Goal: Task Accomplishment & Management: Manage account settings

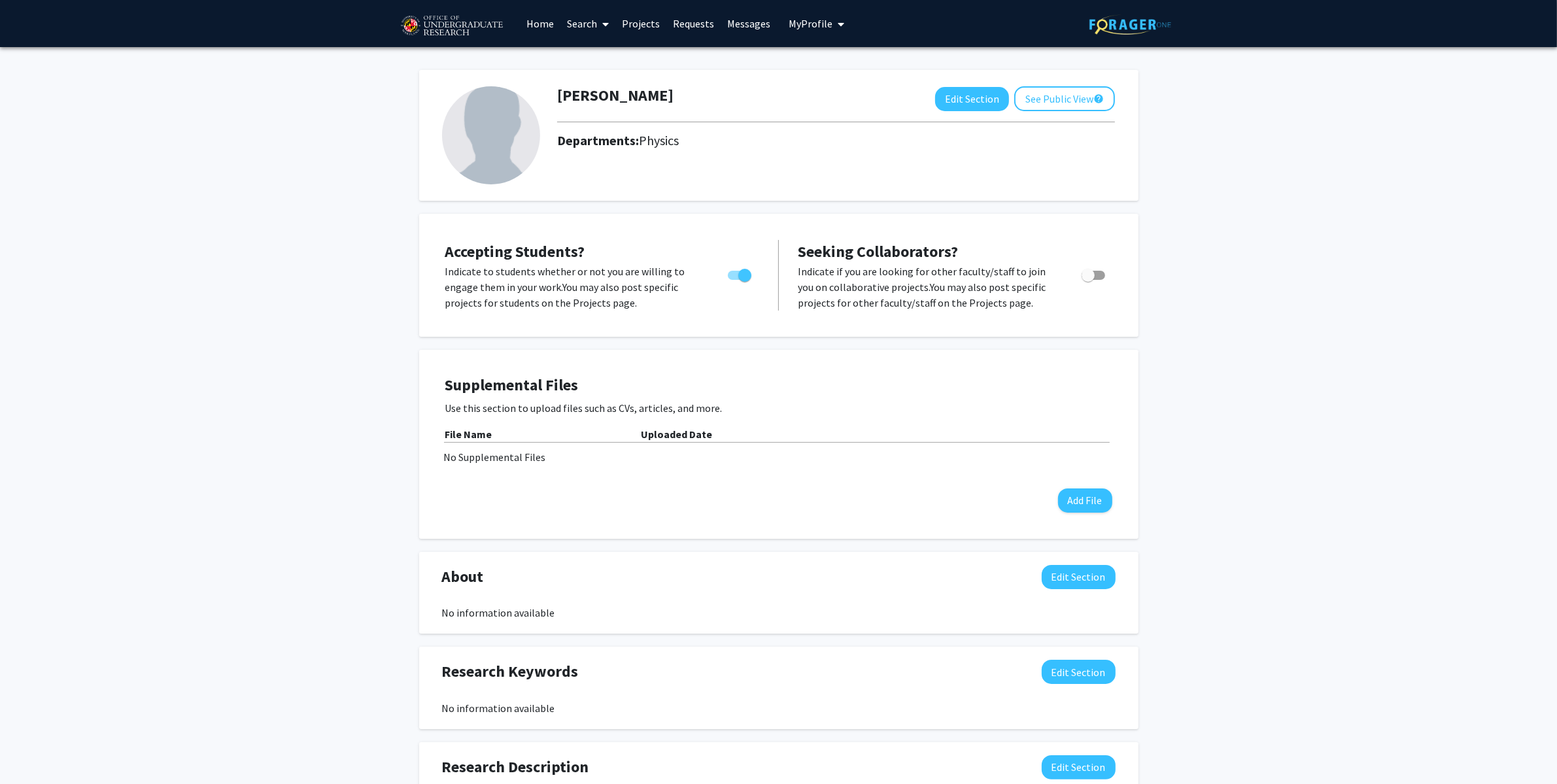
click at [140, 418] on div "Zhi-[PERSON_NAME] Edit Section See Public View help Departments: Physics Accept…" at bounding box center [778, 647] width 1557 height 1200
click at [1273, 282] on div "Zhi-[PERSON_NAME] Edit Section See Public View help Departments: Physics Accept…" at bounding box center [778, 647] width 1557 height 1200
click at [1095, 582] on button "Edit Section" at bounding box center [1078, 576] width 74 height 24
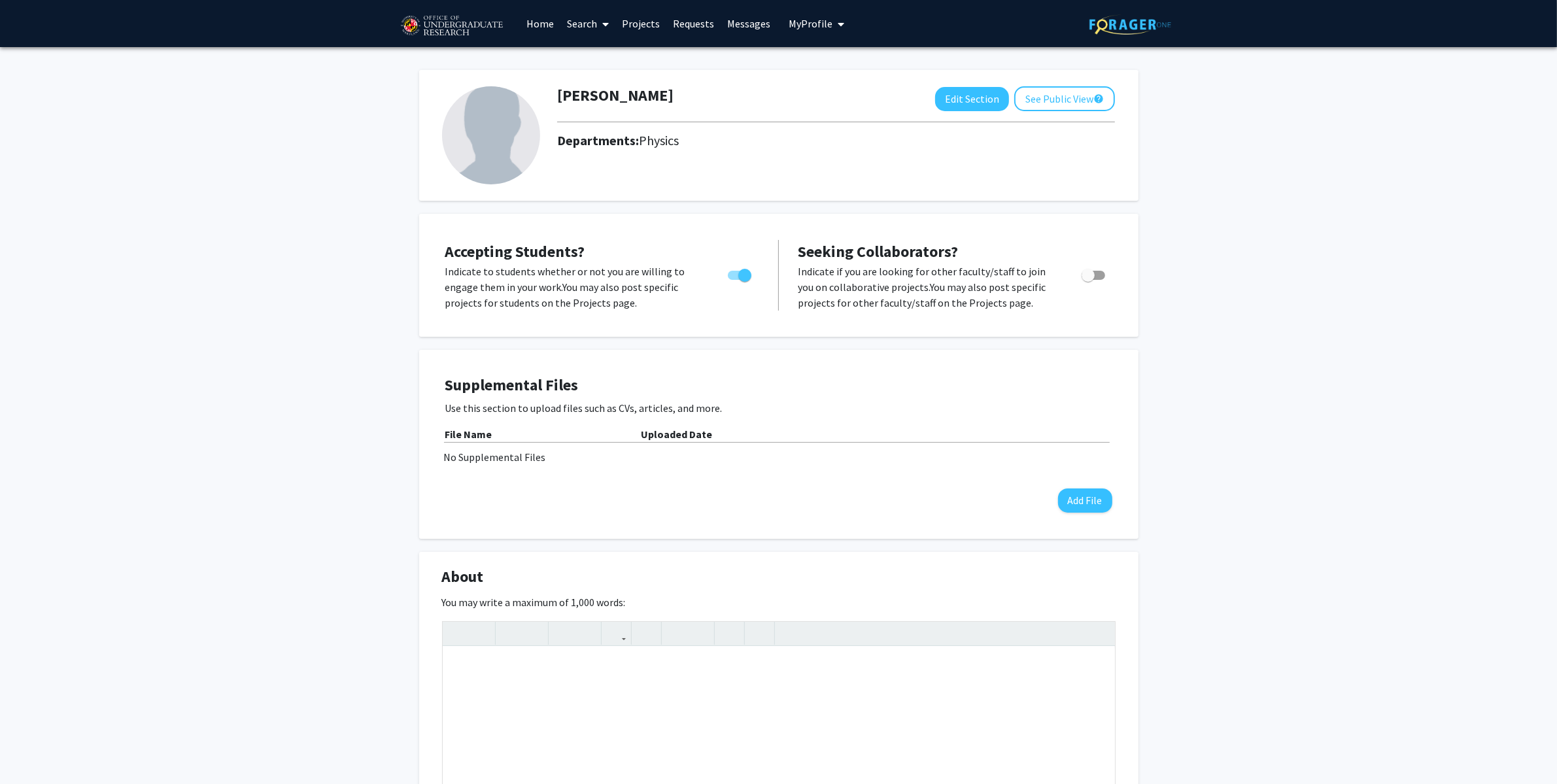
click at [1268, 503] on div "Zhi-[PERSON_NAME] Edit Section See Public View help Departments: Physics Accept…" at bounding box center [778, 790] width 1557 height 1485
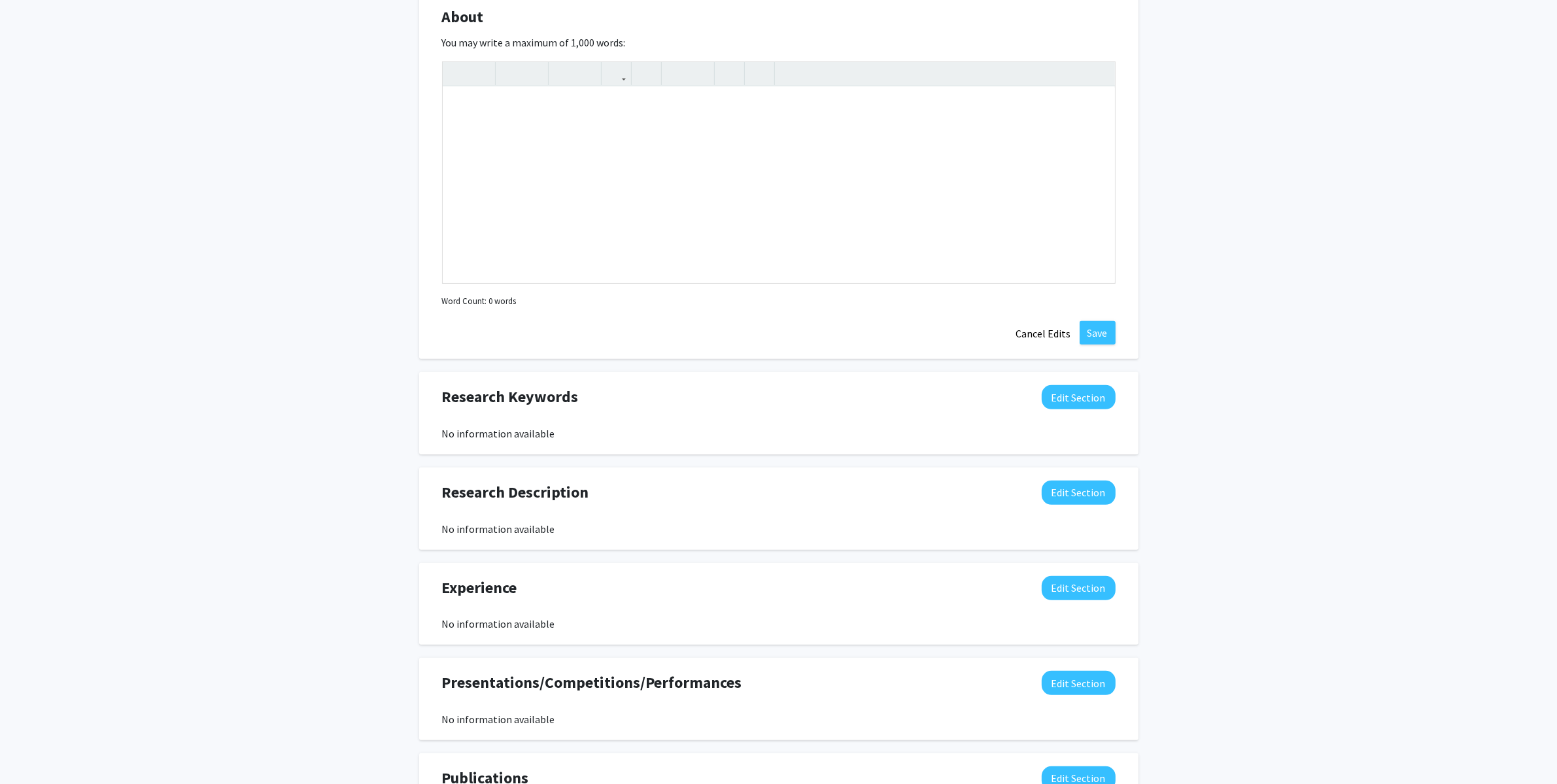
click at [305, 407] on div "Zhi-[PERSON_NAME] Edit Section See Public View help Departments: Physics Accept…" at bounding box center [778, 230] width 1557 height 1485
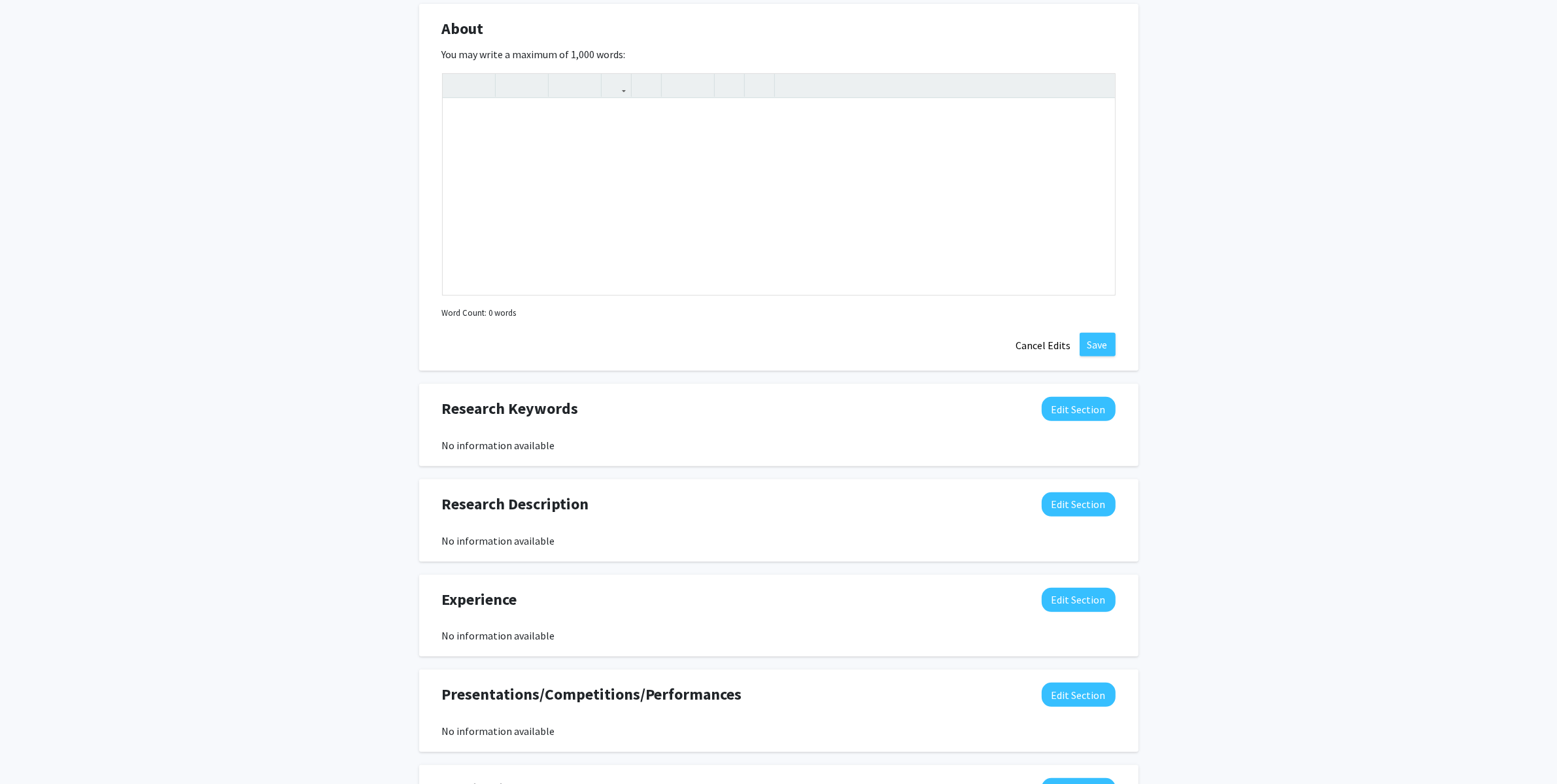
scroll to position [548, 0]
click at [1086, 414] on button "Edit Section" at bounding box center [1078, 407] width 74 height 24
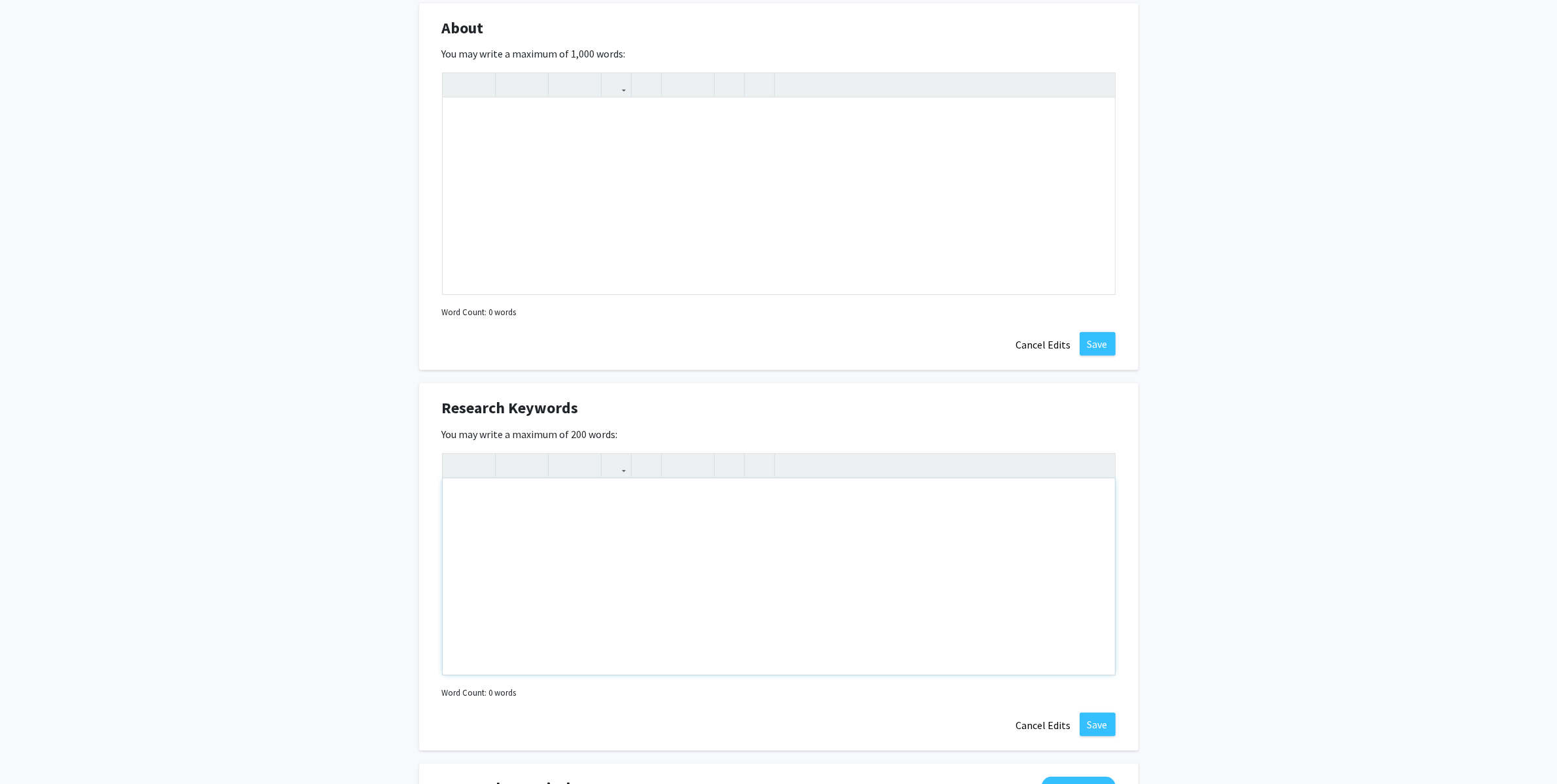
click at [620, 505] on div "Note to users with screen readers: Please deactivate our accessibility plugin f…" at bounding box center [779, 576] width 672 height 196
type textarea "tens"
type textarea "Quantu"
type textarea "Quantum many-body systems, Quantum Optics, Quantum information, tensor networks…"
click at [1098, 720] on button "Save" at bounding box center [1097, 724] width 36 height 23
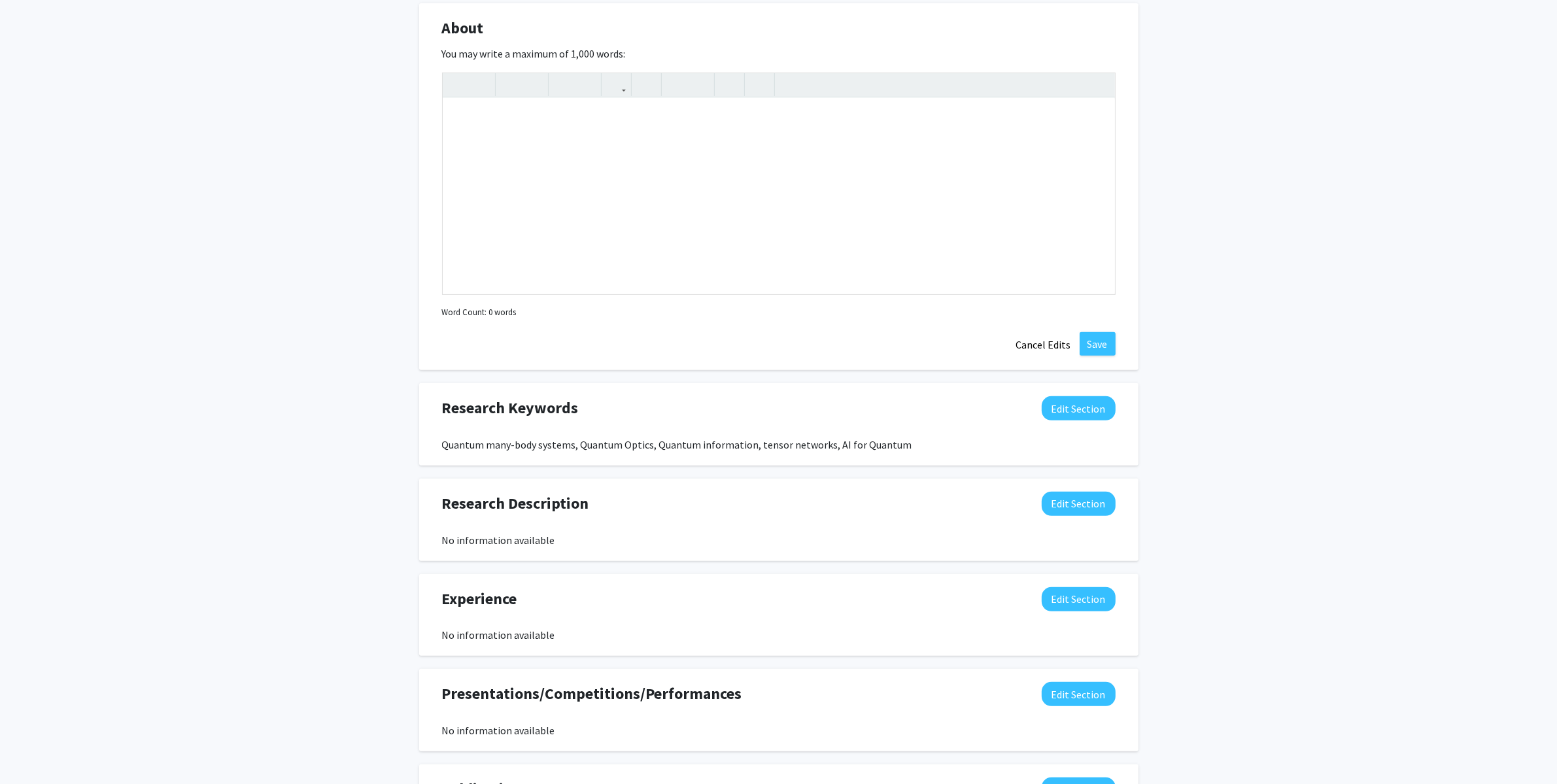
click at [1221, 644] on div "Zhi-[PERSON_NAME] Edit Section See Public View help Accepting Students? Indicat…" at bounding box center [778, 241] width 1557 height 1485
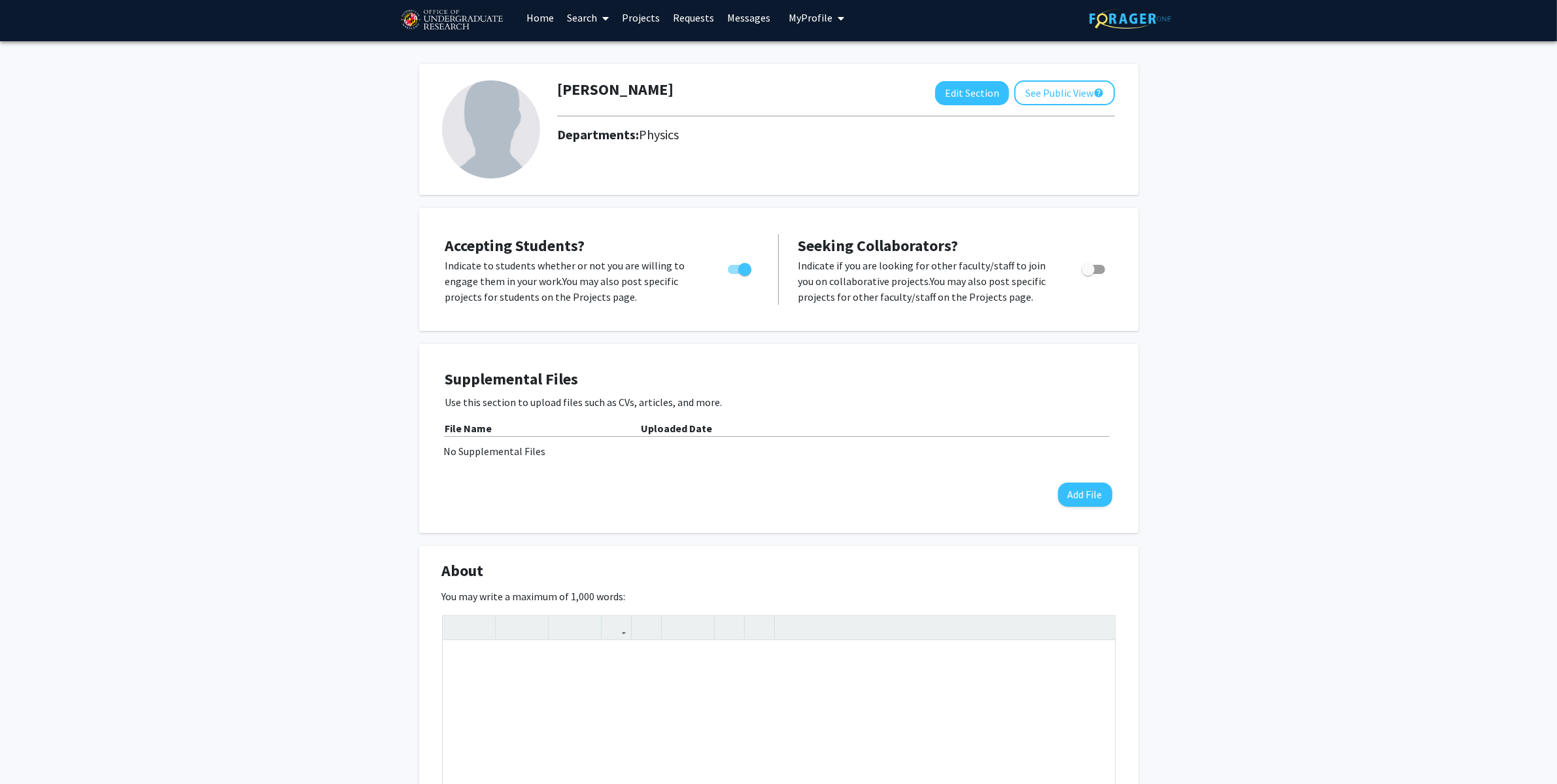
scroll to position [0, 0]
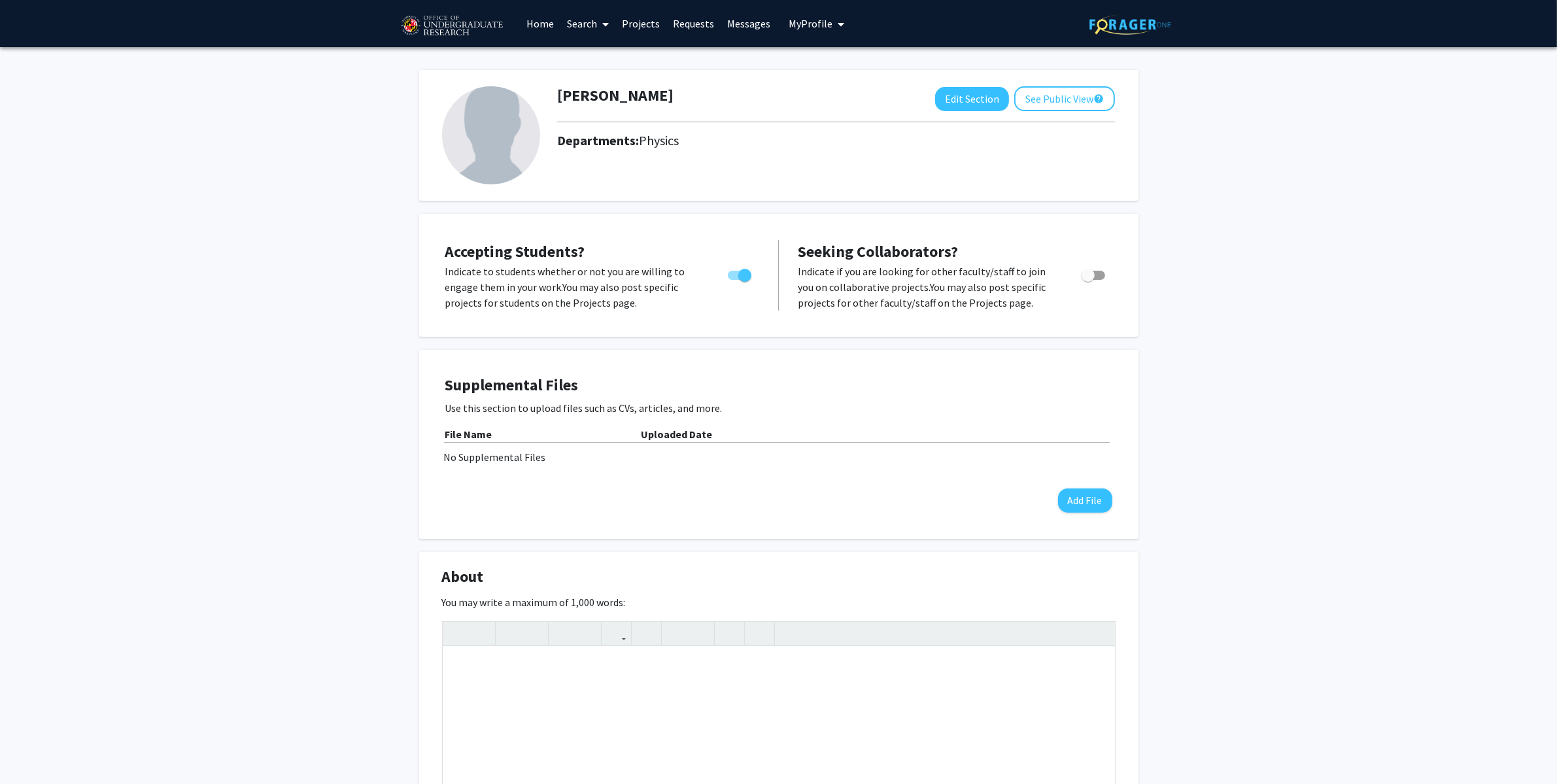
click at [545, 25] on link "Home" at bounding box center [540, 23] width 41 height 46
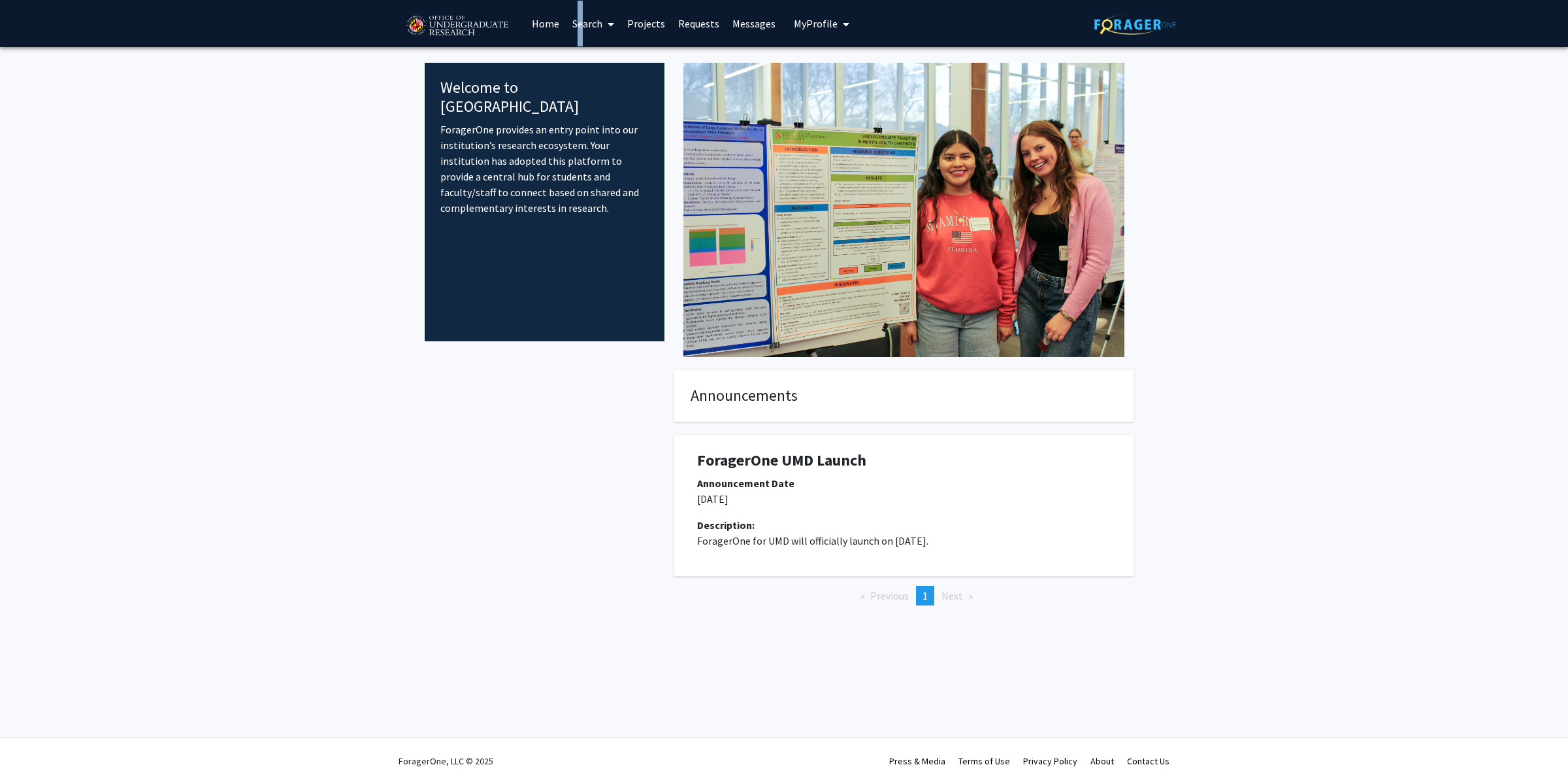
click at [573, 23] on link "Search" at bounding box center [593, 23] width 55 height 46
click at [579, 25] on link "Search" at bounding box center [593, 23] width 55 height 46
click at [583, 29] on link "Search" at bounding box center [593, 23] width 55 height 46
click at [608, 58] on span "Faculty/Staff" at bounding box center [614, 60] width 96 height 26
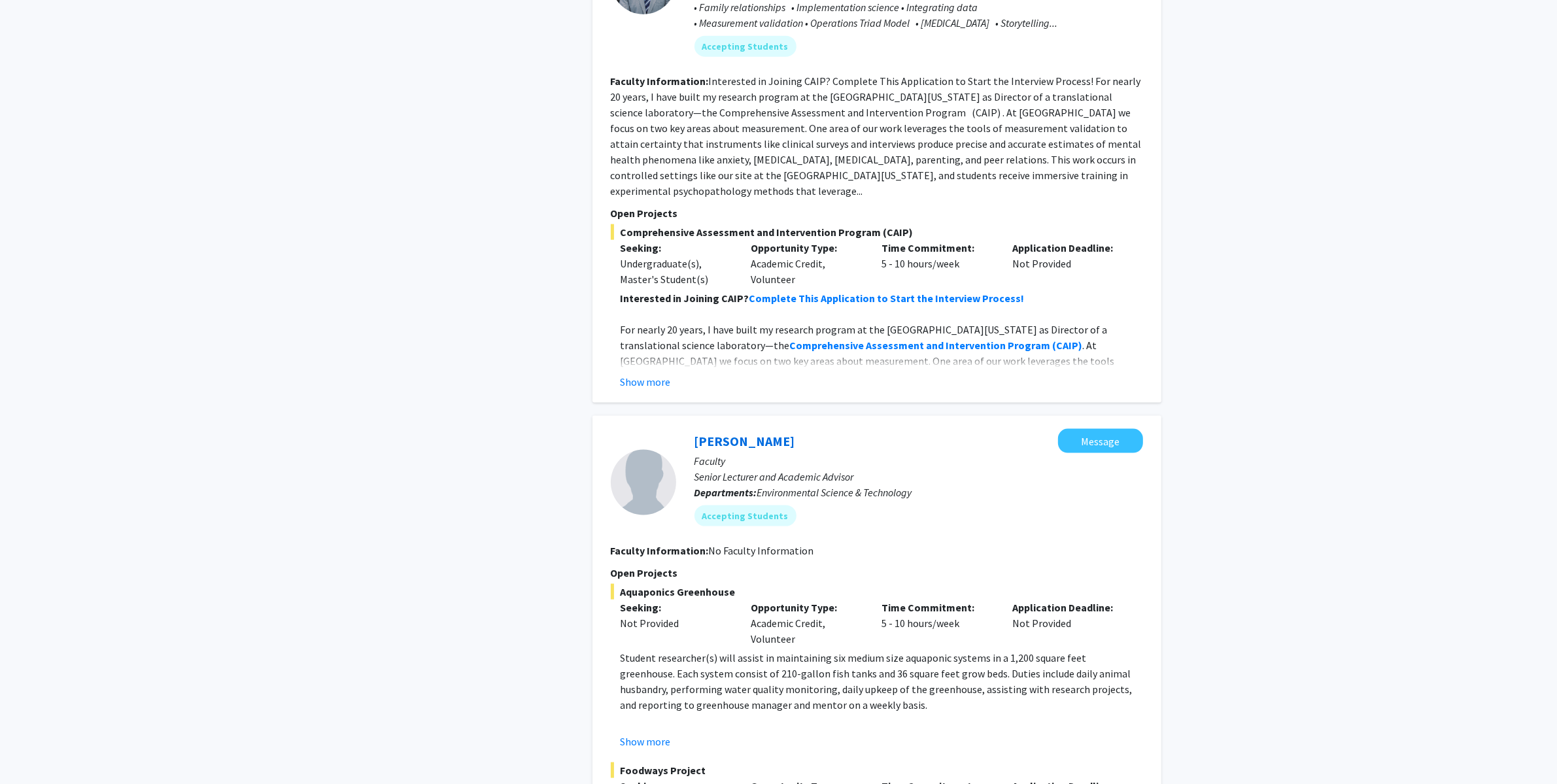
scroll to position [5844, 0]
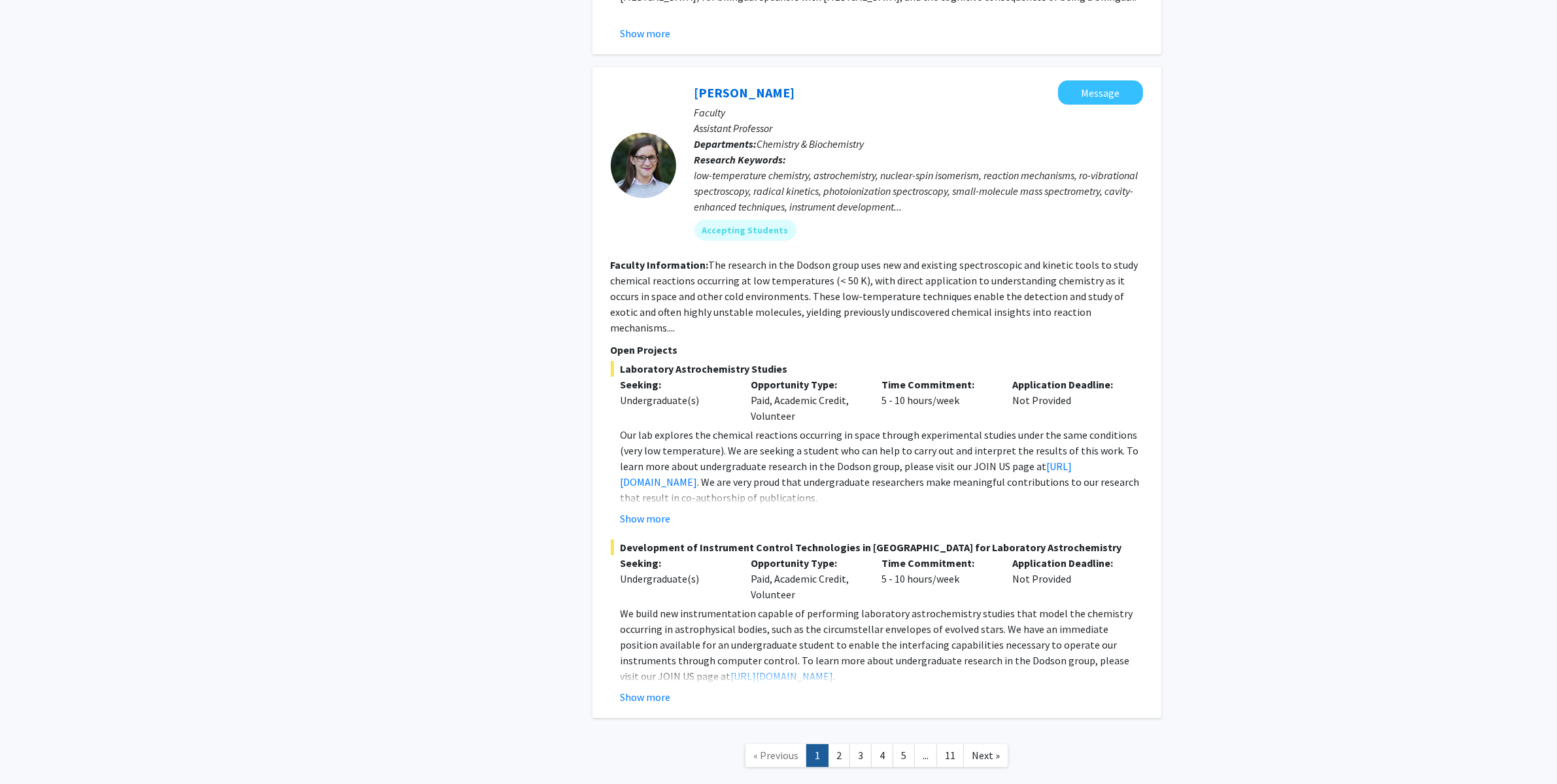
click at [747, 84] on link "[PERSON_NAME]" at bounding box center [745, 93] width 101 height 17
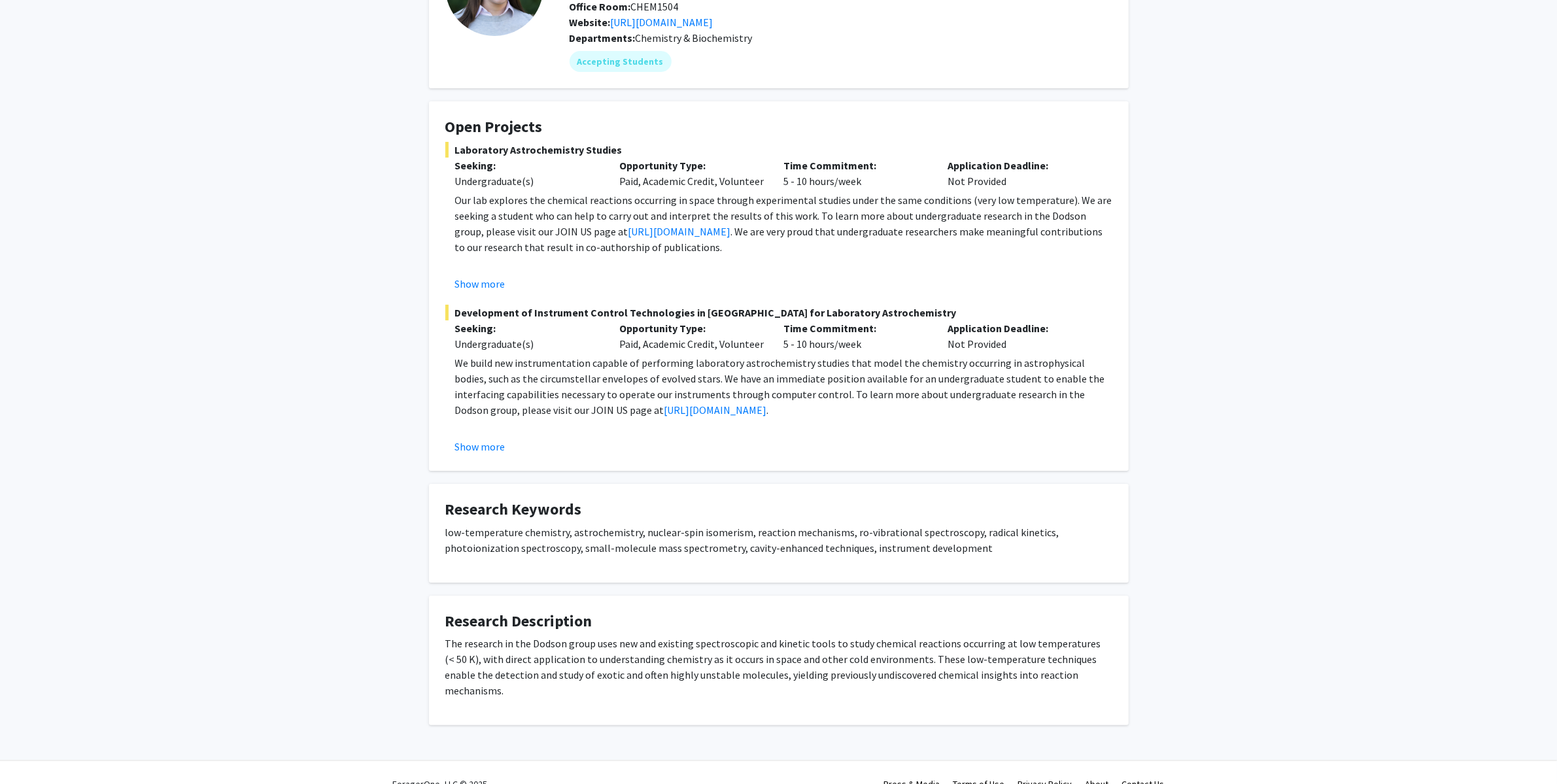
scroll to position [142, 0]
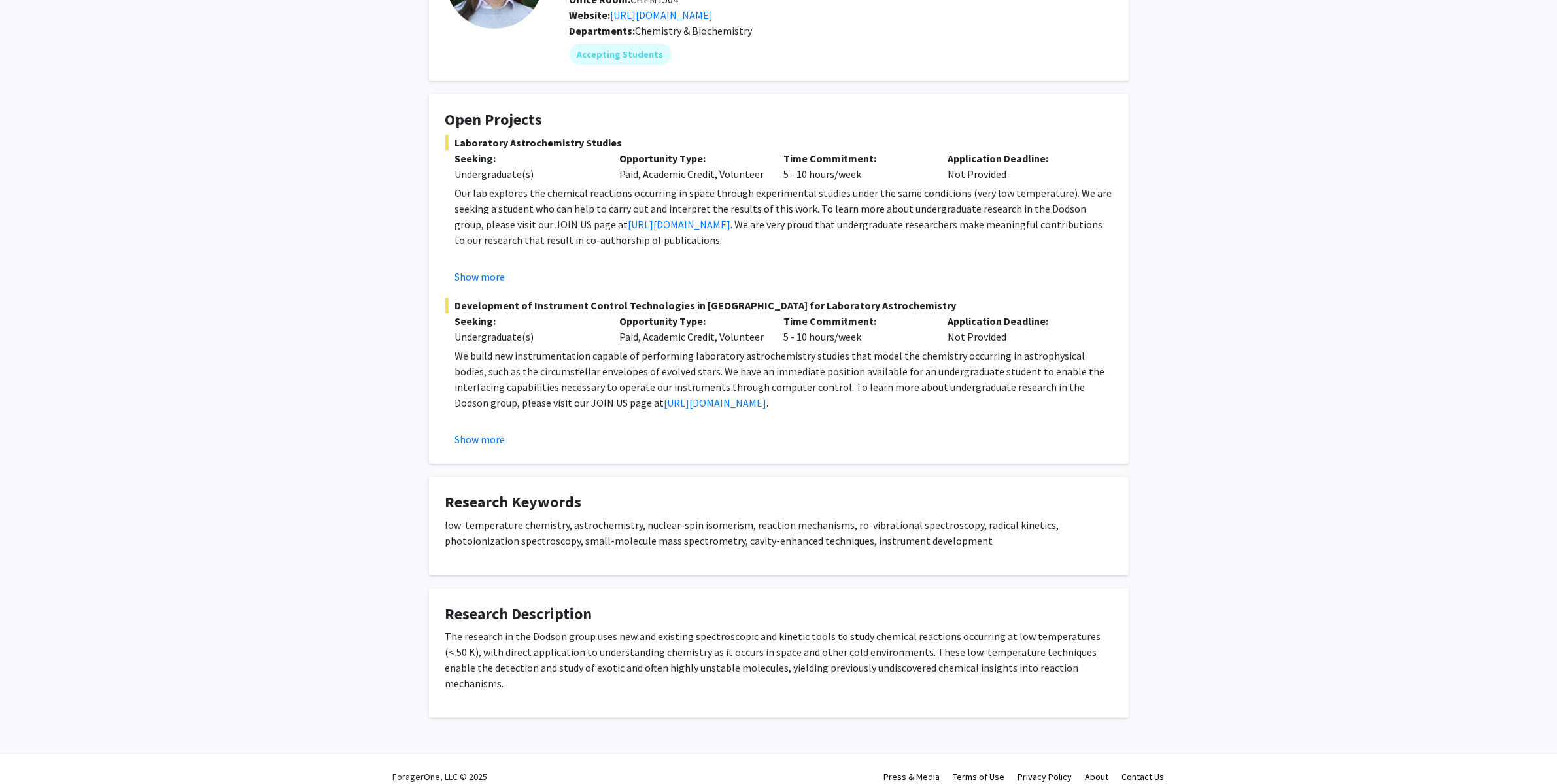
click at [340, 321] on div "[PERSON_NAME] Message Titles: Assistant Professor Degrees: PhD Office Room: CHE…" at bounding box center [778, 333] width 1557 height 856
click at [1425, 270] on div "[PERSON_NAME] Message Titles: Assistant Professor Degrees: PhD Office Room: CHE…" at bounding box center [778, 333] width 1557 height 856
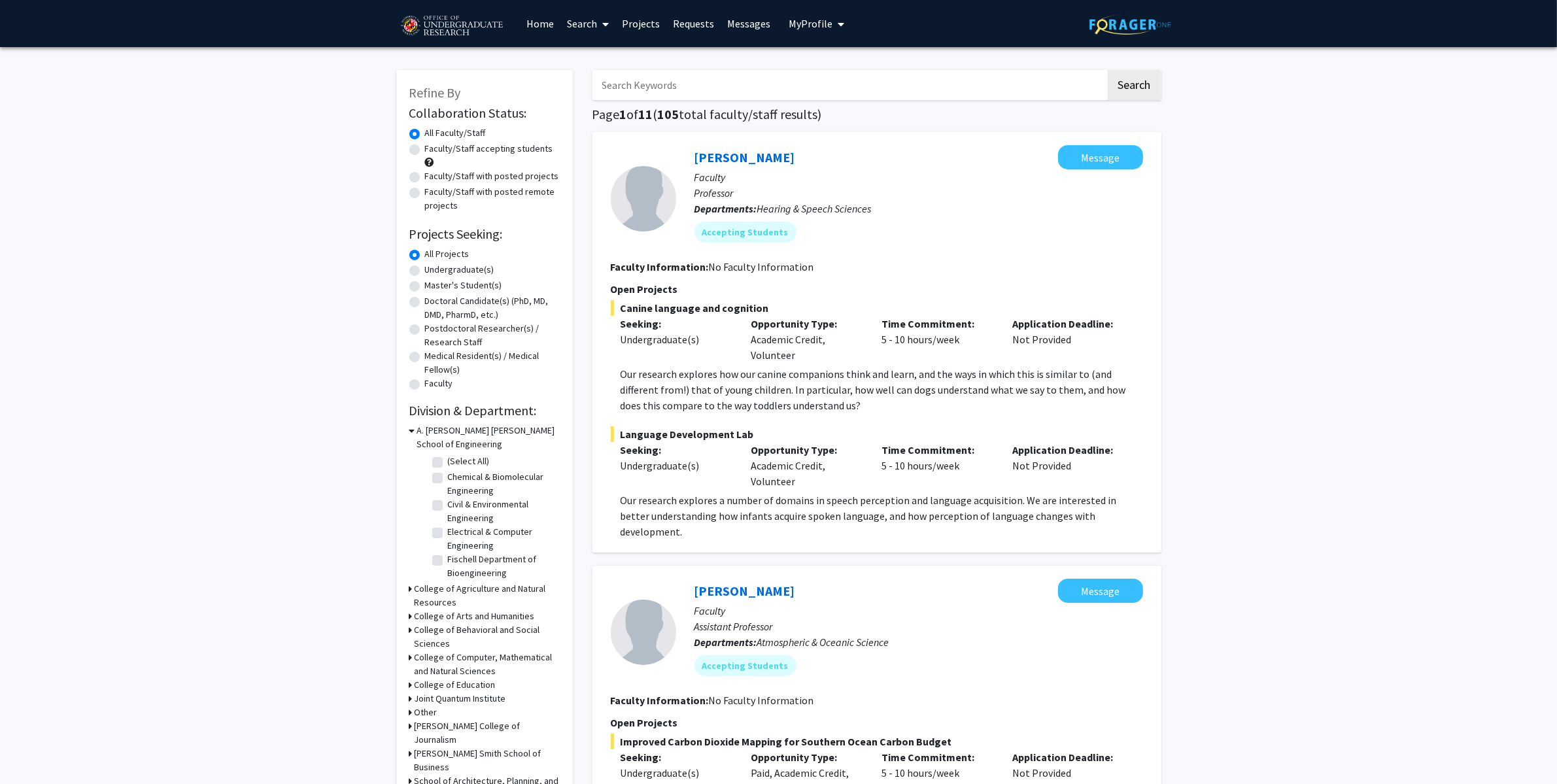
click at [425, 330] on label "Postdoctoral Researcher(s) / Research Staff" at bounding box center [492, 334] width 135 height 27
click at [425, 330] on input "Postdoctoral Researcher(s) / Research Staff" at bounding box center [429, 325] width 8 height 8
radio input "true"
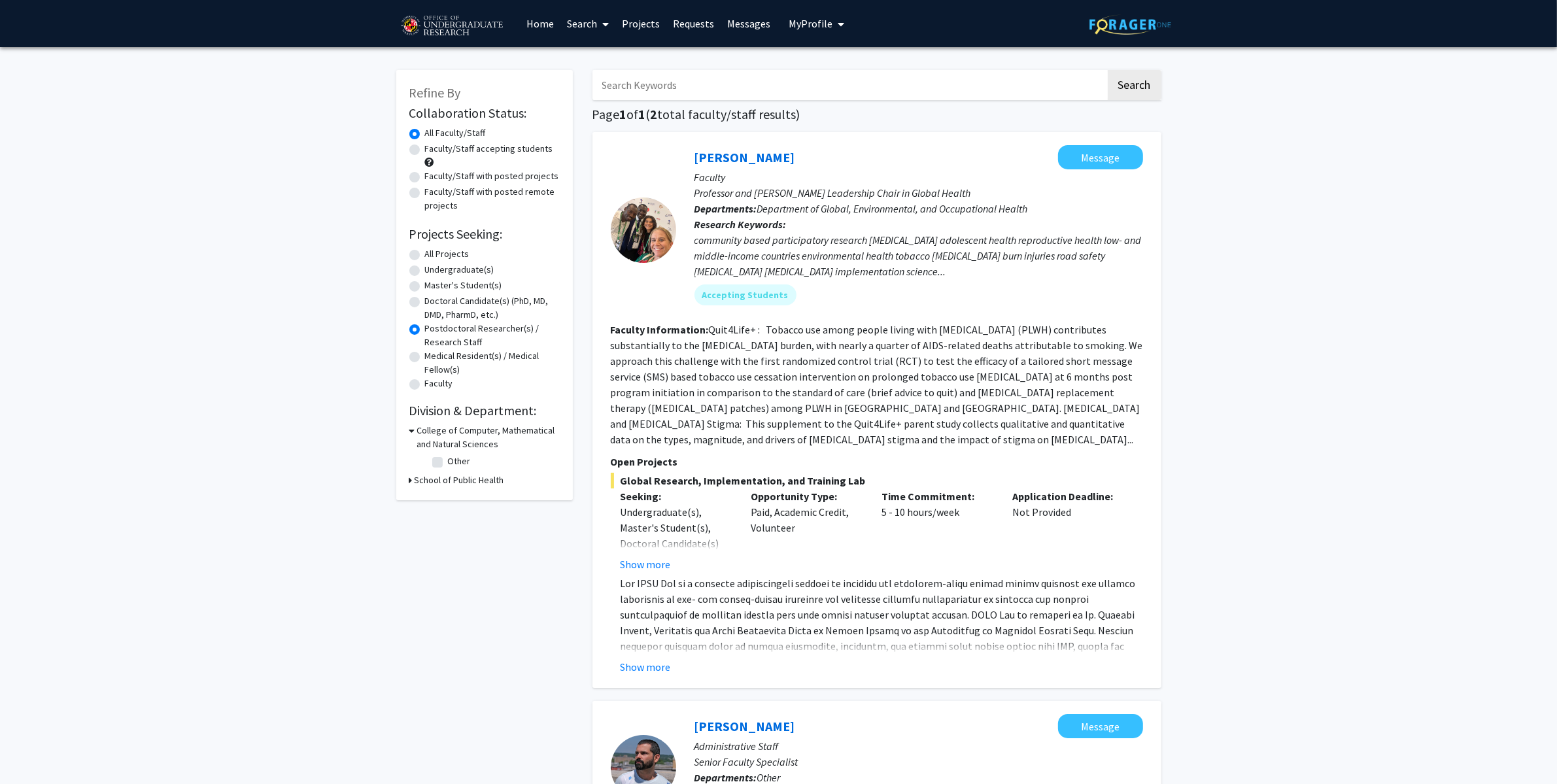
click at [425, 152] on label "Faculty/Staff accepting students" at bounding box center [489, 148] width 128 height 14
click at [425, 151] on input "Faculty/Staff accepting students" at bounding box center [429, 146] width 8 height 8
radio input "true"
click at [822, 80] on input "Search Keywords" at bounding box center [849, 84] width 513 height 30
type input "zhi"
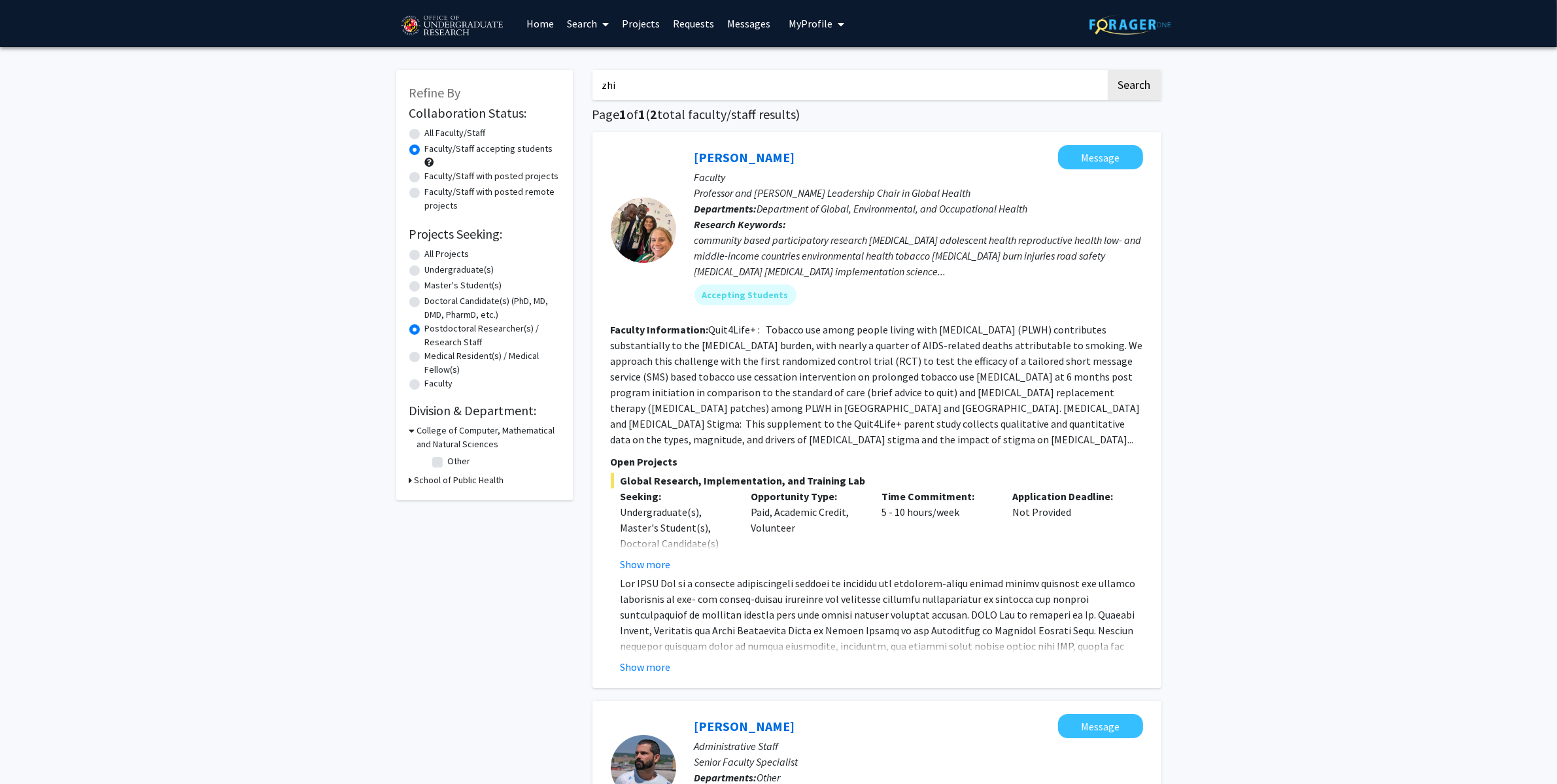
click at [1107, 70] on button "Search" at bounding box center [1134, 84] width 54 height 30
radio input "true"
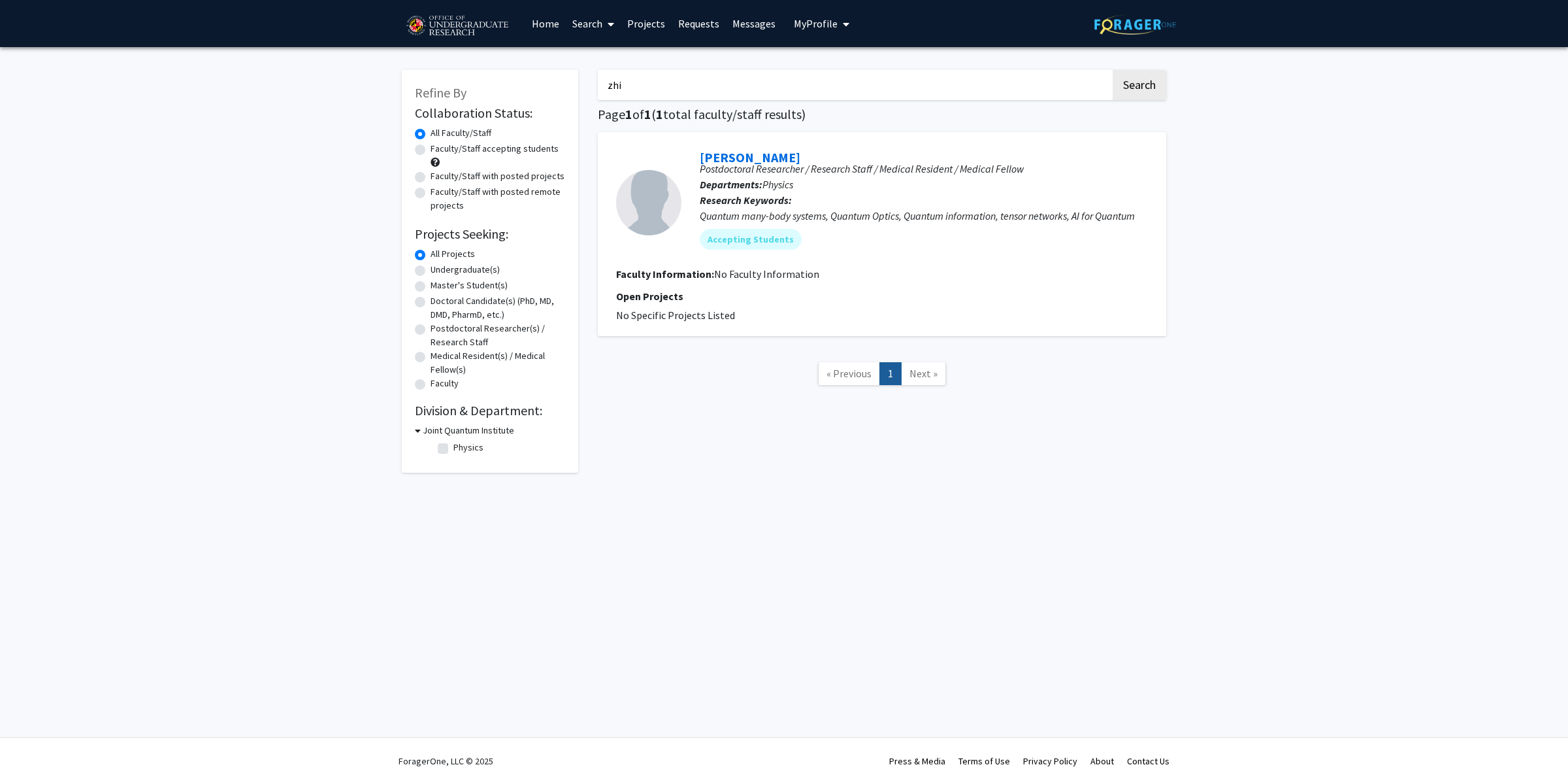
click at [1316, 309] on div "Refine By Collaboration Status: Collaboration Status All Faculty/Staff Collabor…" at bounding box center [784, 275] width 1568 height 455
click at [1365, 274] on div "Refine By Collaboration Status: Collaboration Status All Faculty/Staff Collabor…" at bounding box center [784, 275] width 1568 height 455
click at [662, 89] on input "zhi" at bounding box center [854, 84] width 513 height 30
click at [1113, 70] on button "Search" at bounding box center [1139, 84] width 54 height 30
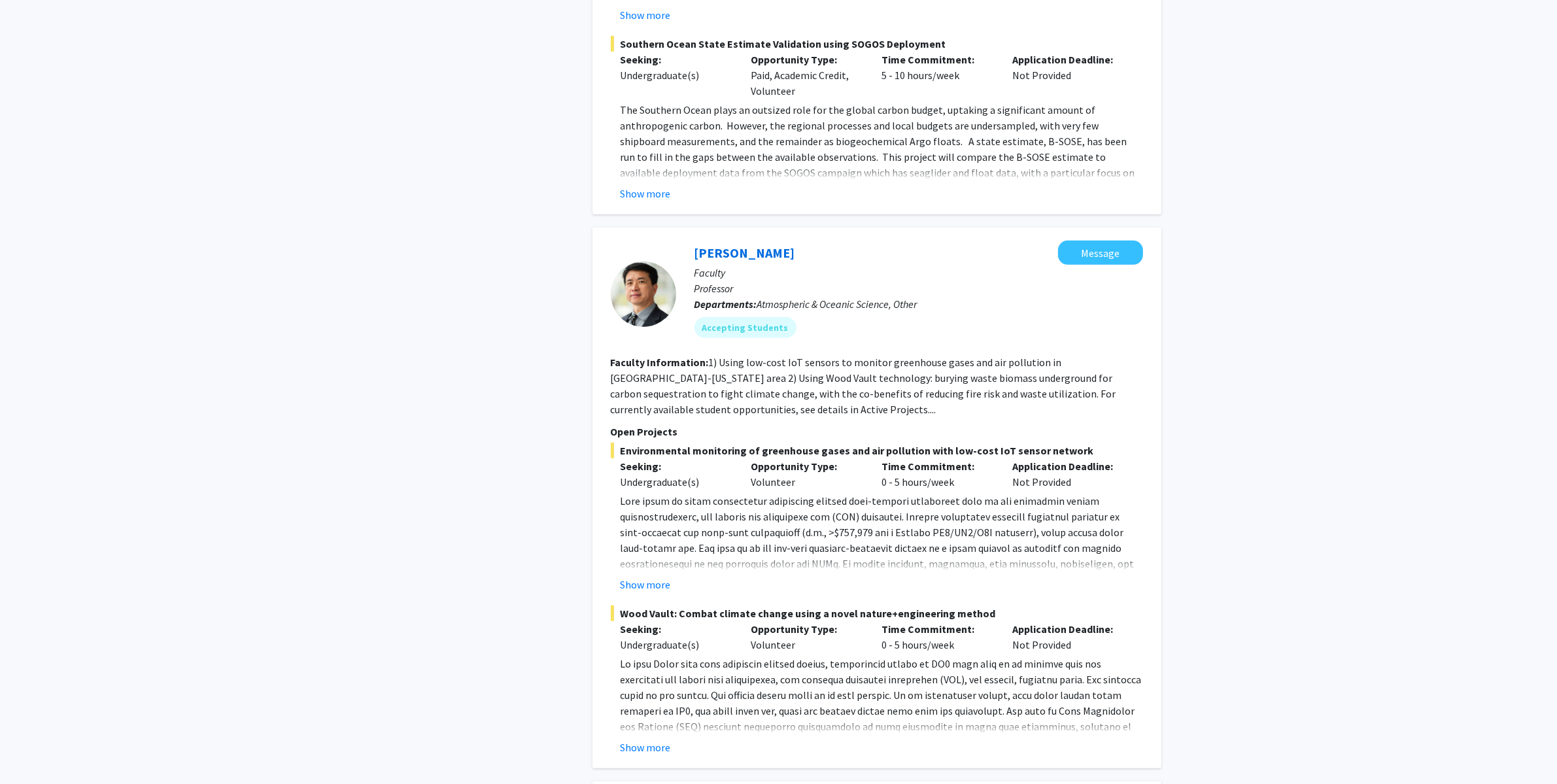
scroll to position [1060, 0]
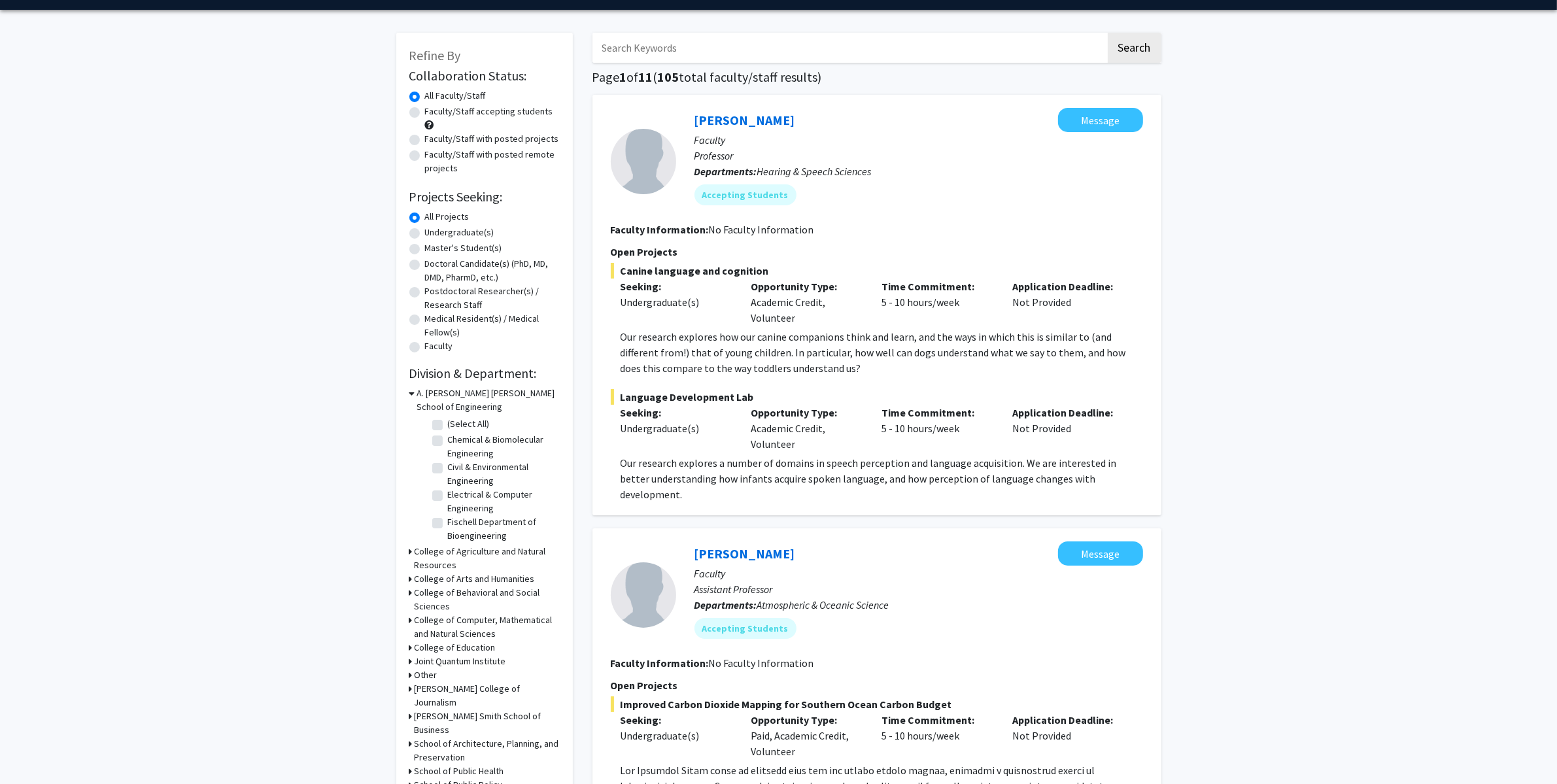
scroll to position [0, 0]
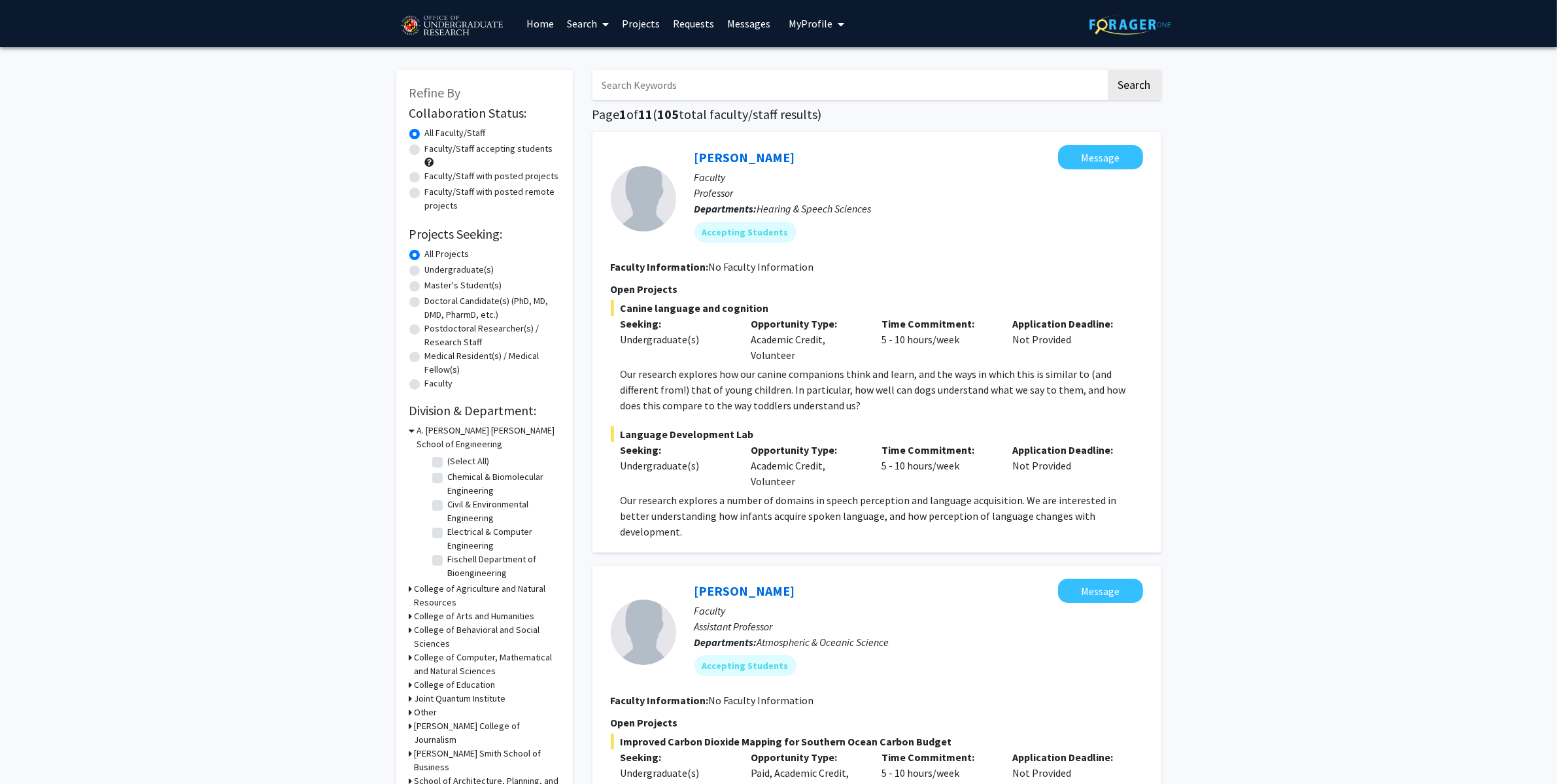
click at [780, 83] on input "Search Keywords" at bounding box center [849, 84] width 513 height 30
click at [1107, 70] on button "Search" at bounding box center [1134, 84] width 54 height 30
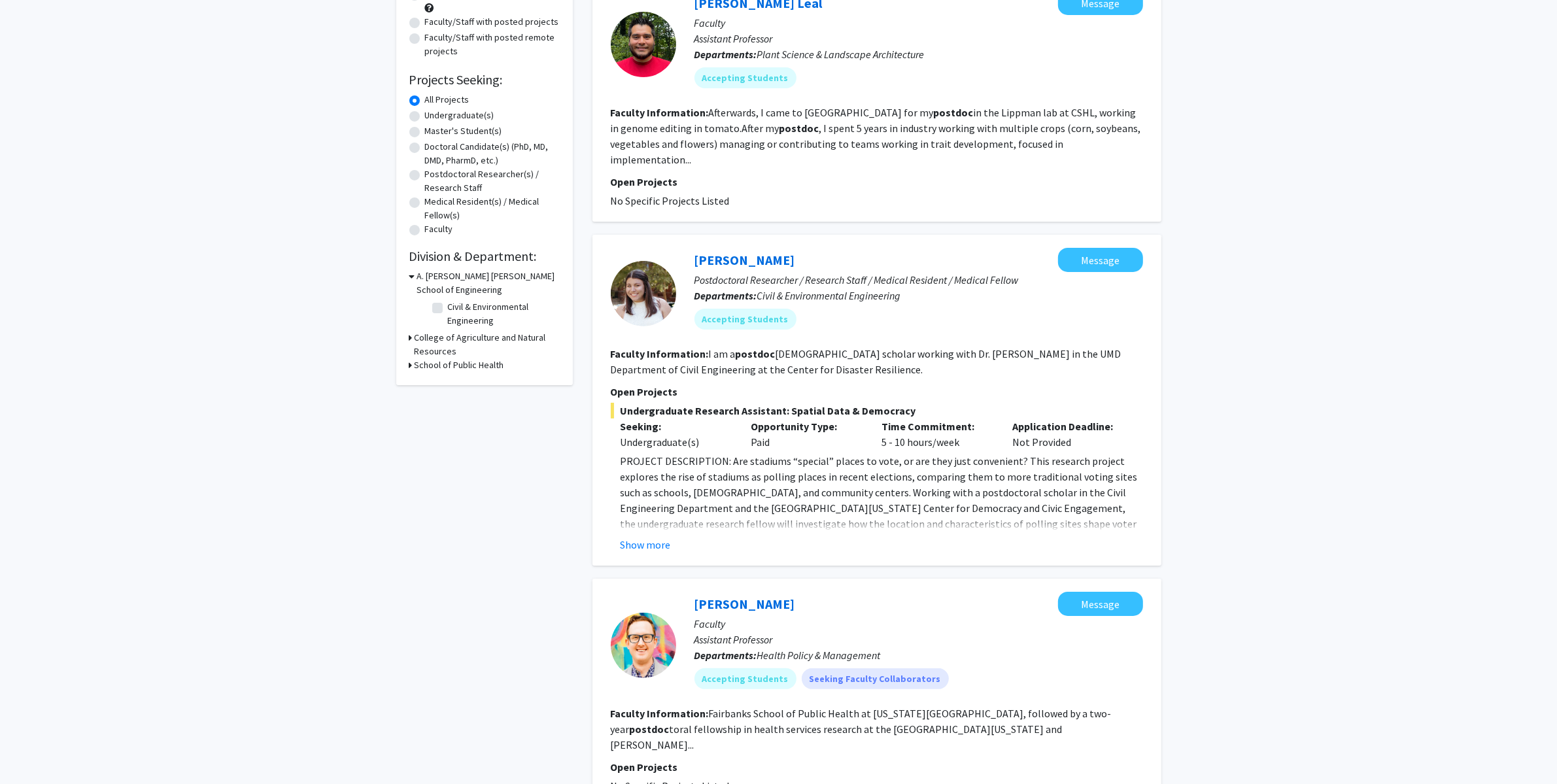
scroll to position [157, 0]
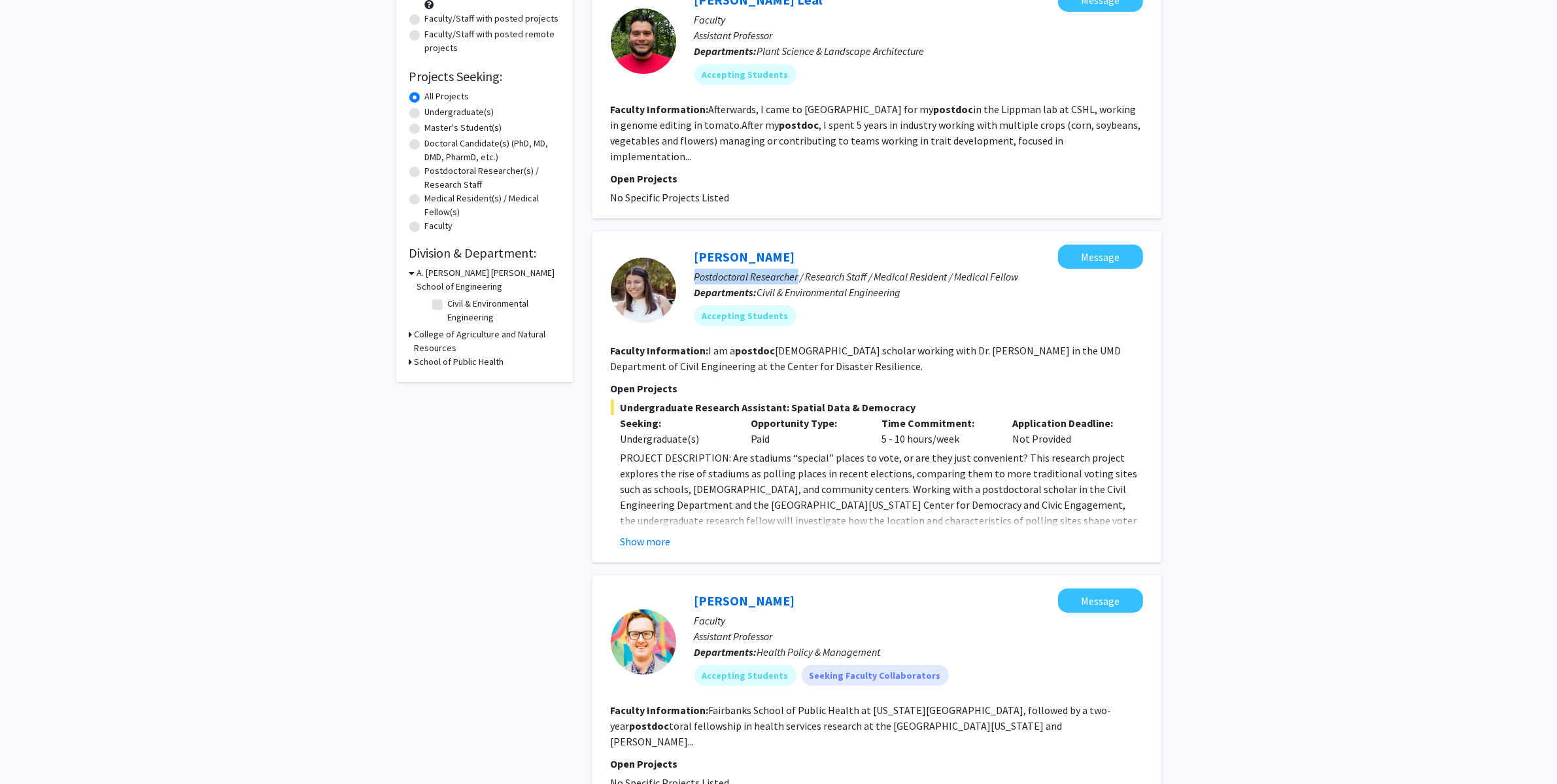
drag, startPoint x: 696, startPoint y: 259, endPoint x: 797, endPoint y: 257, distance: 101.0
click at [797, 269] on p "Postdoctoral Researcher / Research Staff / Medical Resident / Medical Fellow" at bounding box center [919, 277] width 449 height 16
copy p "Postdoctoral Researcher"
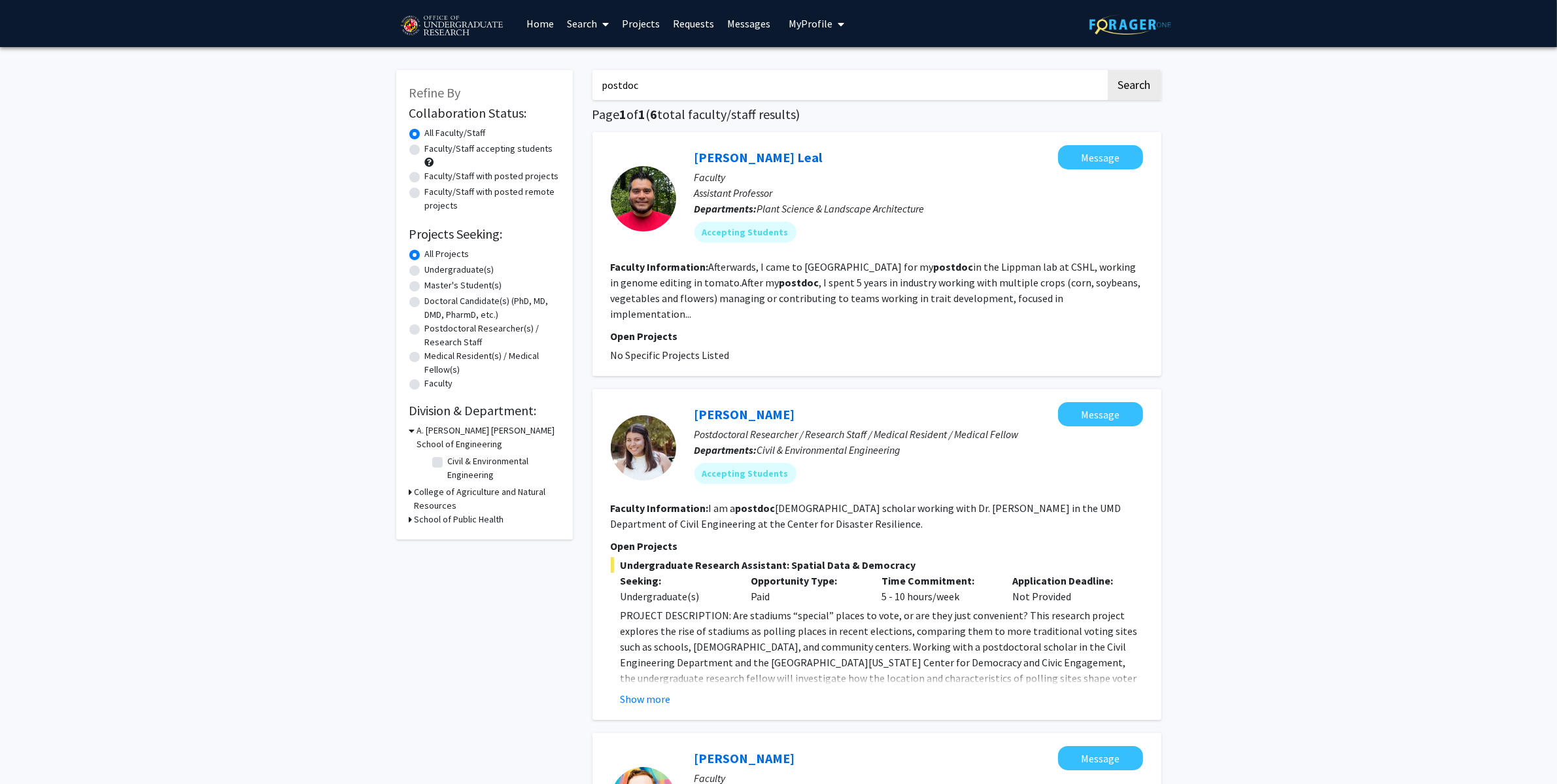
click at [719, 95] on input "postdoc" at bounding box center [849, 84] width 513 height 30
paste input "Postdoctoral Researcher"
type input "Postdoctoral Researcher"
click at [1107, 70] on button "Search" at bounding box center [1134, 84] width 54 height 30
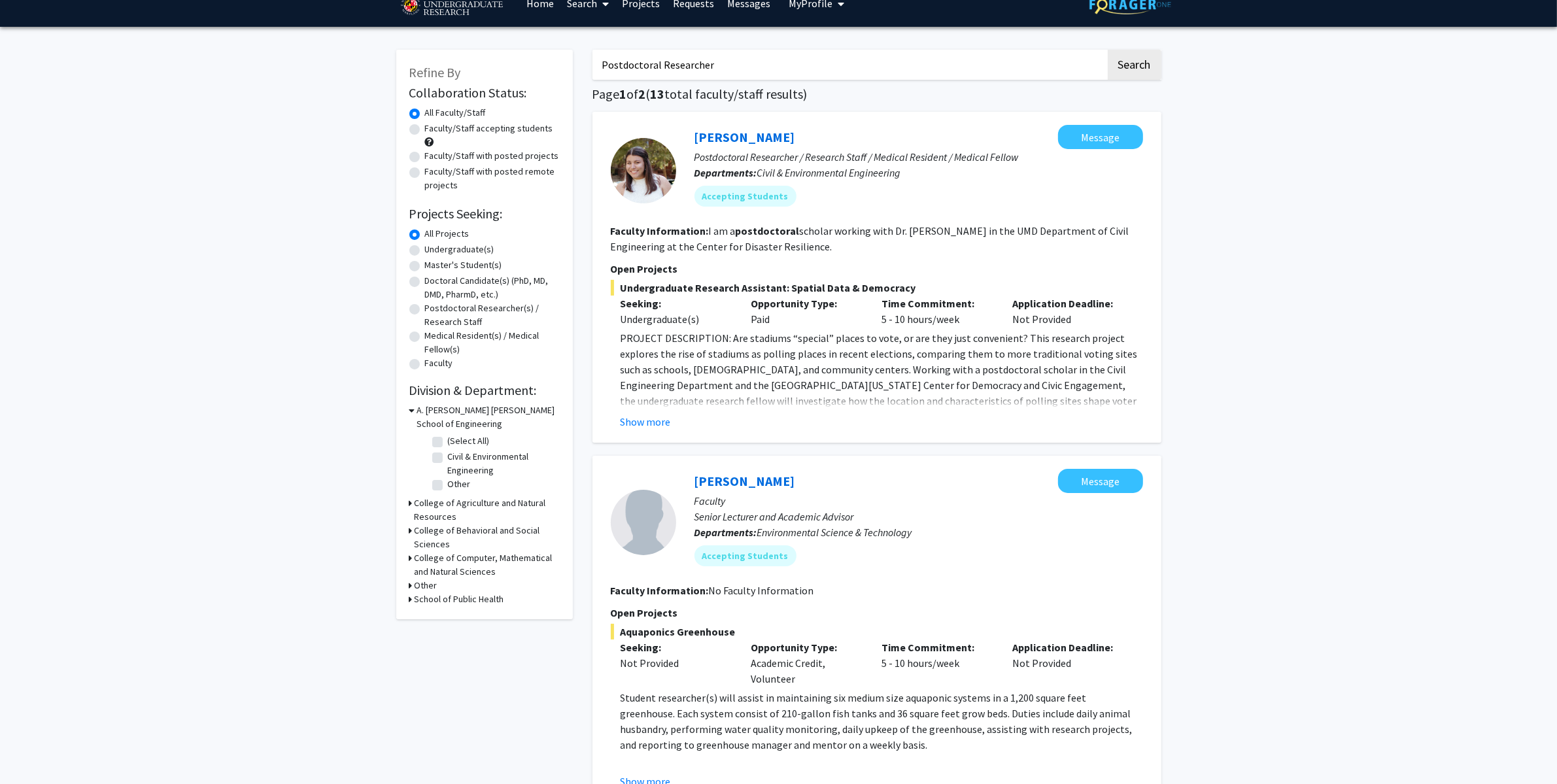
scroll to position [46, 0]
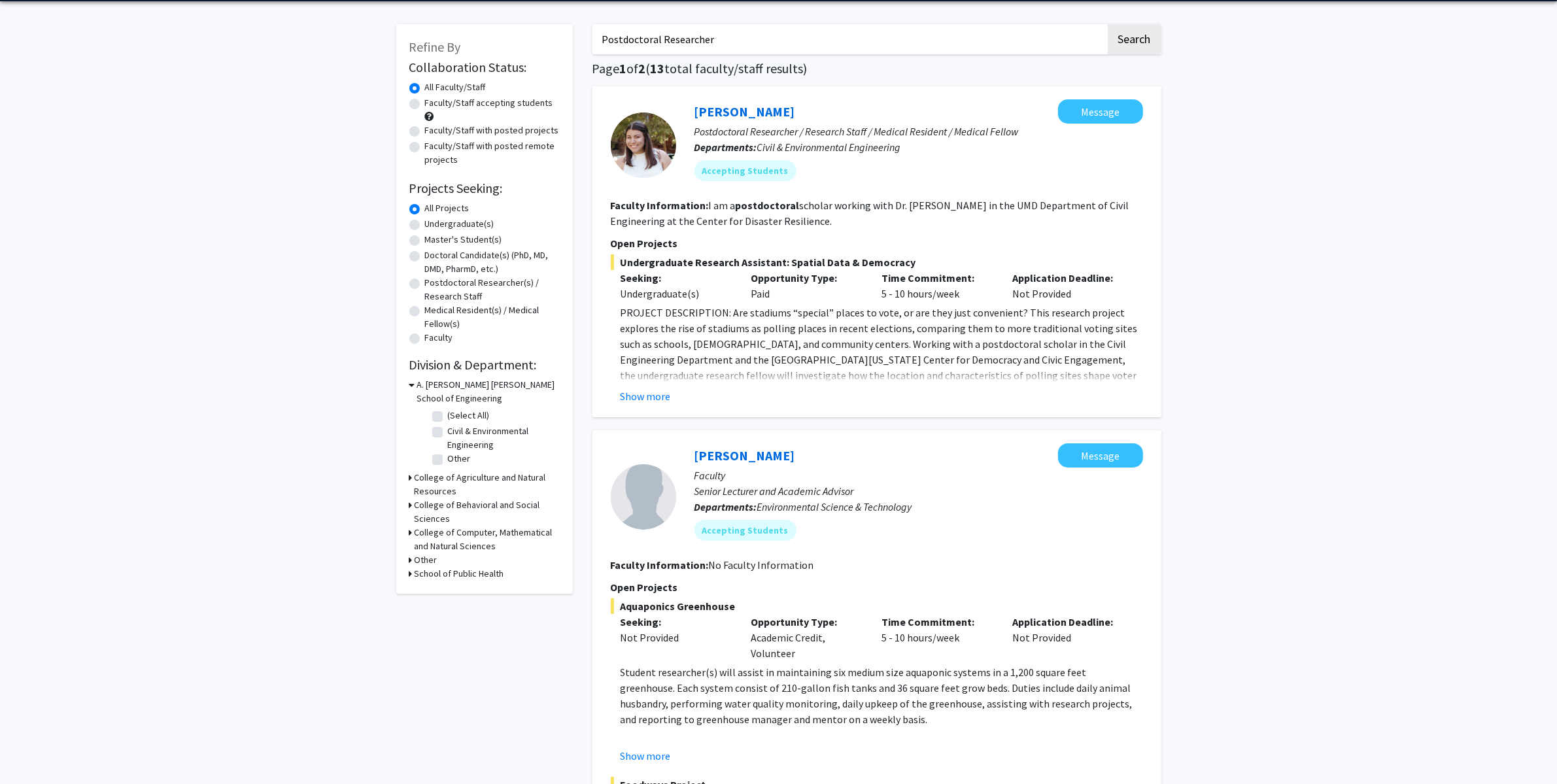
click at [713, 117] on link "[PERSON_NAME]" at bounding box center [745, 112] width 101 height 17
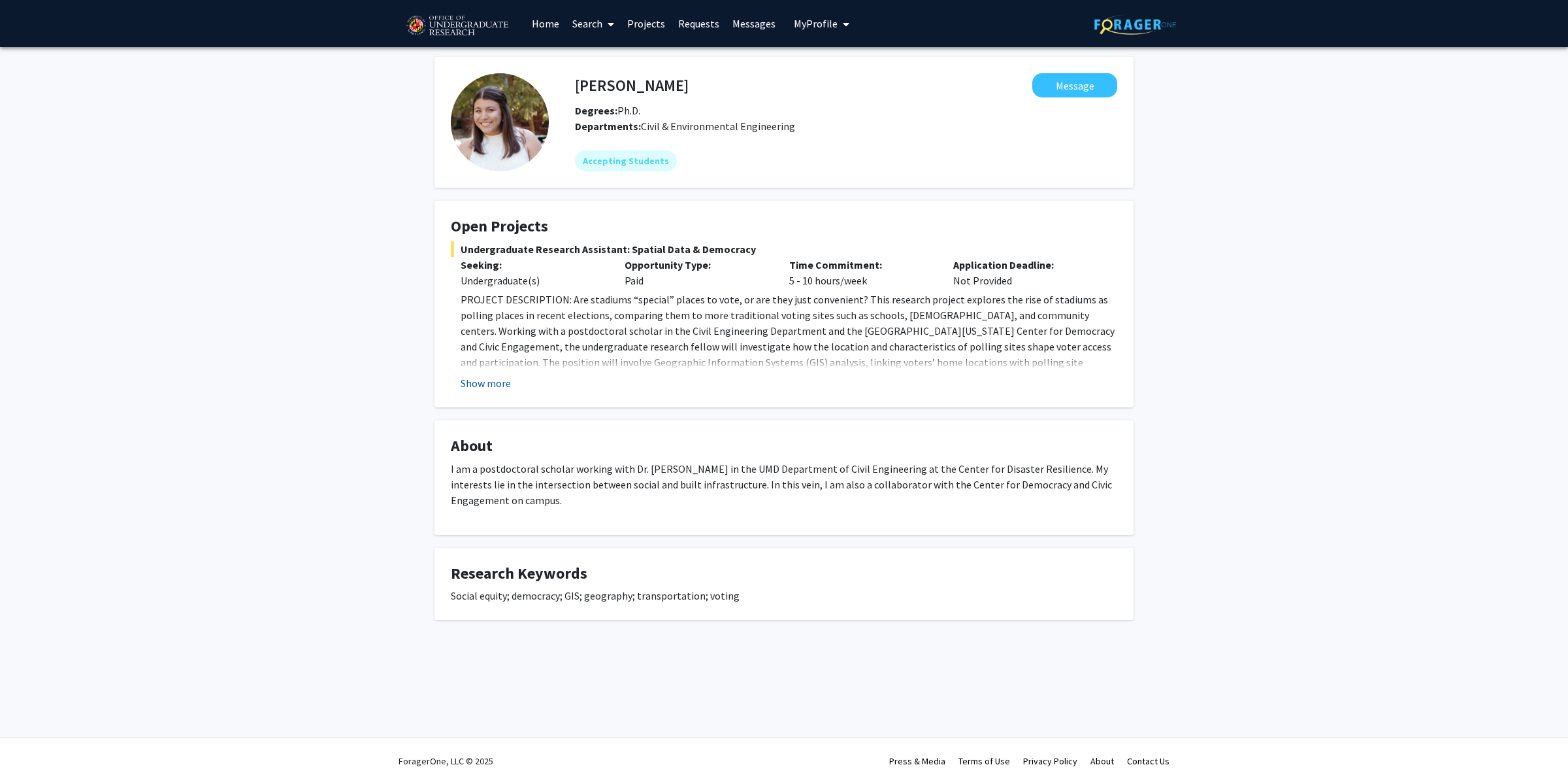
click at [465, 378] on button "Show more" at bounding box center [486, 382] width 50 height 16
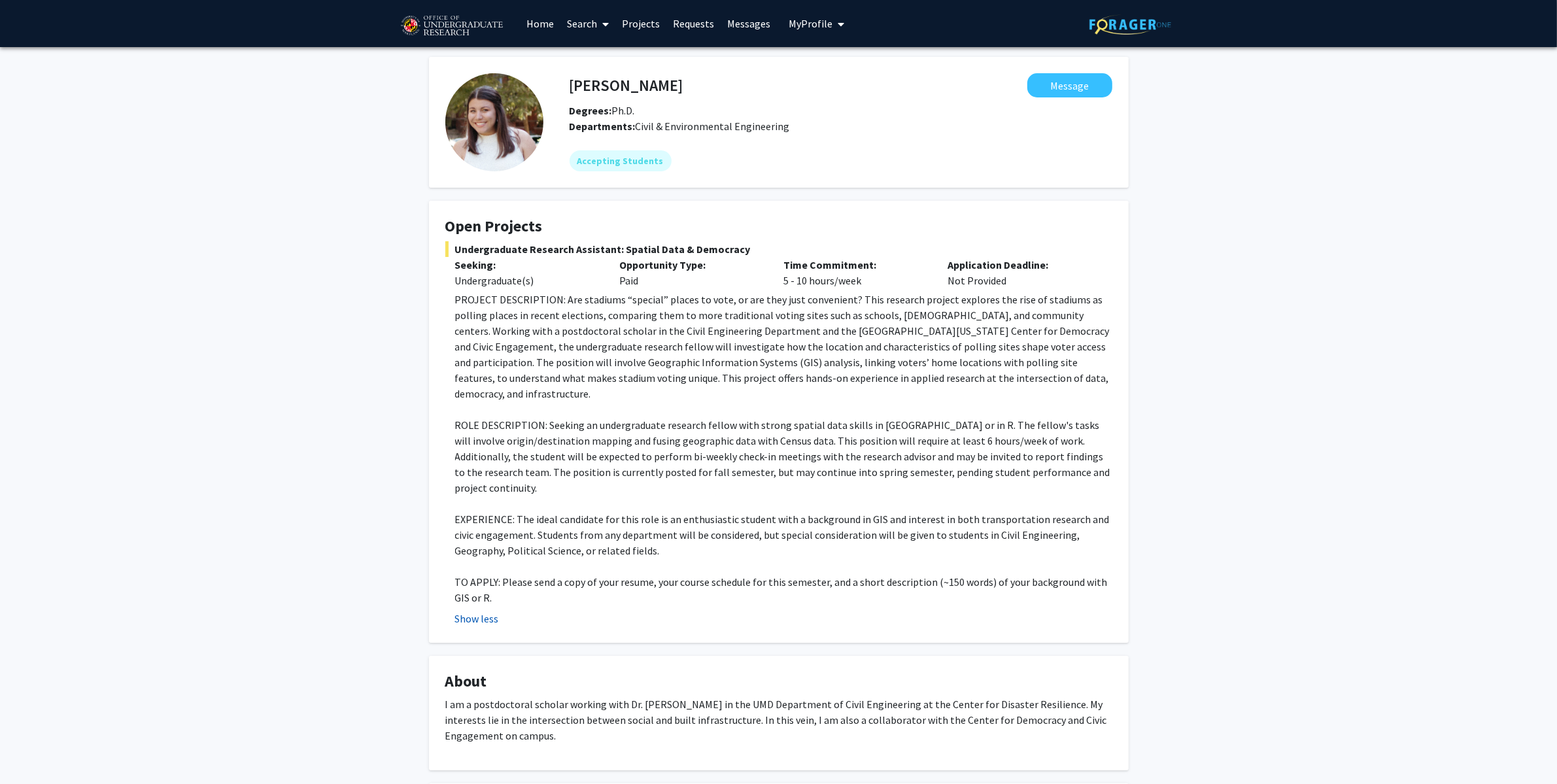
click at [465, 610] on button "Show less" at bounding box center [477, 618] width 44 height 16
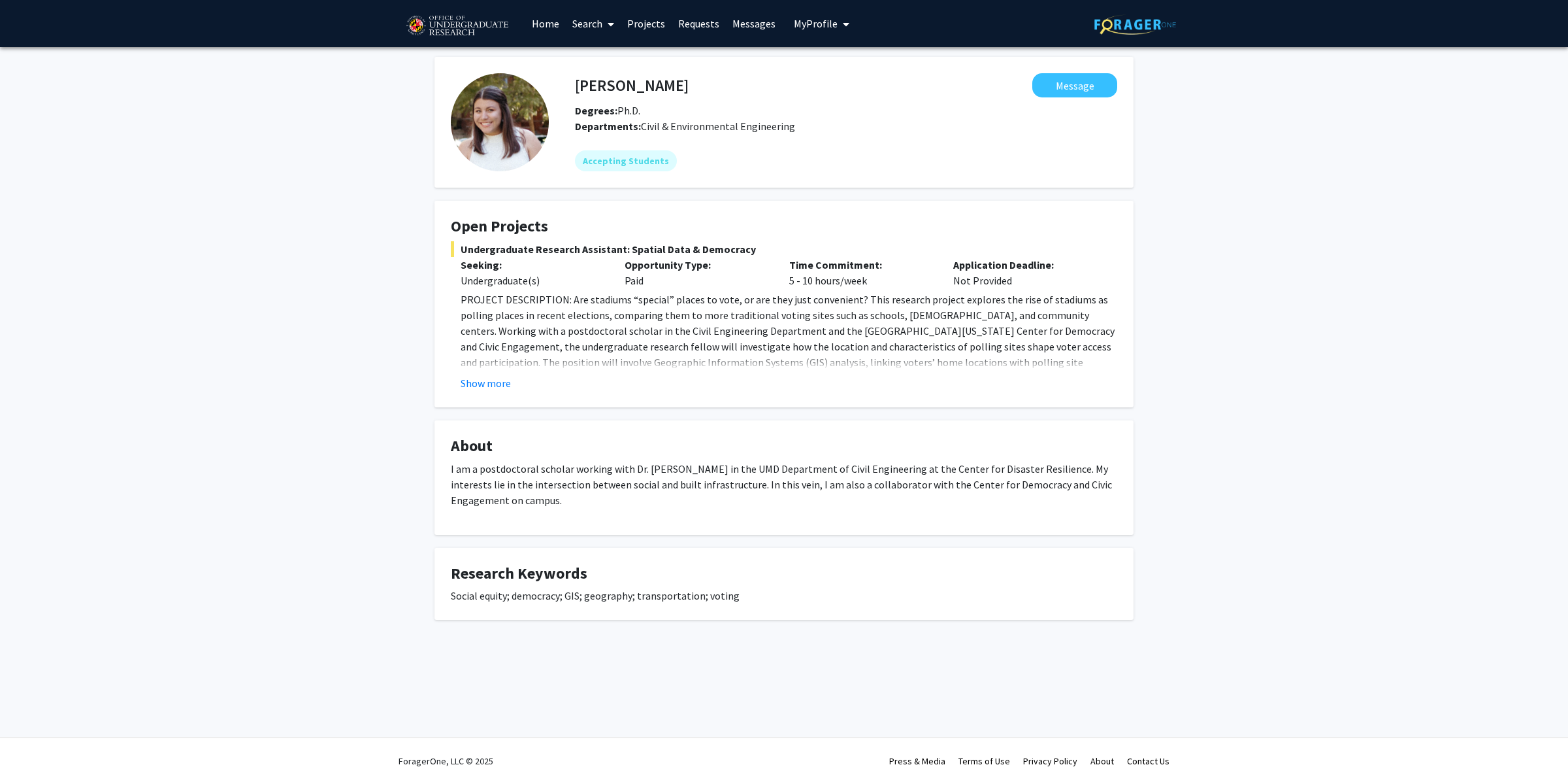
click at [393, 483] on div "[PERSON_NAME] Message Degrees: Ph.D. Departments: Civil & Environmental Enginee…" at bounding box center [784, 354] width 1568 height 615
click at [320, 416] on div "[PERSON_NAME] Message Degrees: Ph.D. Departments: Civil & Environmental Enginee…" at bounding box center [784, 354] width 1568 height 615
click at [296, 387] on div "[PERSON_NAME] Message Degrees: Ph.D. Departments: Civil & Environmental Enginee…" at bounding box center [784, 354] width 1568 height 615
click at [653, 23] on link "Projects" at bounding box center [646, 23] width 51 height 46
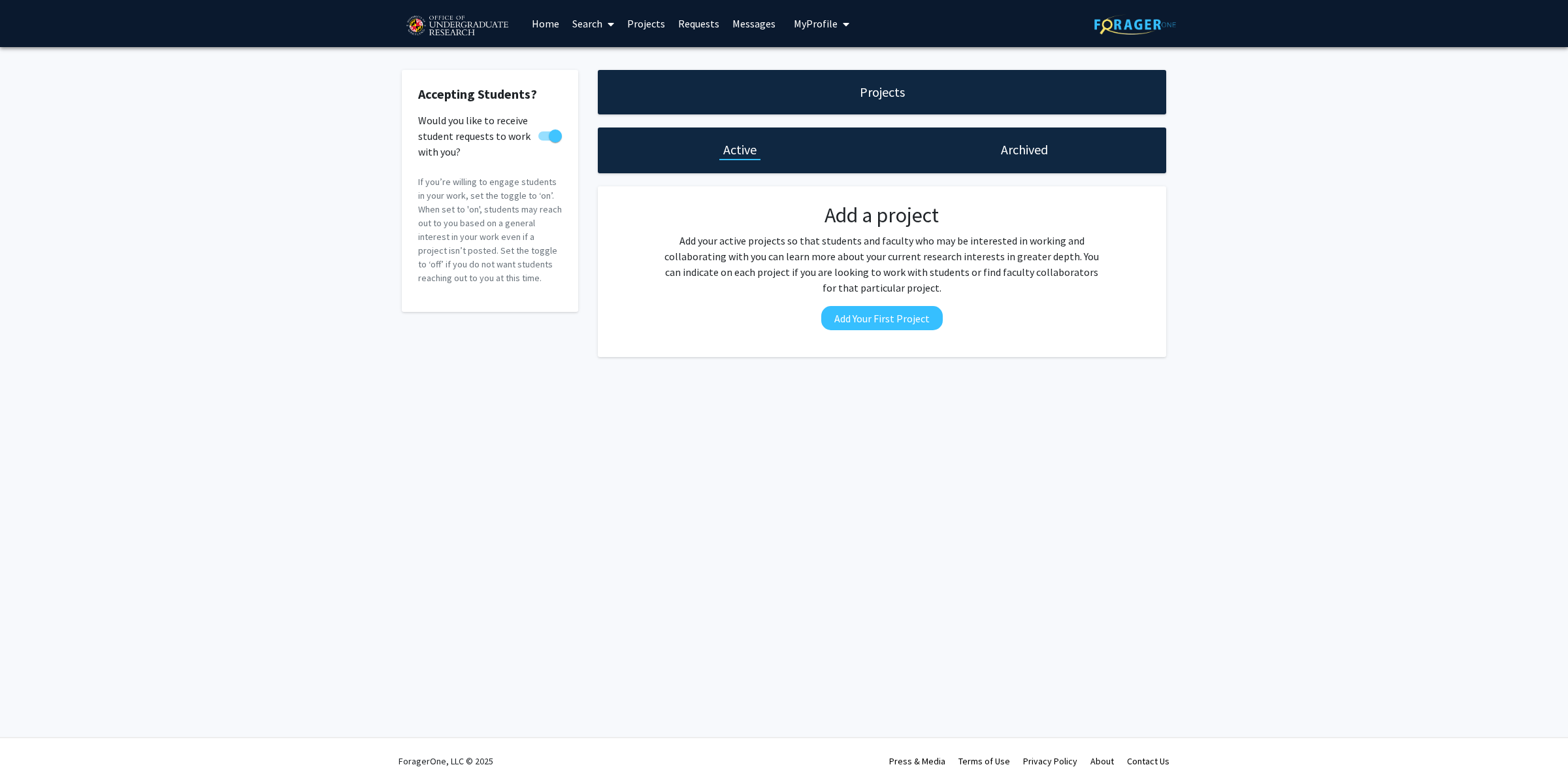
click at [688, 26] on link "Requests" at bounding box center [699, 23] width 55 height 46
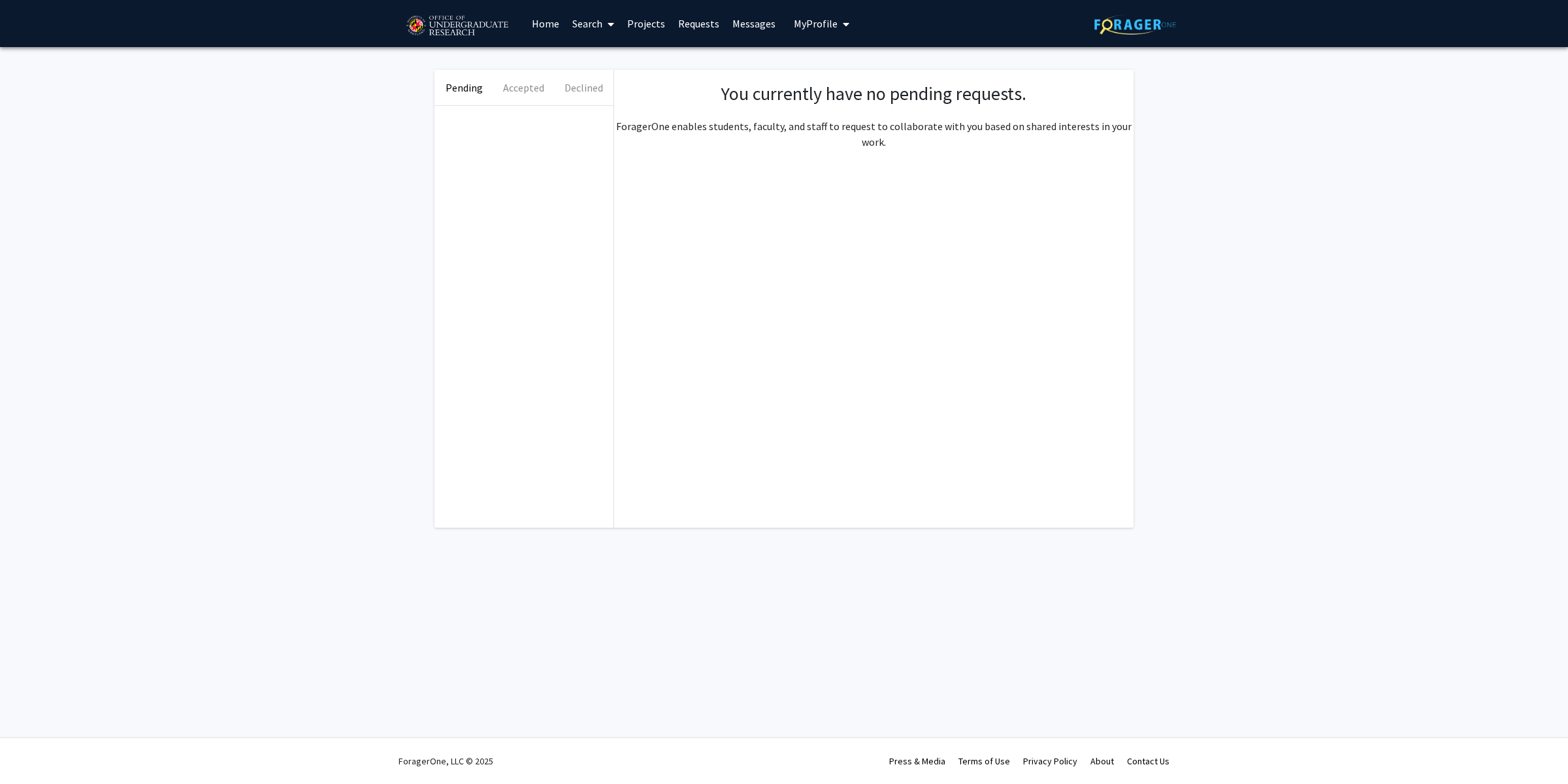
click at [748, 20] on link "Messages" at bounding box center [754, 23] width 56 height 46
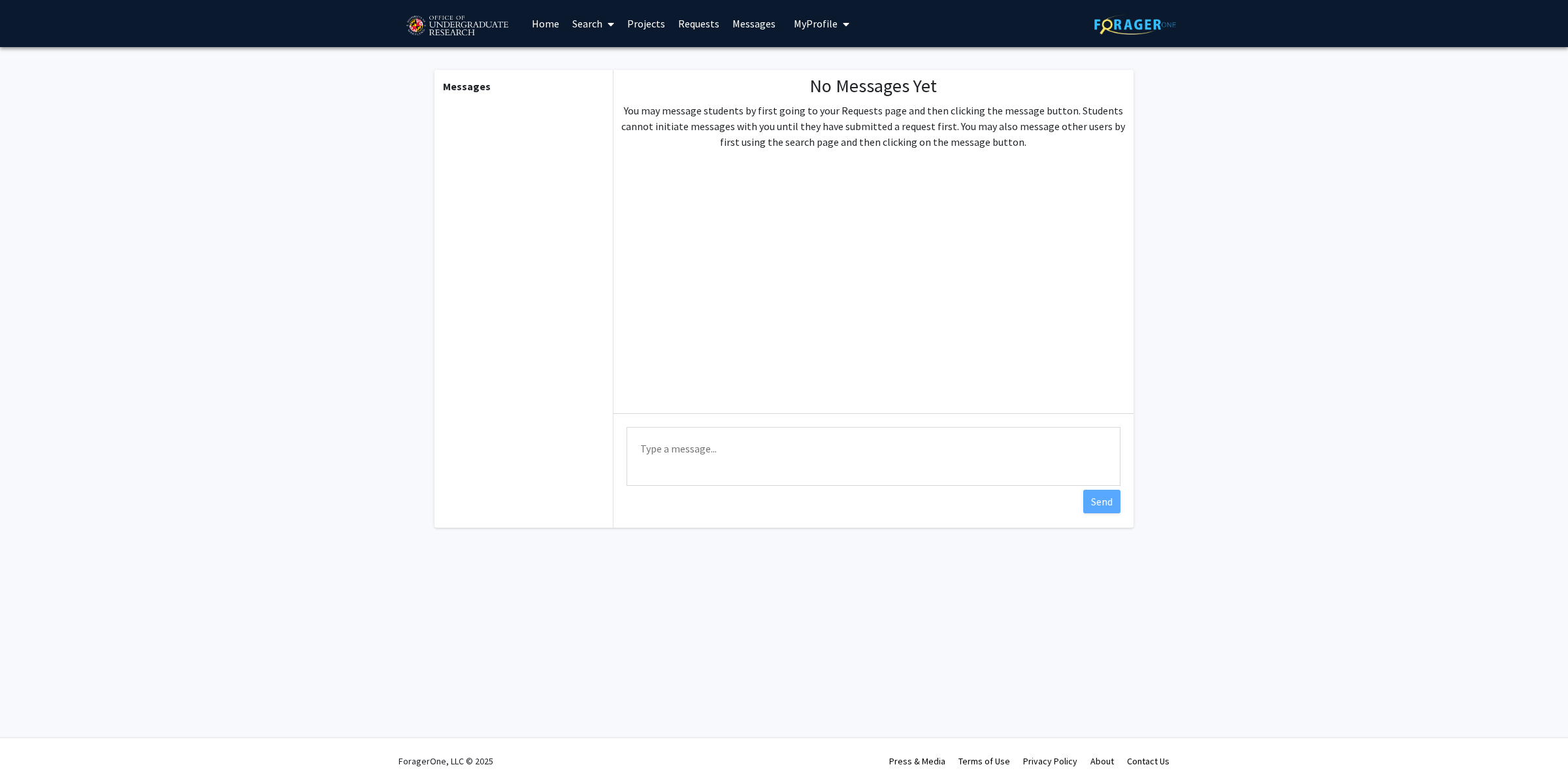
click at [803, 23] on span "My Profile" at bounding box center [815, 24] width 44 height 13
click at [588, 27] on link "Search" at bounding box center [593, 23] width 55 height 46
click at [818, 20] on span "My Profile" at bounding box center [815, 24] width 44 height 13
click at [849, 63] on span "[PERSON_NAME]" at bounding box center [875, 60] width 79 height 14
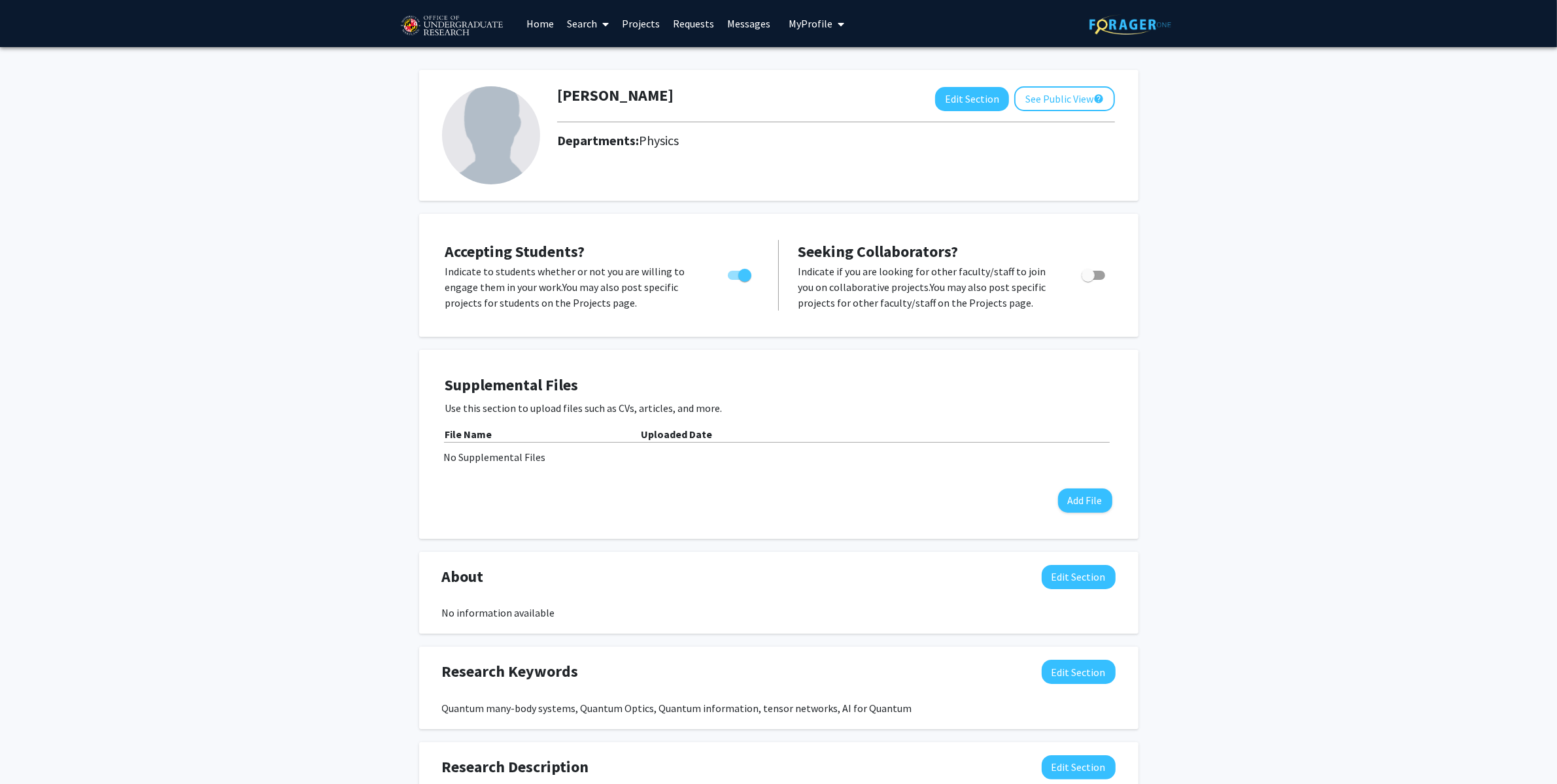
click at [1281, 301] on div "Zhi-[PERSON_NAME] Edit Section See Public View help Departments: Physics Accept…" at bounding box center [778, 647] width 1557 height 1200
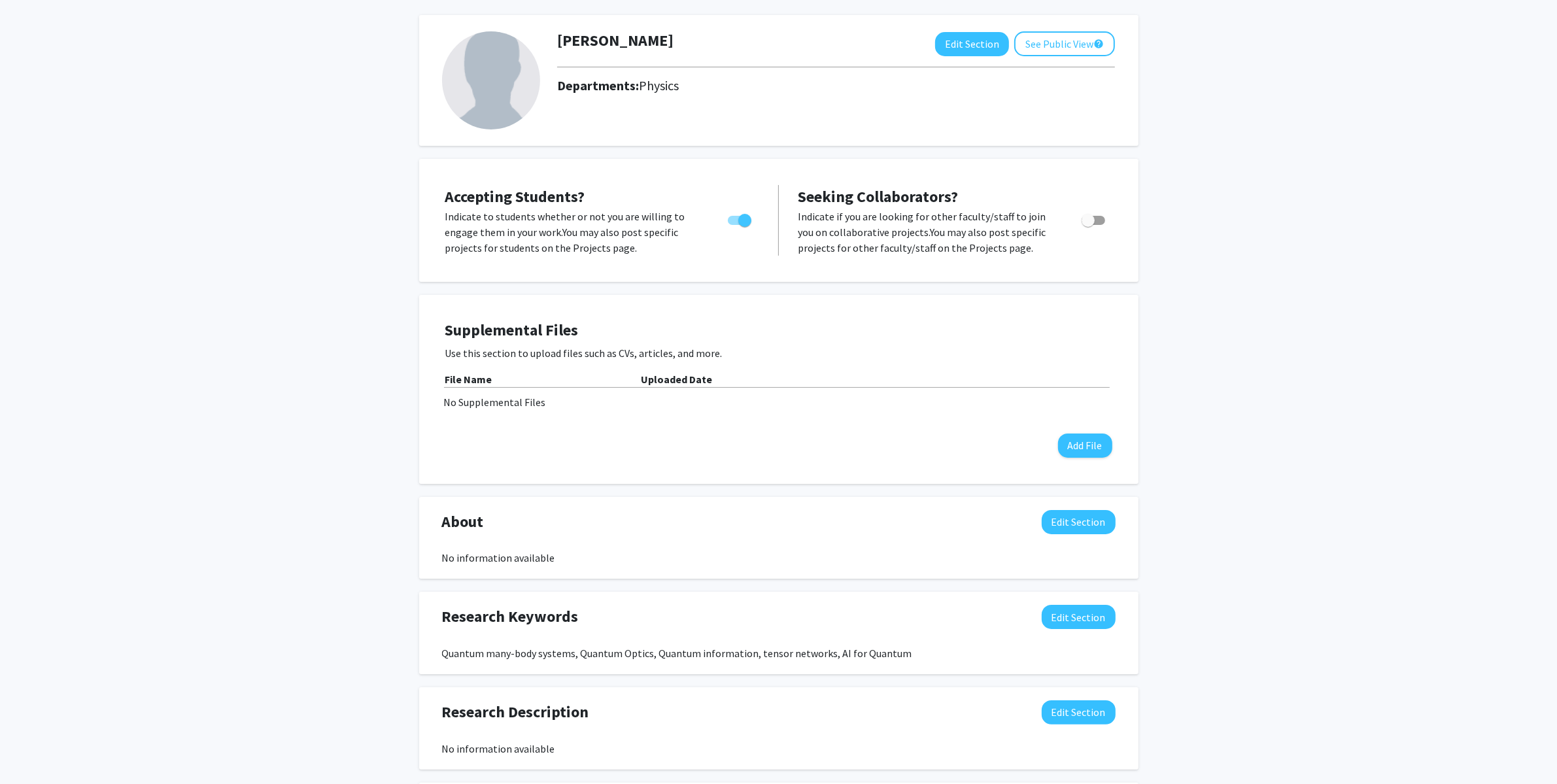
scroll to position [76, 0]
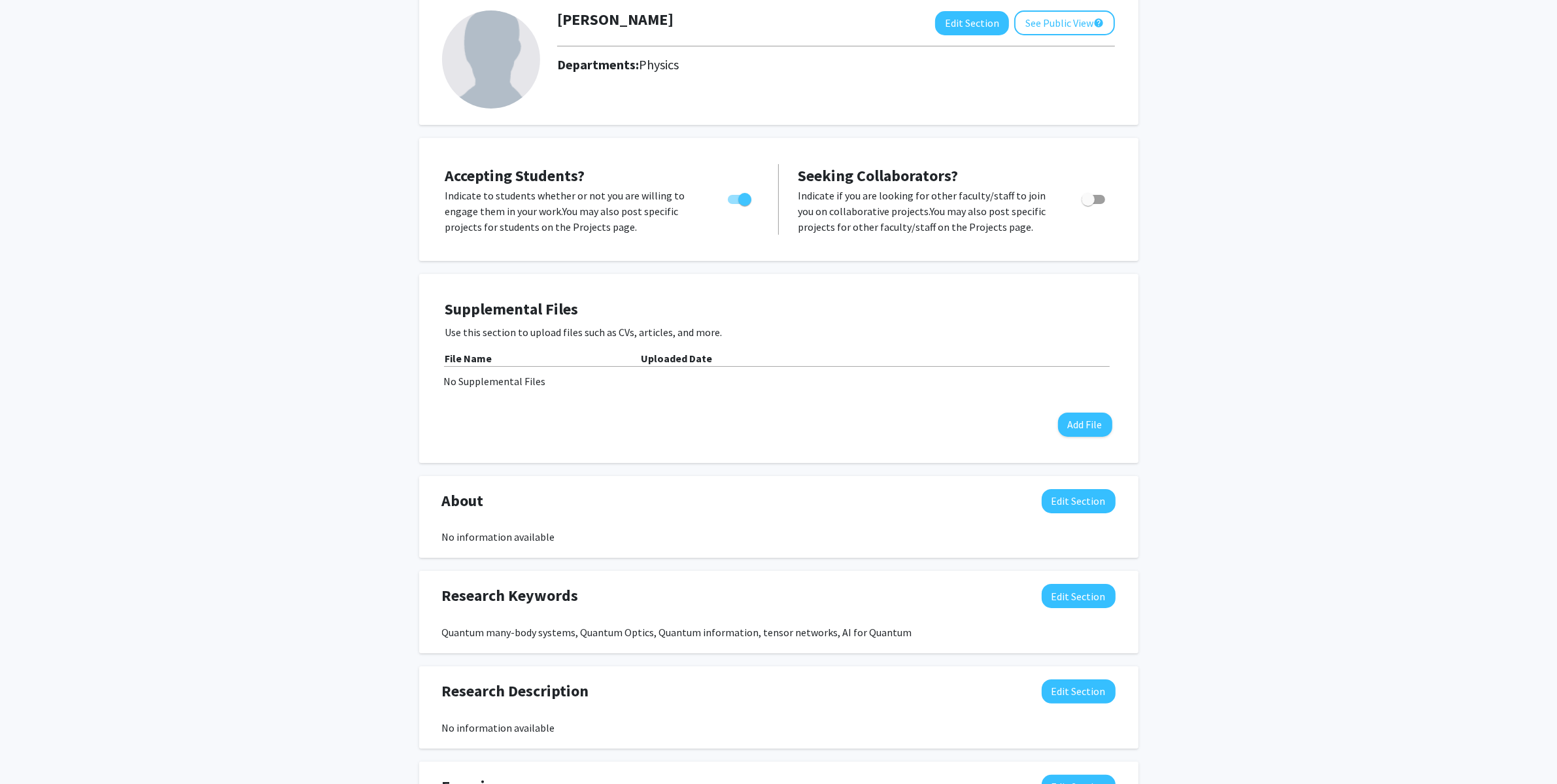
click at [1334, 326] on div "Zhi-[PERSON_NAME] Edit Section See Public View help Departments: Physics Accept…" at bounding box center [778, 571] width 1557 height 1200
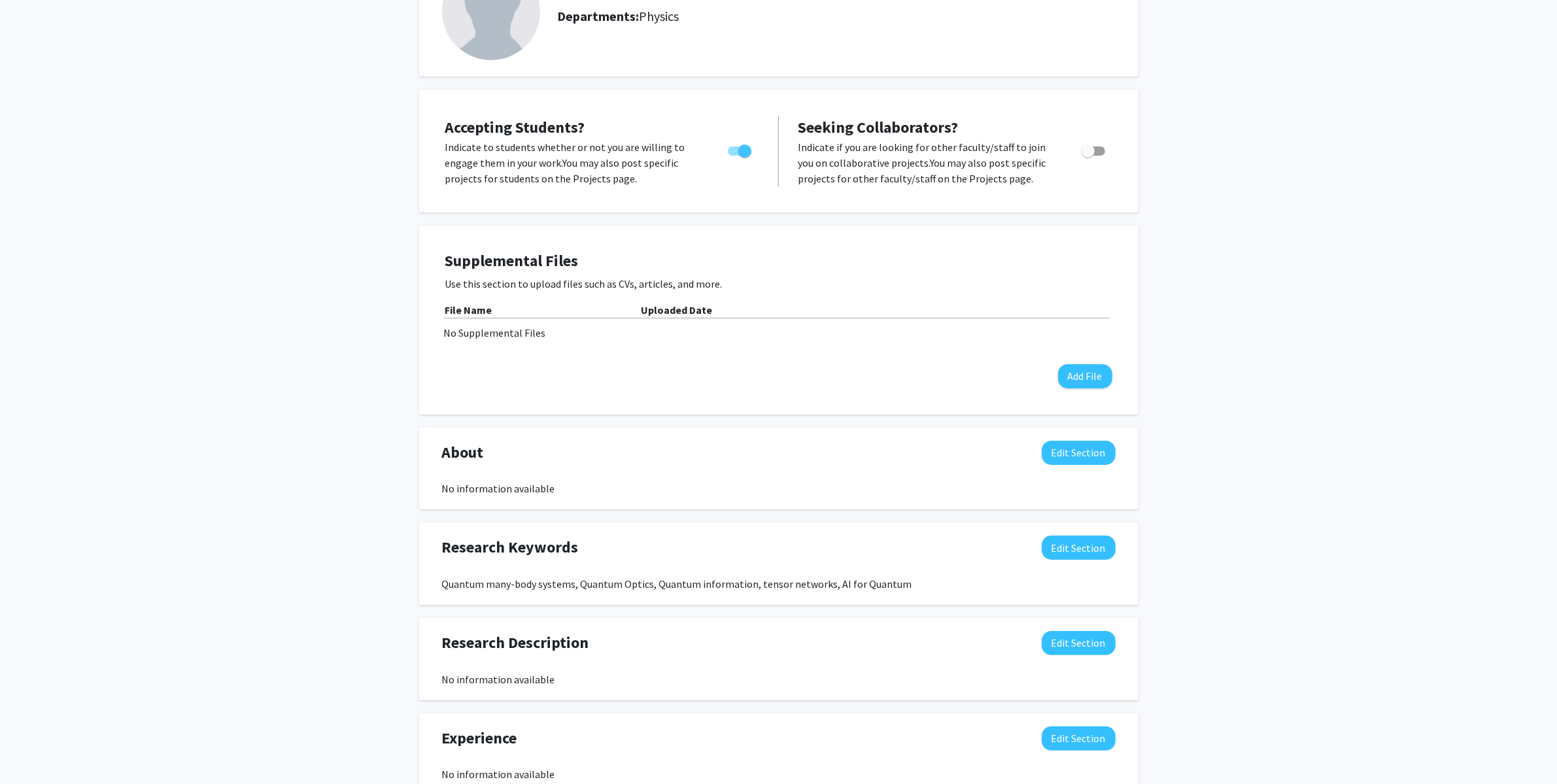
scroll to position [253, 0]
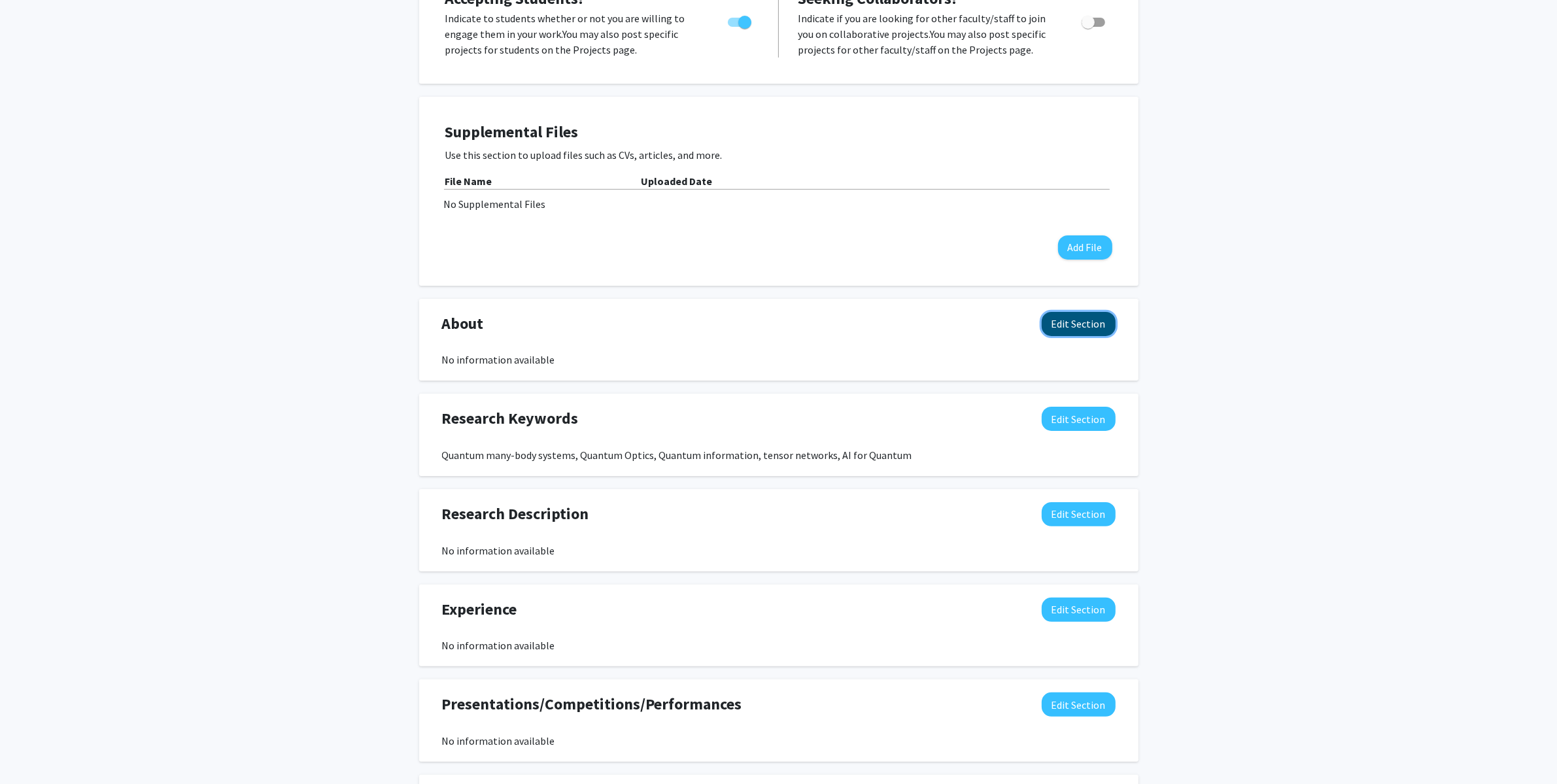
click at [1090, 328] on button "Edit Section" at bounding box center [1078, 324] width 74 height 24
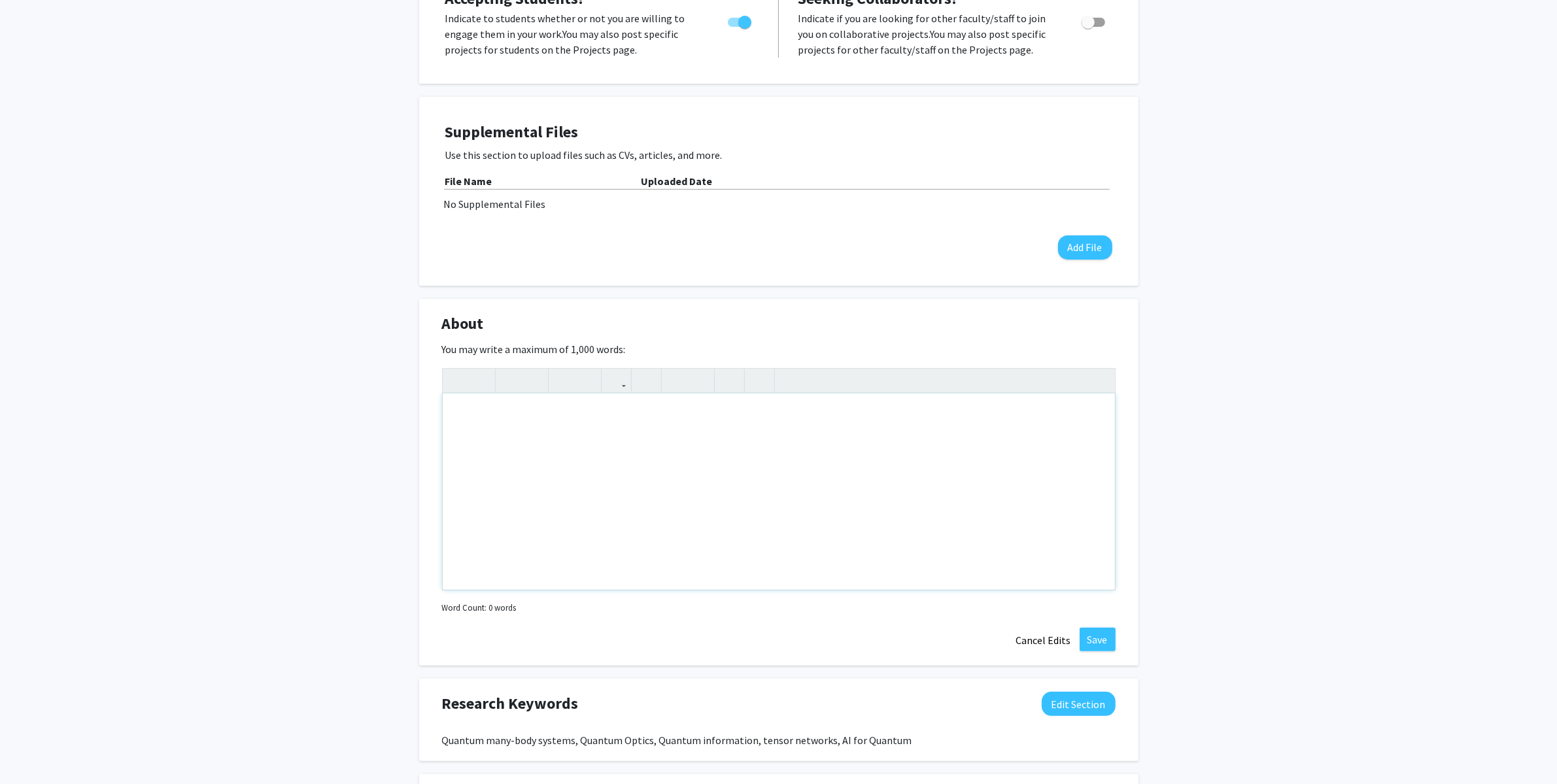
click at [536, 445] on div "Note to users with screen readers: Please deactivate our accessibility plugin f…" at bounding box center [779, 491] width 672 height 196
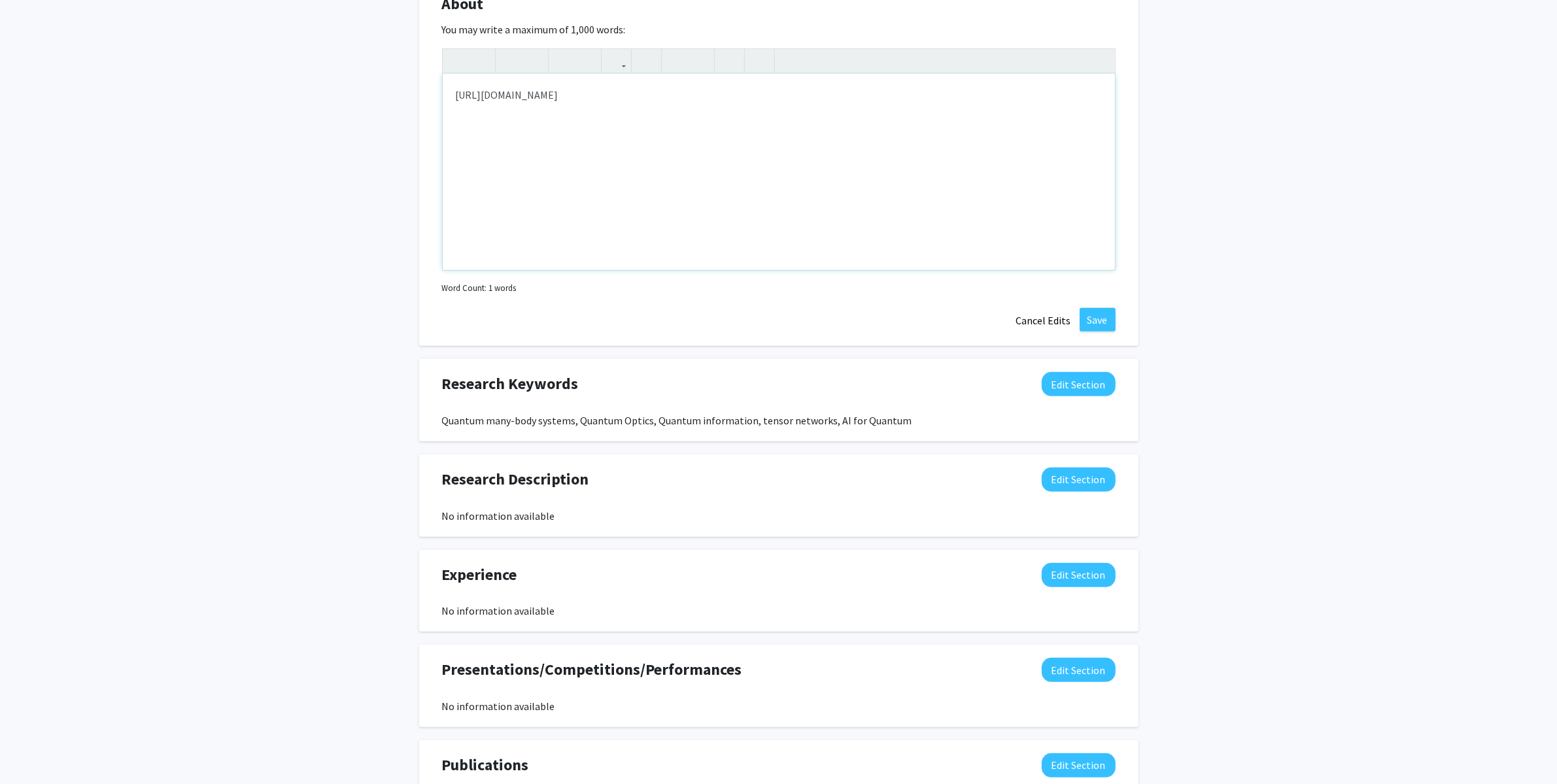
scroll to position [419, 0]
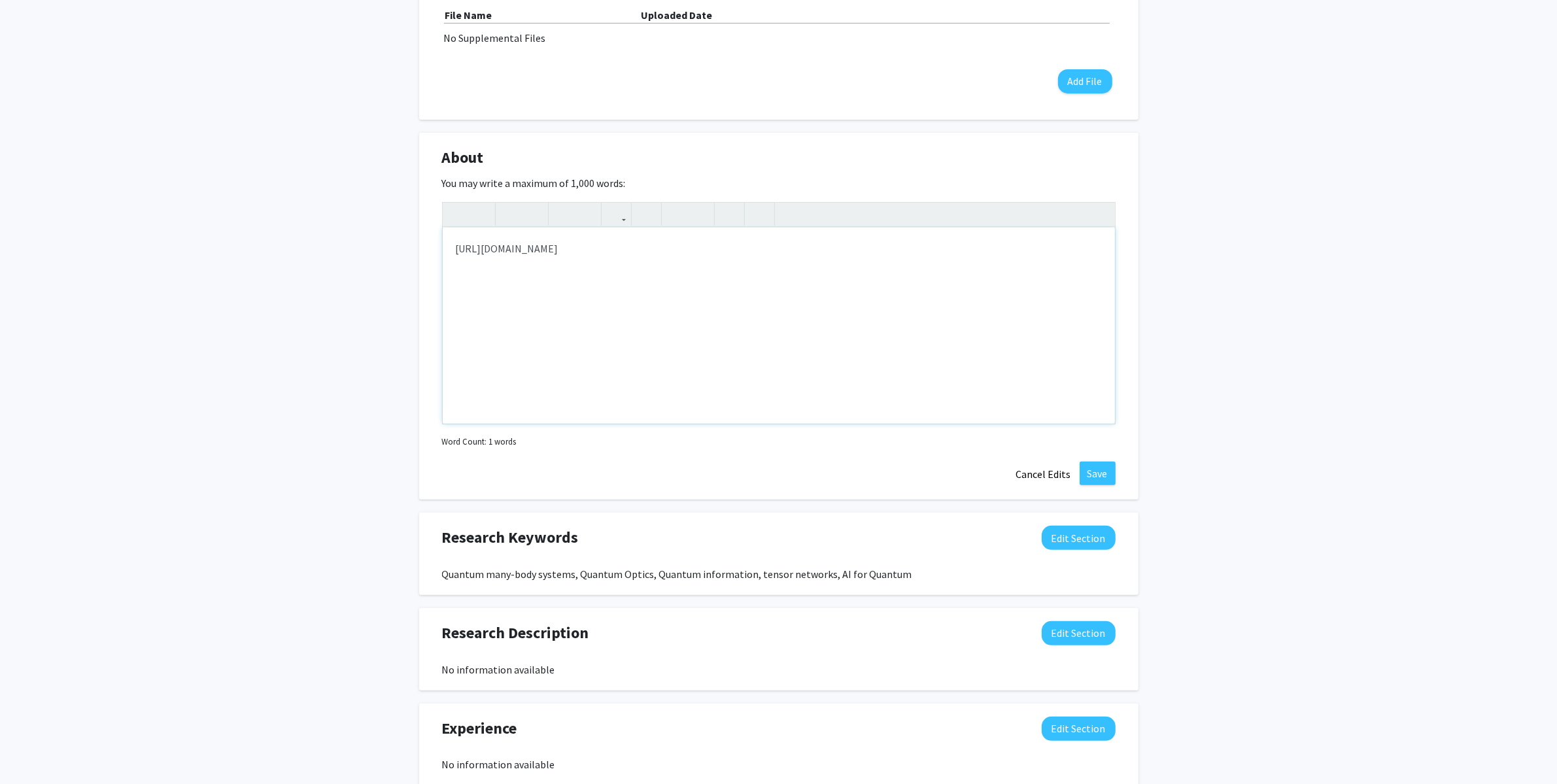
click at [622, 303] on div "[URL][DOMAIN_NAME]" at bounding box center [779, 325] width 672 height 196
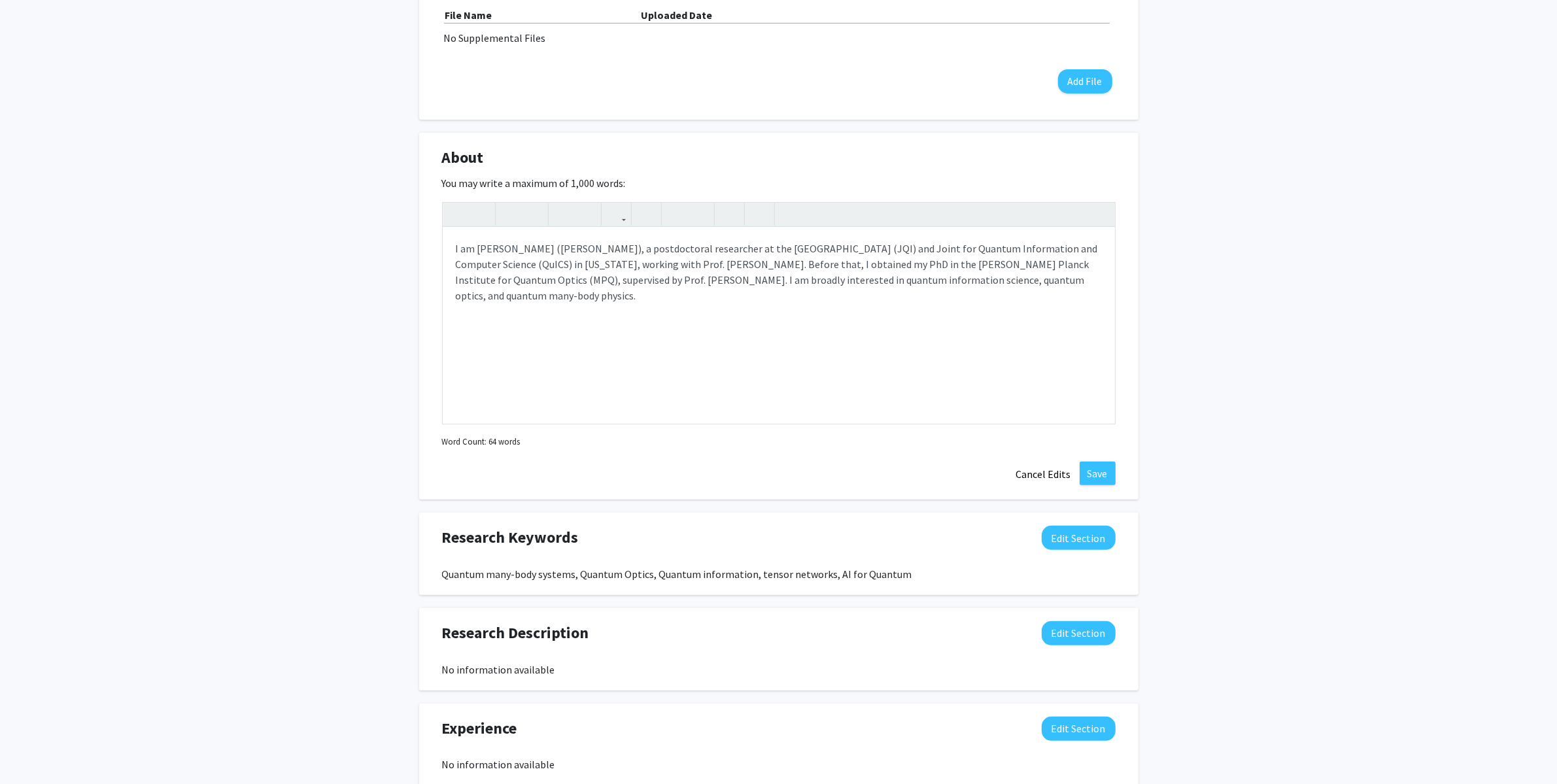
click at [1433, 277] on div "Zhi-[PERSON_NAME] Edit Section See Public View help Departments: Physics Accept…" at bounding box center [778, 371] width 1557 height 1485
click at [640, 308] on div "I am [PERSON_NAME] ([PERSON_NAME]), a postdoctoral researcher at the [GEOGRAPHI…" at bounding box center [779, 325] width 672 height 196
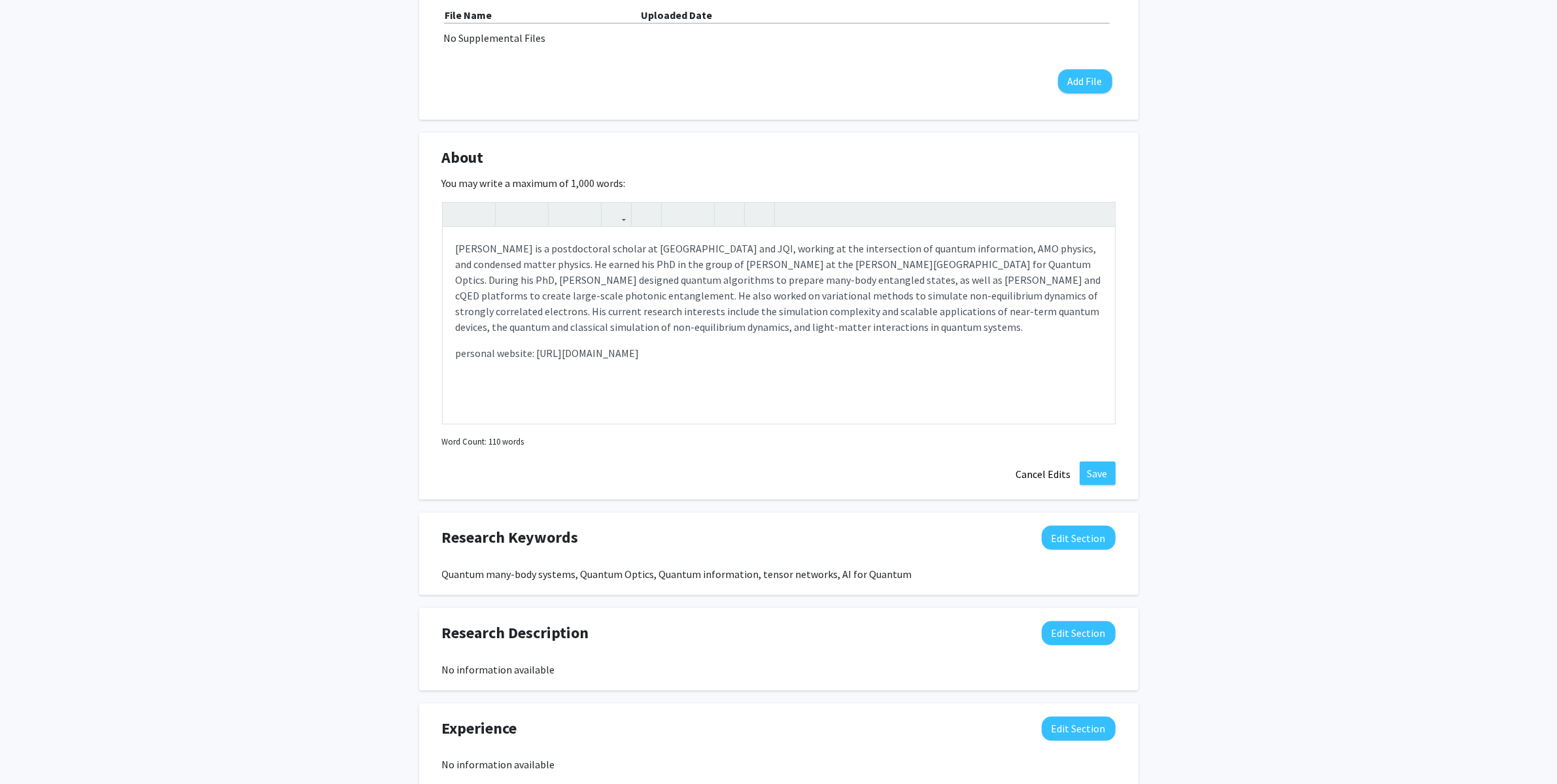
click at [1304, 402] on div "Zhi-[PERSON_NAME] Edit Section See Public View help Departments: Physics Accept…" at bounding box center [778, 371] width 1557 height 1485
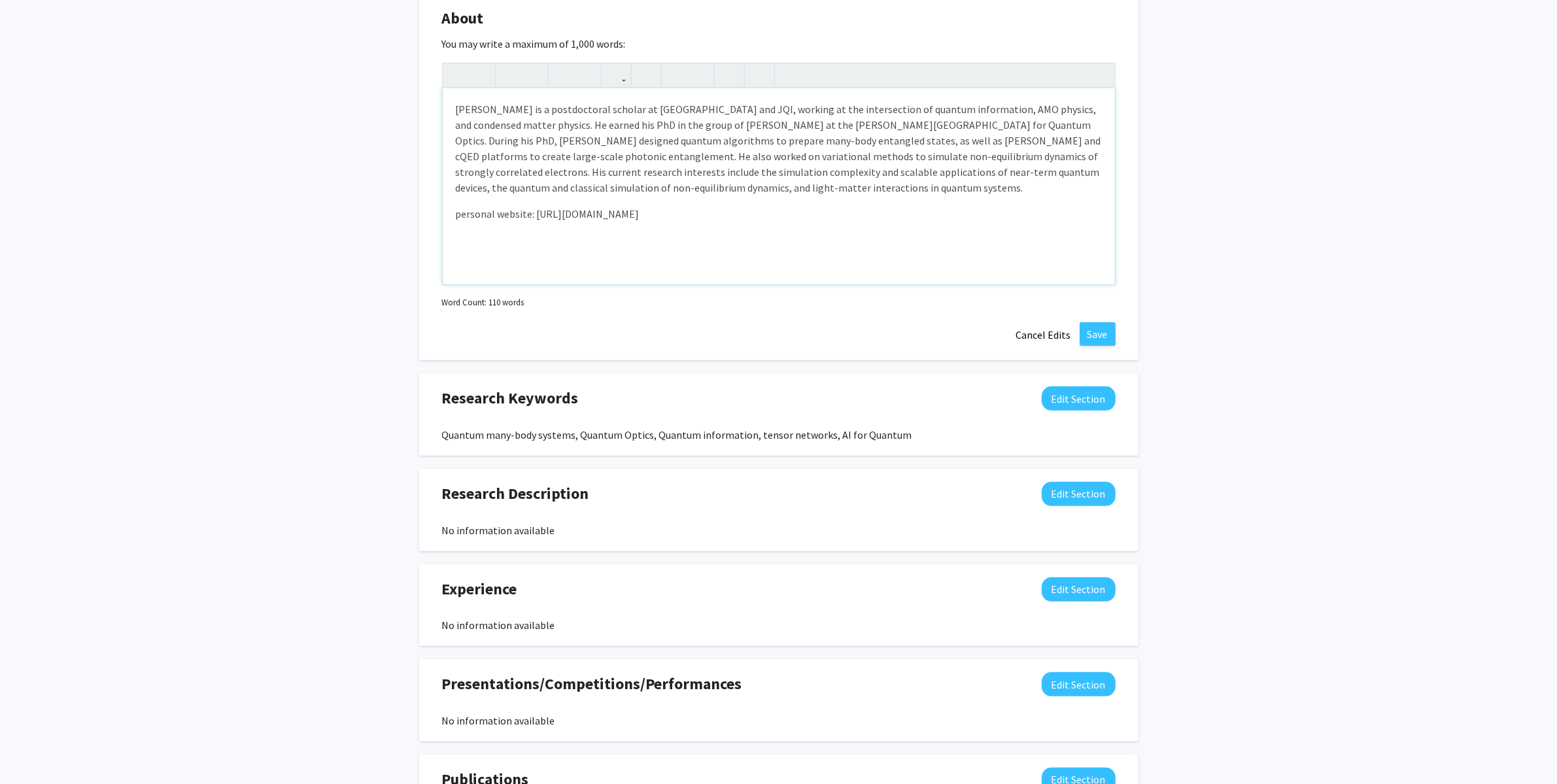
scroll to position [570, 0]
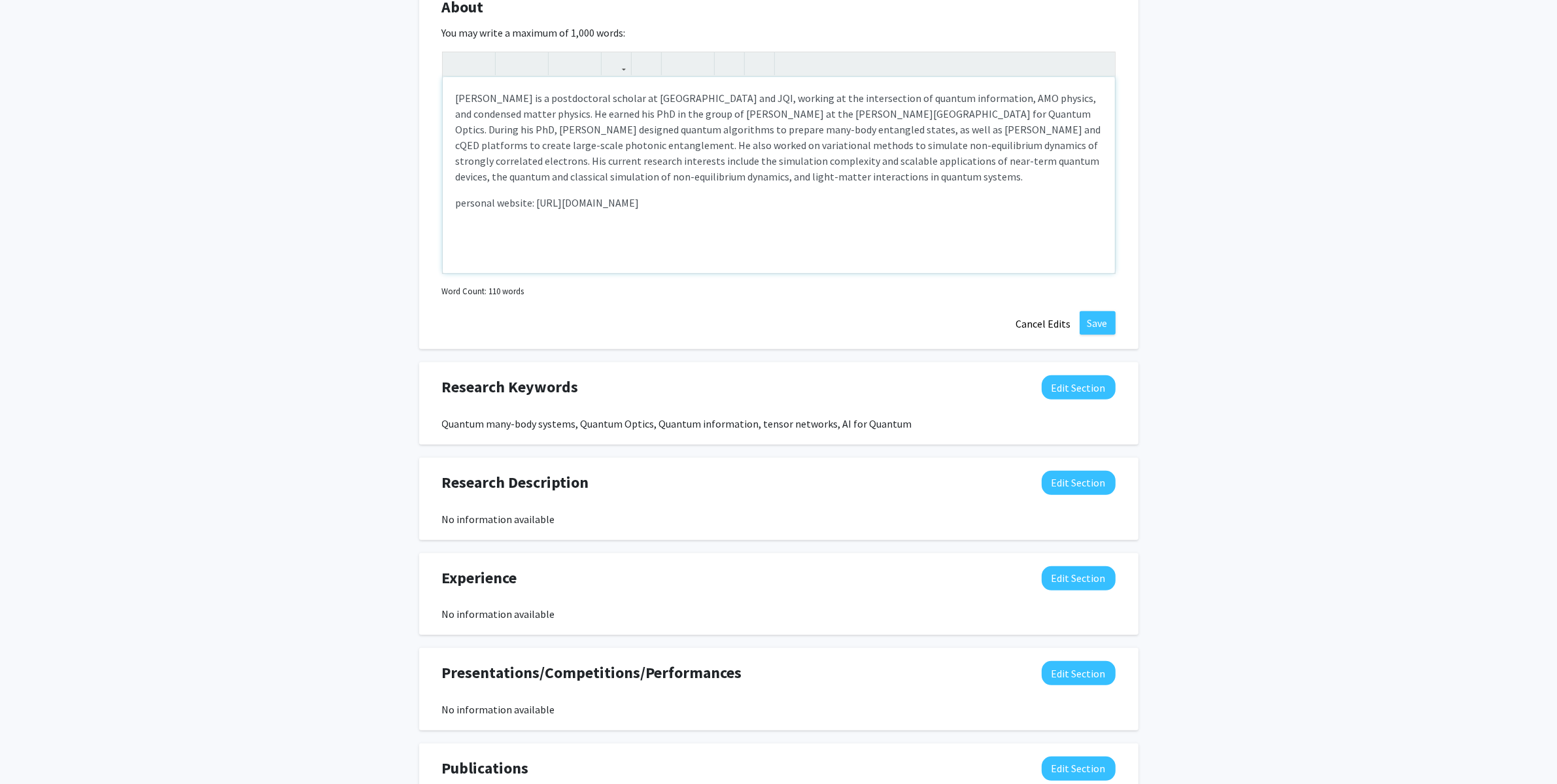
click at [735, 200] on p "personal website: [URL][DOMAIN_NAME]" at bounding box center [778, 202] width 646 height 16
click at [490, 204] on p "personal website: [URL][DOMAIN_NAME]" at bounding box center [778, 202] width 646 height 16
click at [504, 200] on p "personal website: [URL][DOMAIN_NAME]" at bounding box center [778, 202] width 646 height 16
type textarea "<p>[PERSON_NAME] is a postdoctoral scholar at QuICS and JQI, working at the int…"
copy p "[URL][DOMAIN_NAME]"
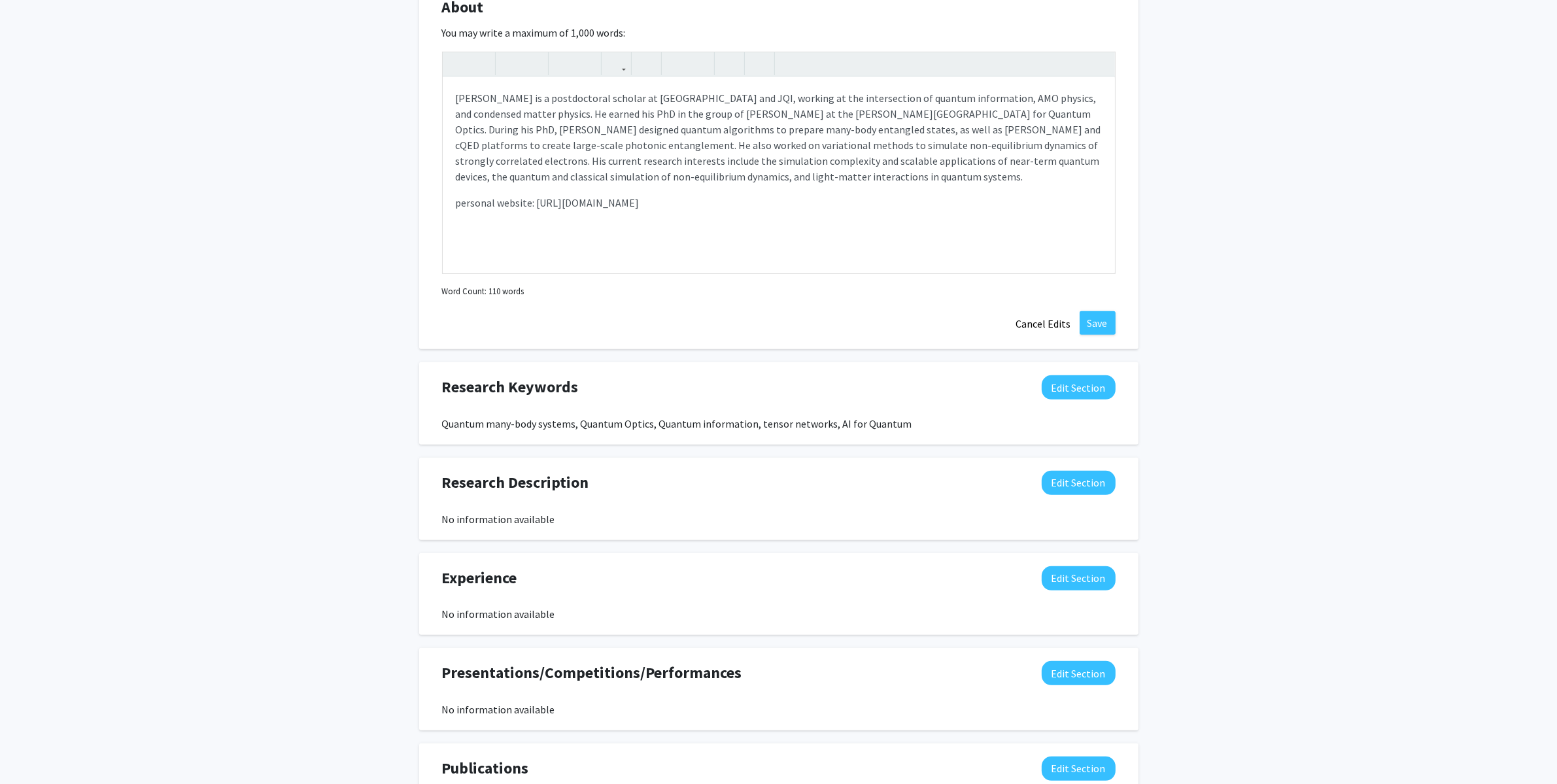
click at [1316, 485] on div "Zhi-[PERSON_NAME] Edit Section See Public View help Departments: Physics Accept…" at bounding box center [778, 220] width 1557 height 1485
click at [1070, 484] on button "Edit Section" at bounding box center [1078, 482] width 74 height 24
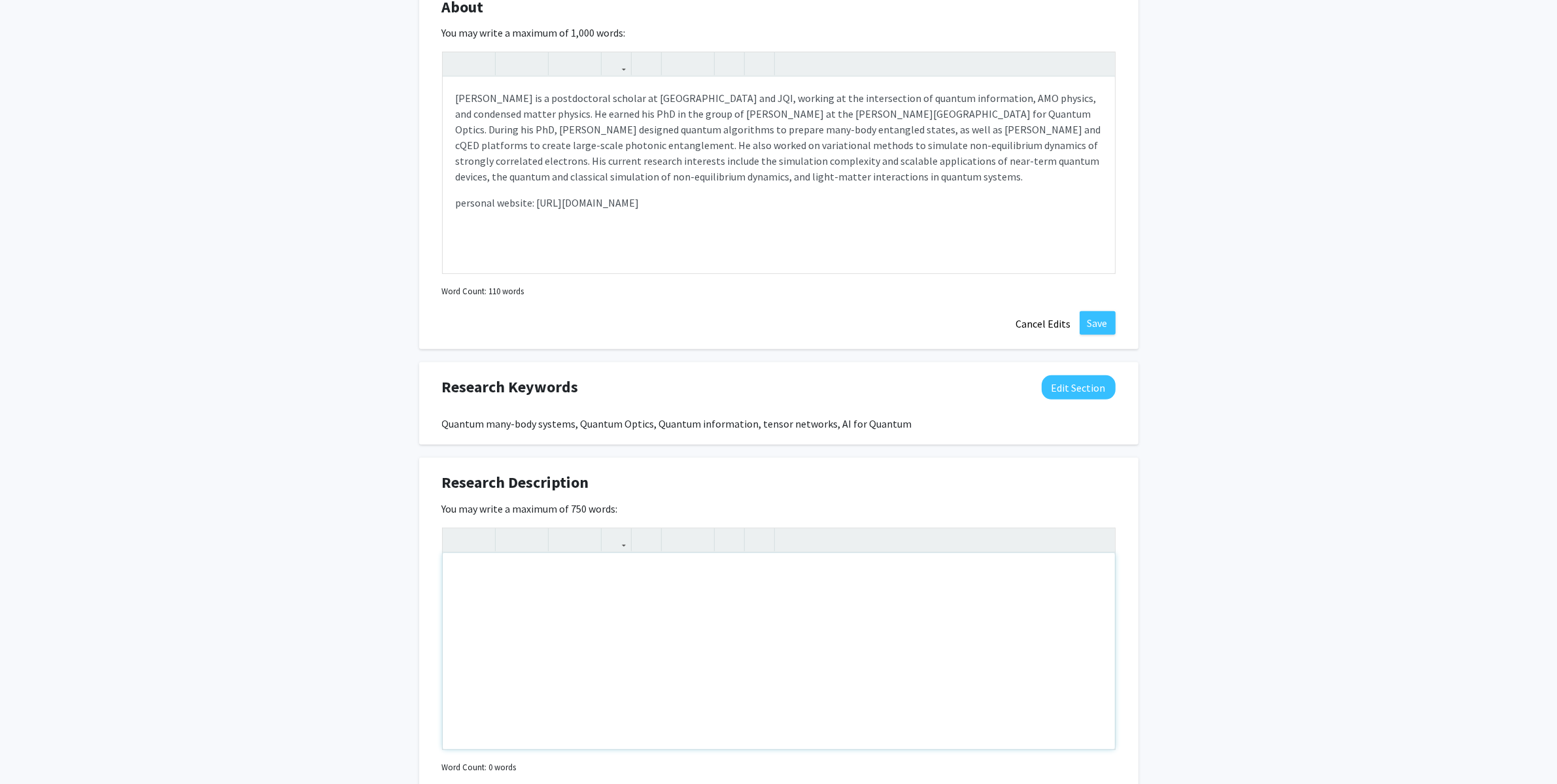
click at [634, 621] on div "Note to users with screen readers: Please deactivate our accessibility plugin f…" at bounding box center [779, 651] width 672 height 196
click at [1400, 229] on div "Zhi-[PERSON_NAME] Edit Section See Public View help Departments: Physics Accept…" at bounding box center [778, 363] width 1557 height 1770
click at [595, 613] on div "Note to users with screen readers: Please deactivate our accessibility plugin f…" at bounding box center [779, 651] width 672 height 196
paste div "Note to users with screen readers: Please deactivate our accessibility plugin f…"
type textarea "<p>[URL][DOMAIN_NAME]</p>"
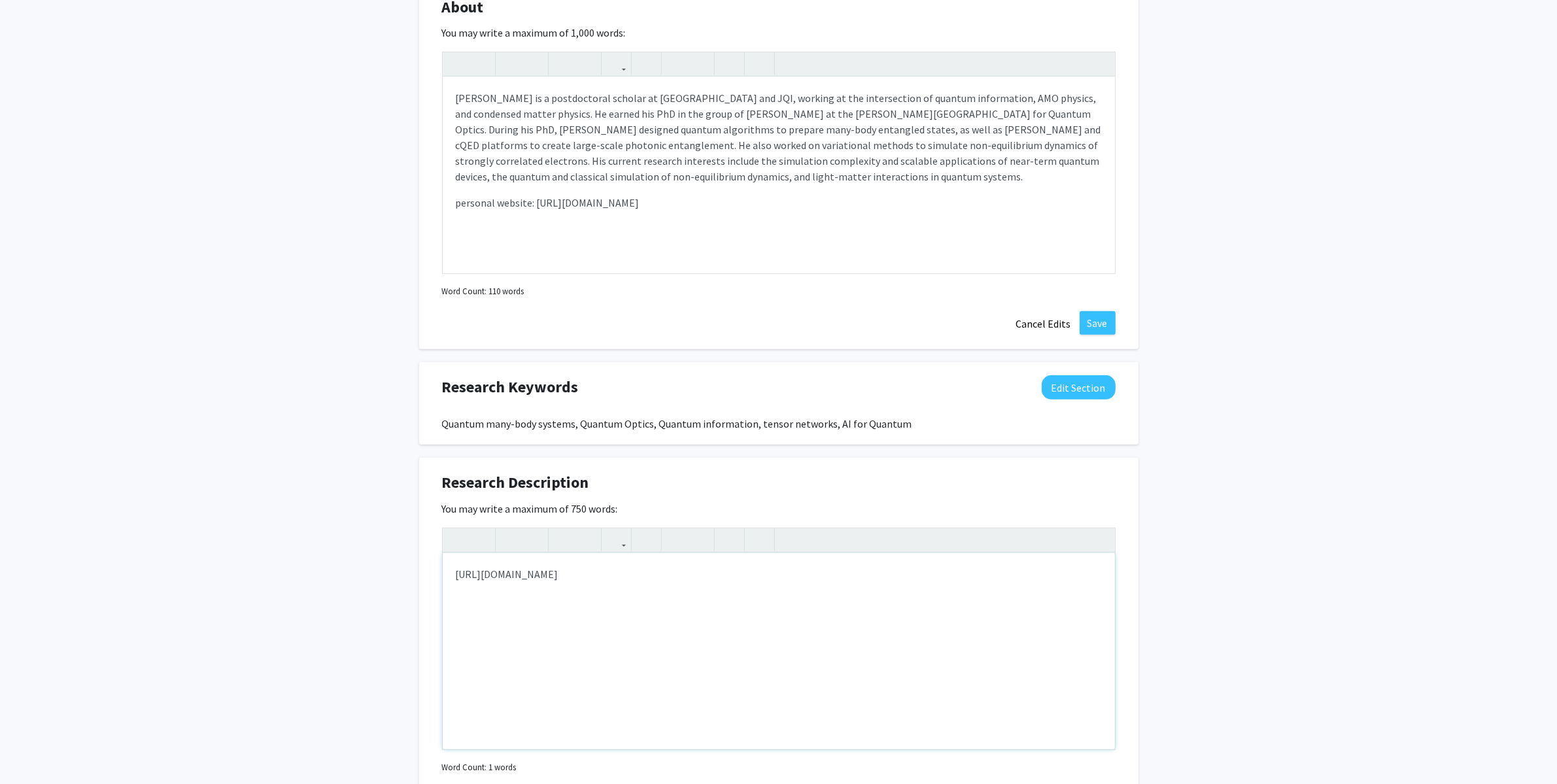
click at [721, 608] on div "[URL][DOMAIN_NAME]" at bounding box center [779, 651] width 672 height 196
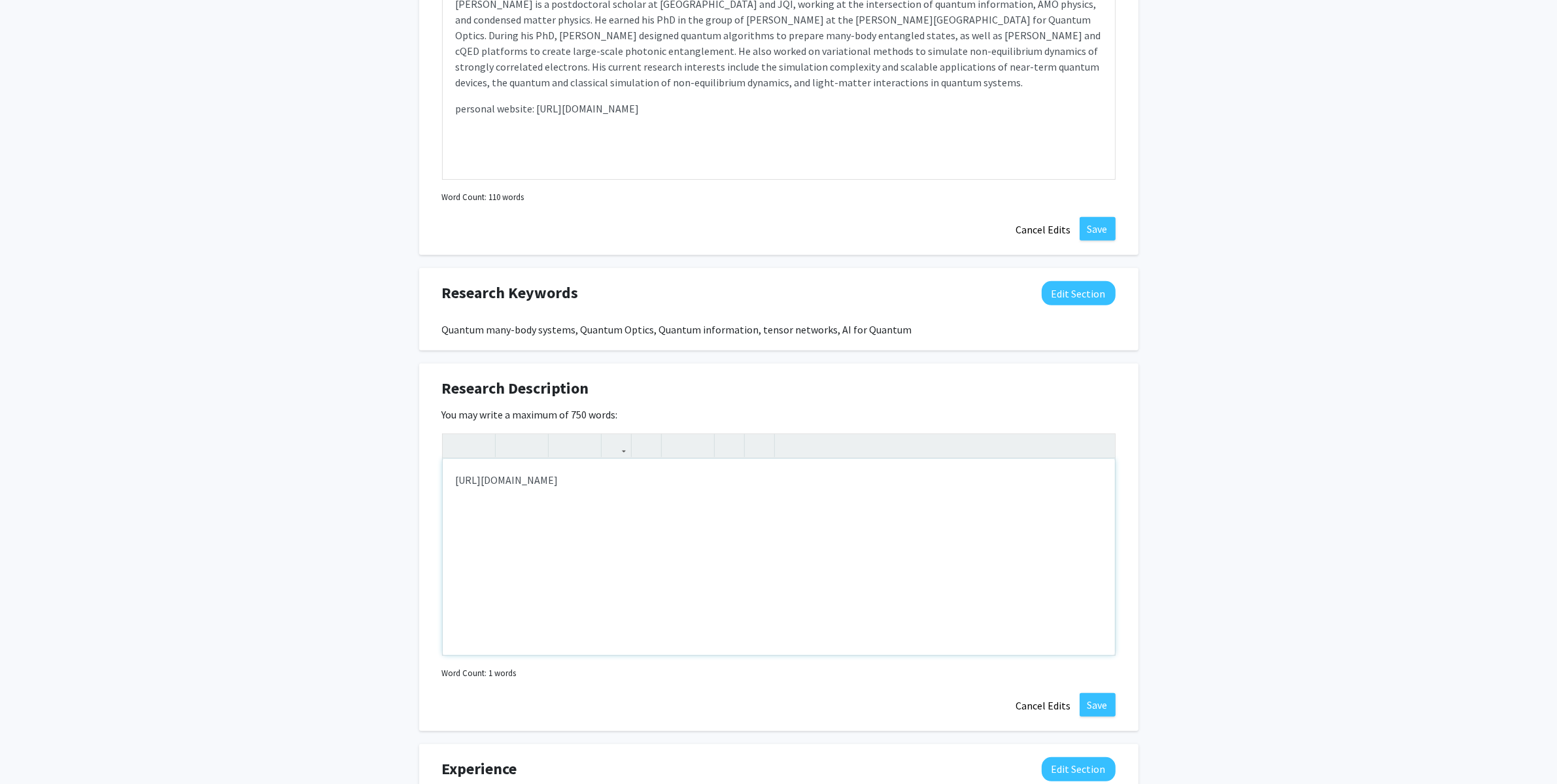
scroll to position [708, 0]
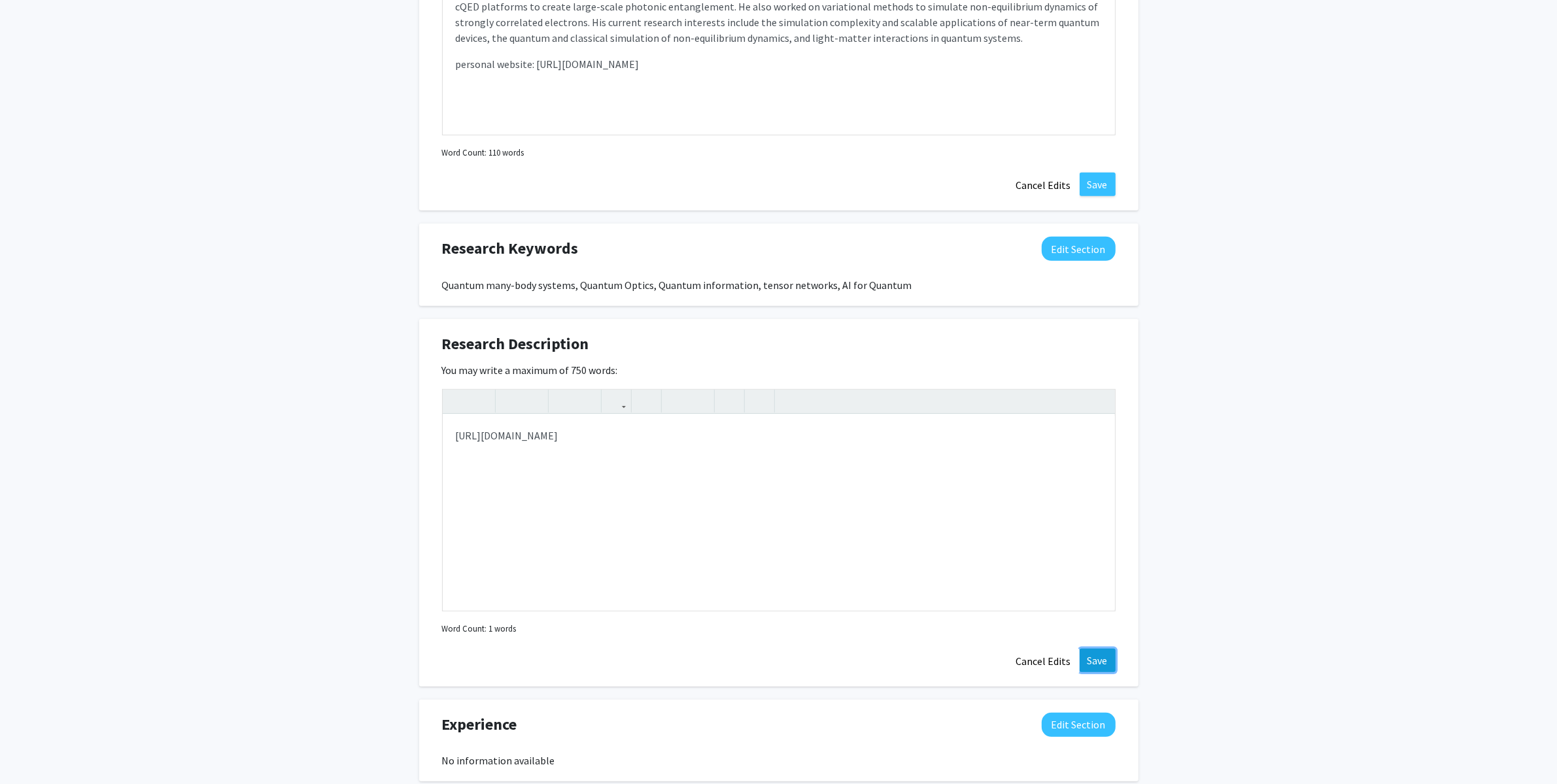
click at [1098, 649] on button "Save" at bounding box center [1097, 660] width 36 height 23
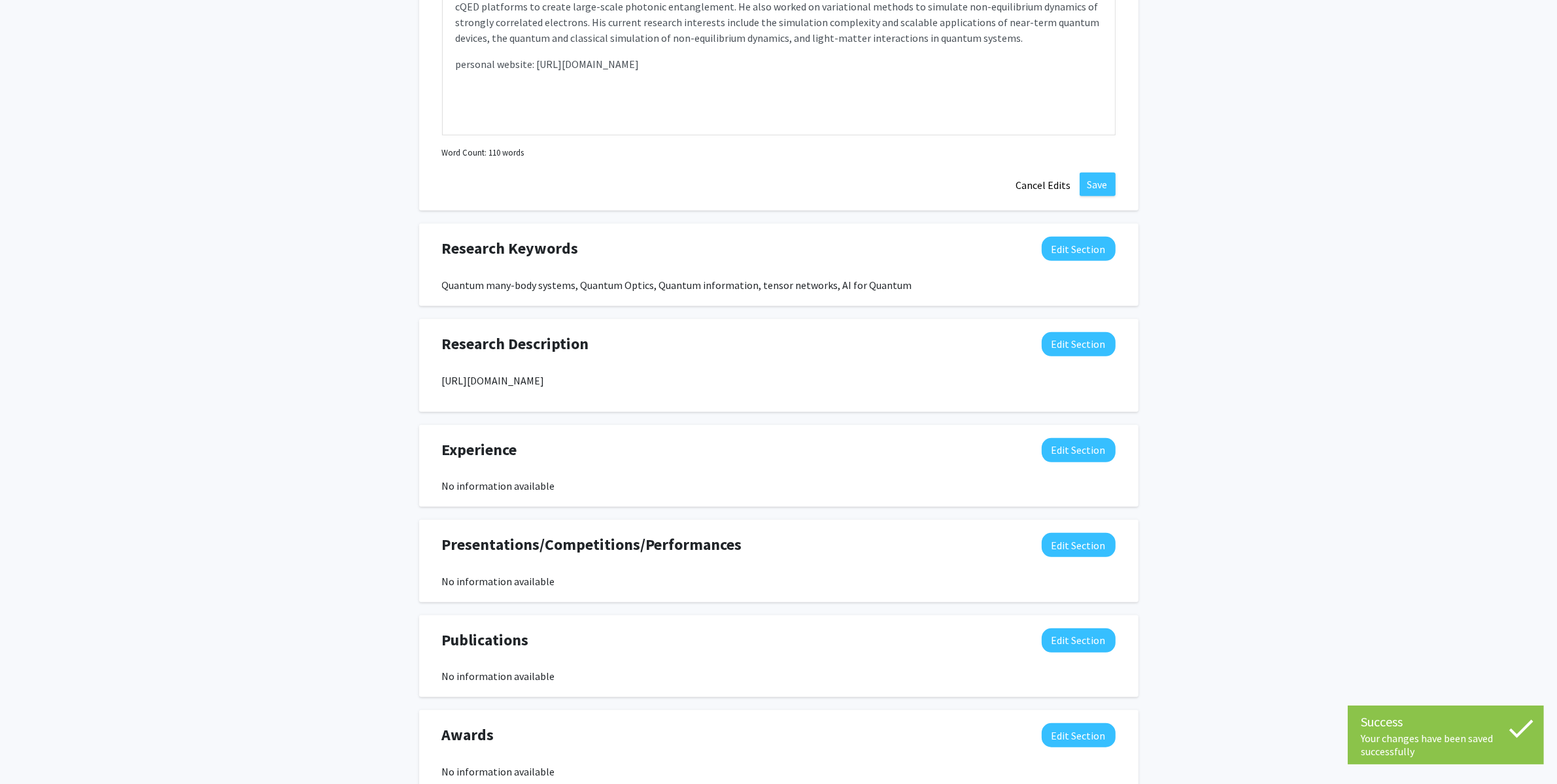
click at [1364, 435] on div "Zhi-[PERSON_NAME] Edit Section See Public View help Departments: Physics Accept…" at bounding box center [778, 87] width 1557 height 1495
click at [1357, 392] on div "Zhi-[PERSON_NAME] Edit Section See Public View help Departments: Physics Accept…" at bounding box center [778, 87] width 1557 height 1495
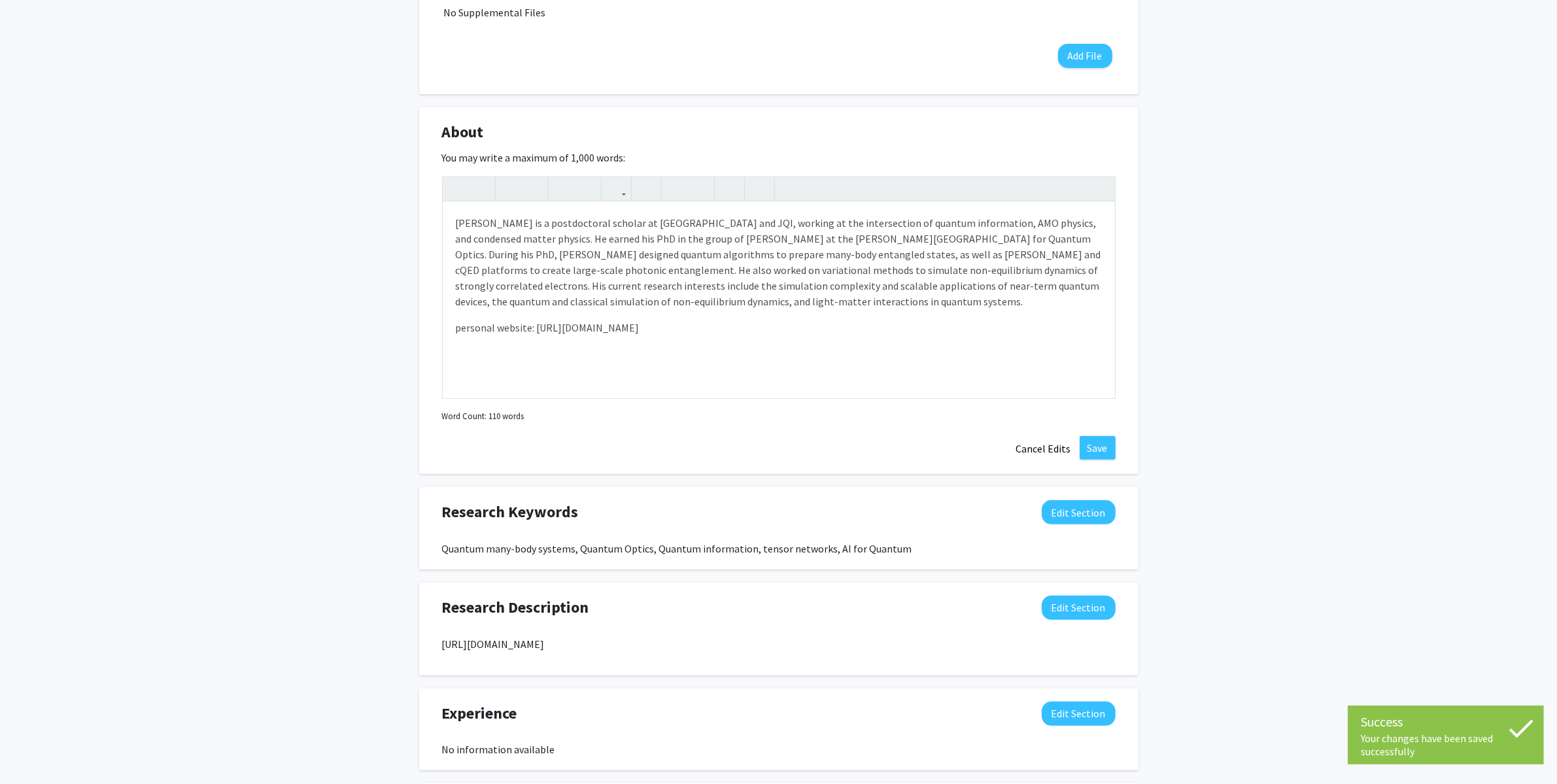
scroll to position [338, 0]
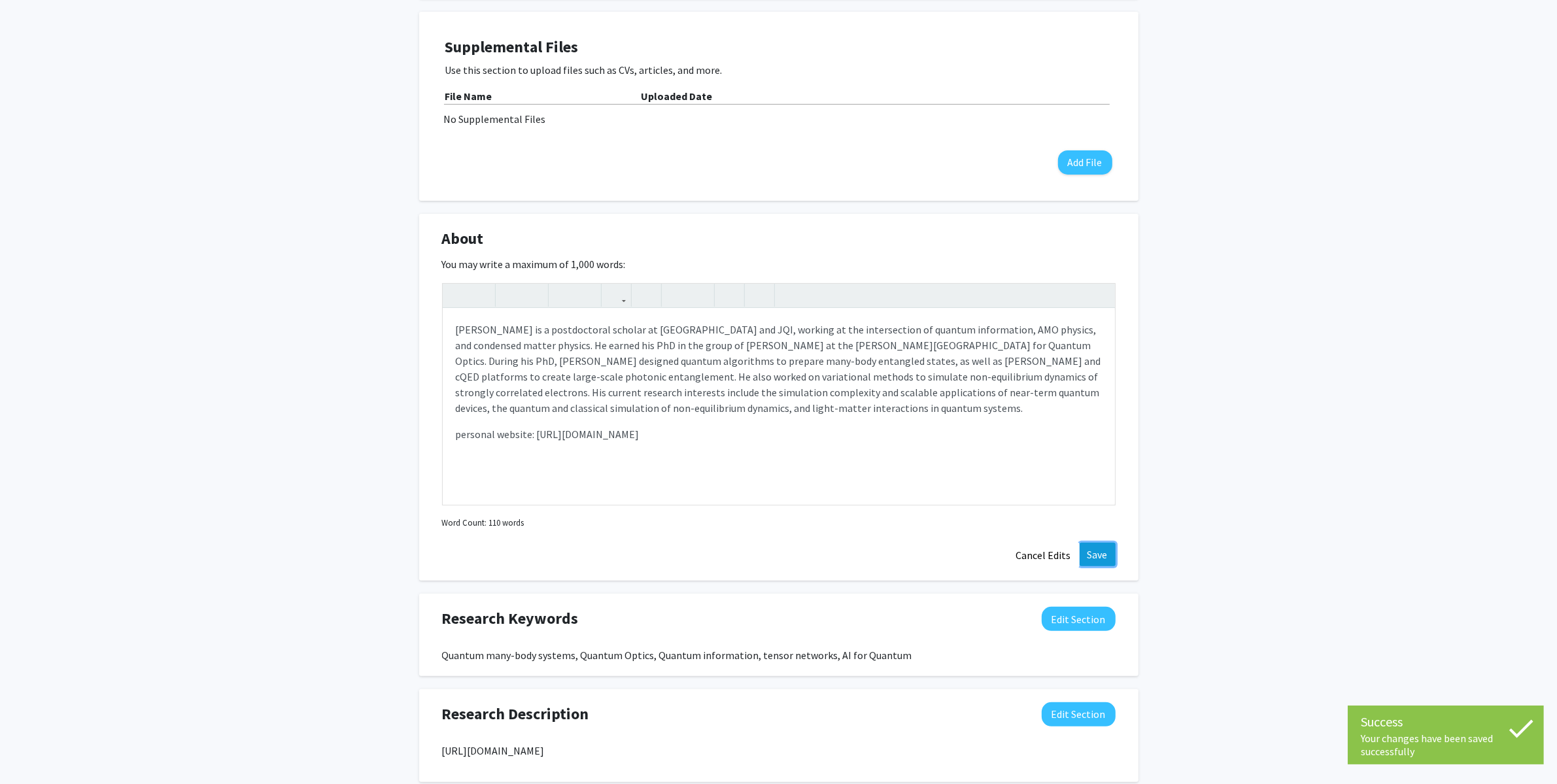
click at [1092, 557] on button "Save" at bounding box center [1097, 554] width 36 height 23
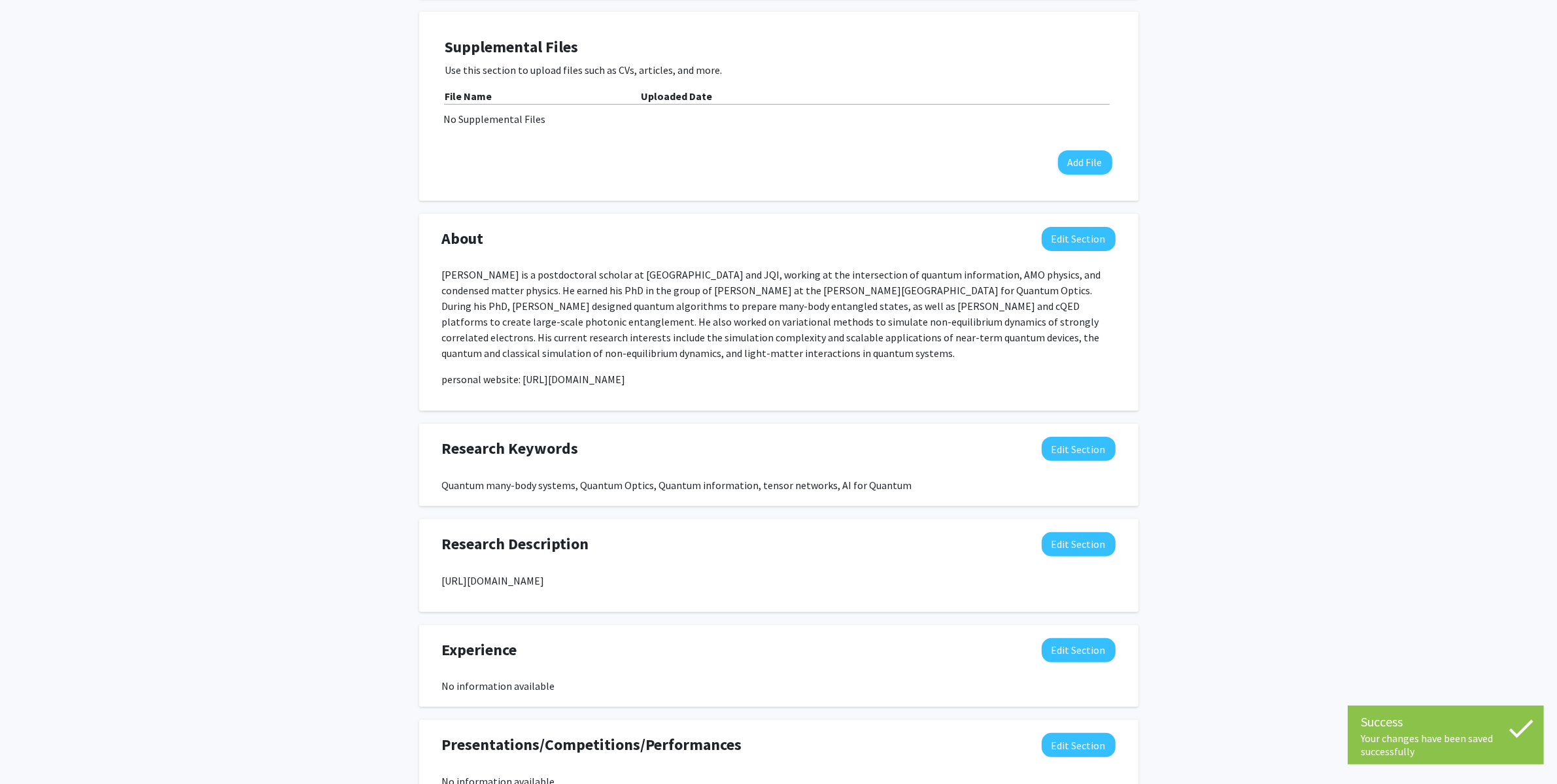
click at [1318, 359] on div "Zhi-[PERSON_NAME] Edit Section See Public View help Departments: Physics Accept…" at bounding box center [778, 372] width 1557 height 1325
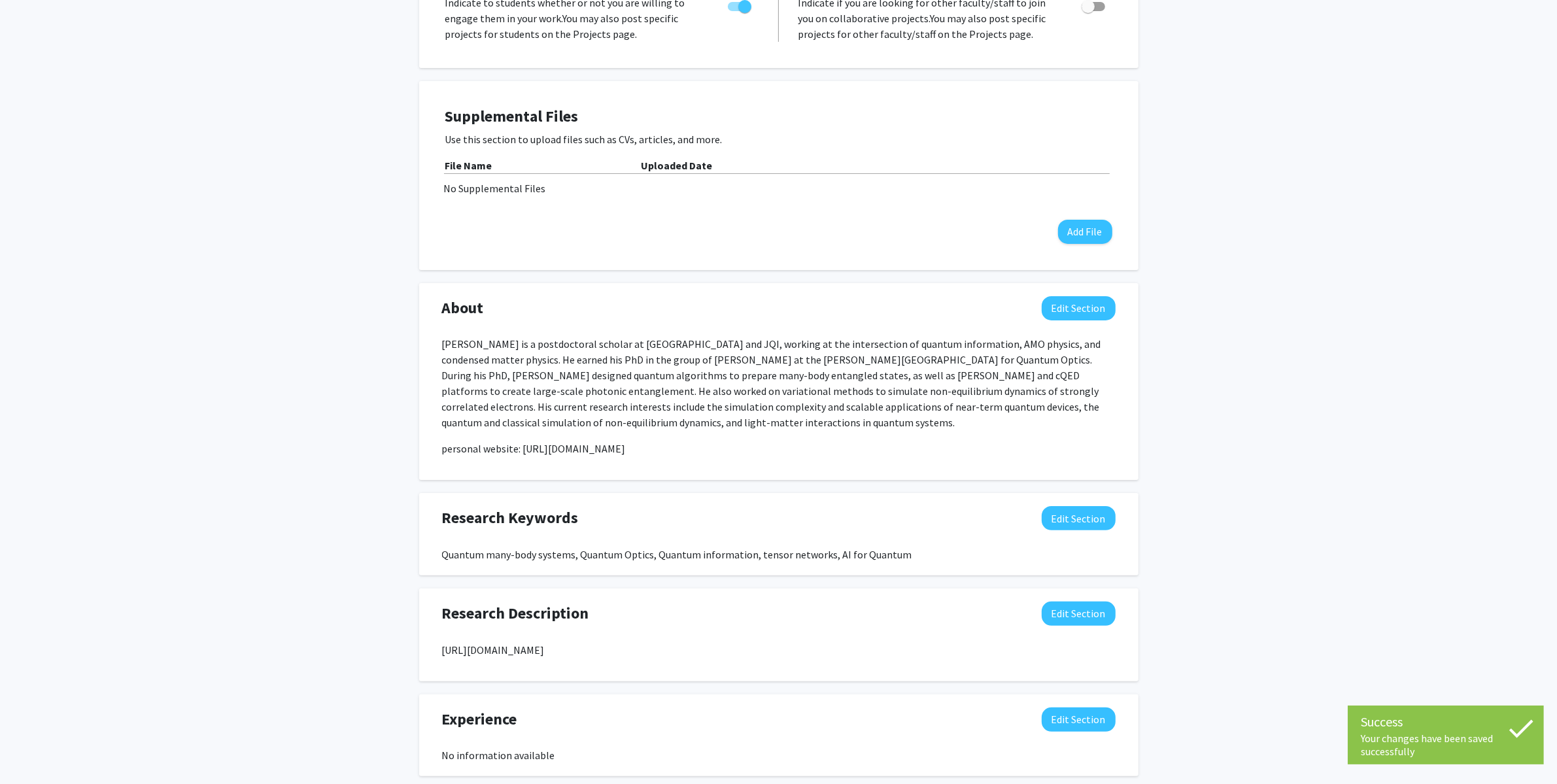
scroll to position [259, 0]
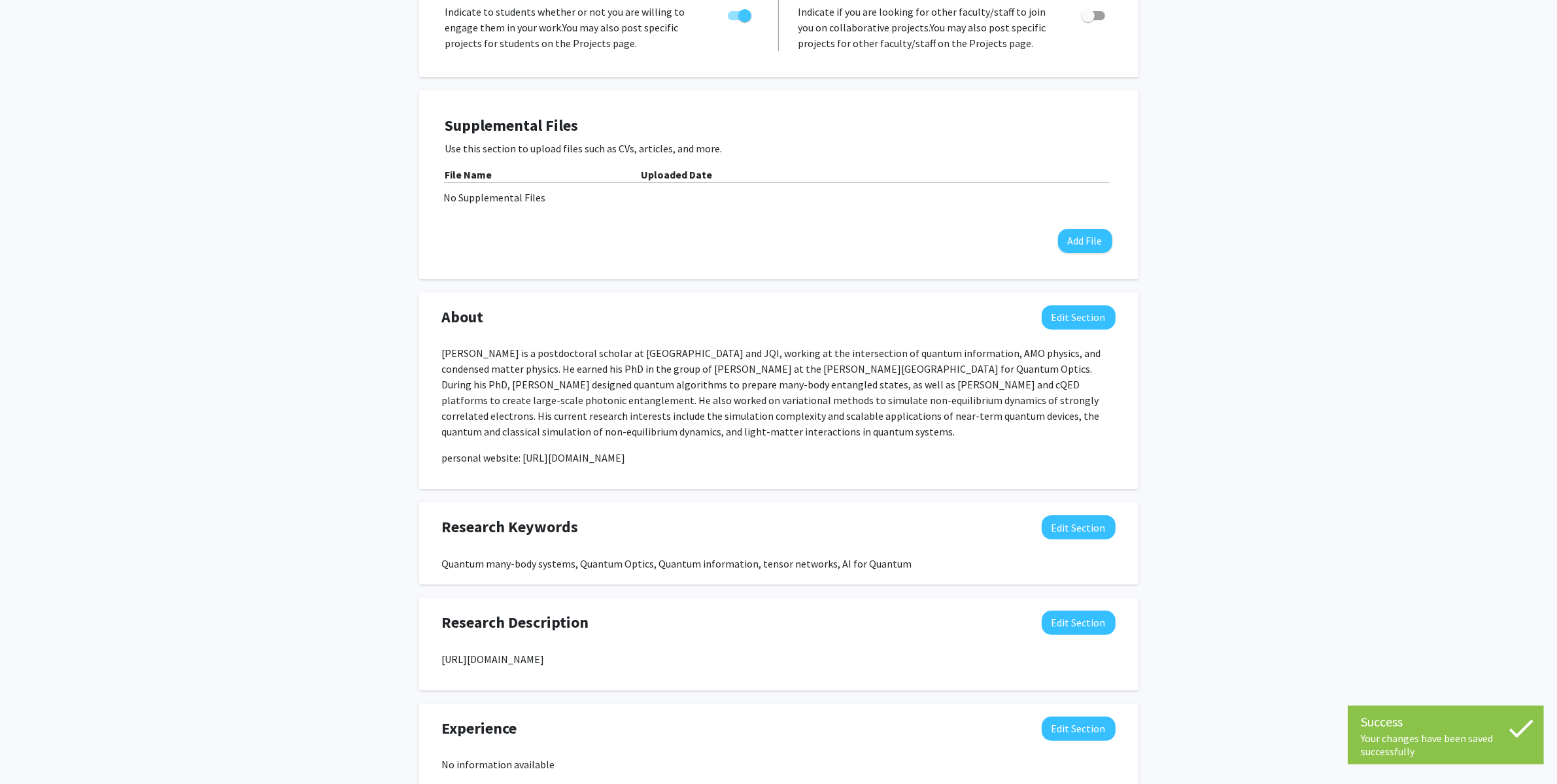
click at [1304, 299] on div "Zhi-[PERSON_NAME] Edit Section See Public View help Departments: Physics Accept…" at bounding box center [778, 450] width 1557 height 1325
click at [1322, 340] on div "Zhi-[PERSON_NAME] Edit Section See Public View help Departments: Physics Accept…" at bounding box center [778, 450] width 1557 height 1325
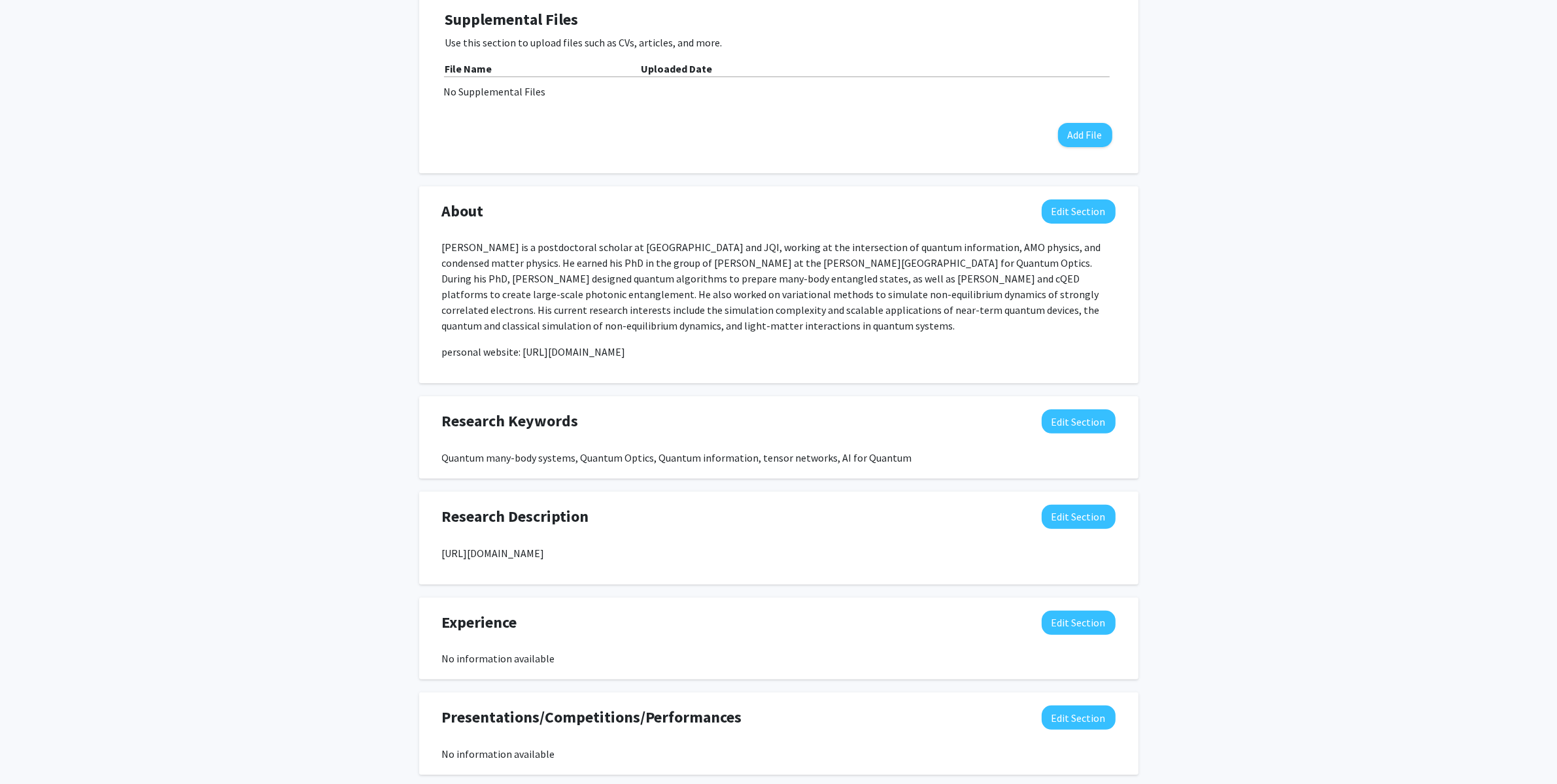
click at [1336, 403] on div "Zhi-[PERSON_NAME] Edit Section See Public View help Departments: Physics Accept…" at bounding box center [778, 344] width 1557 height 1325
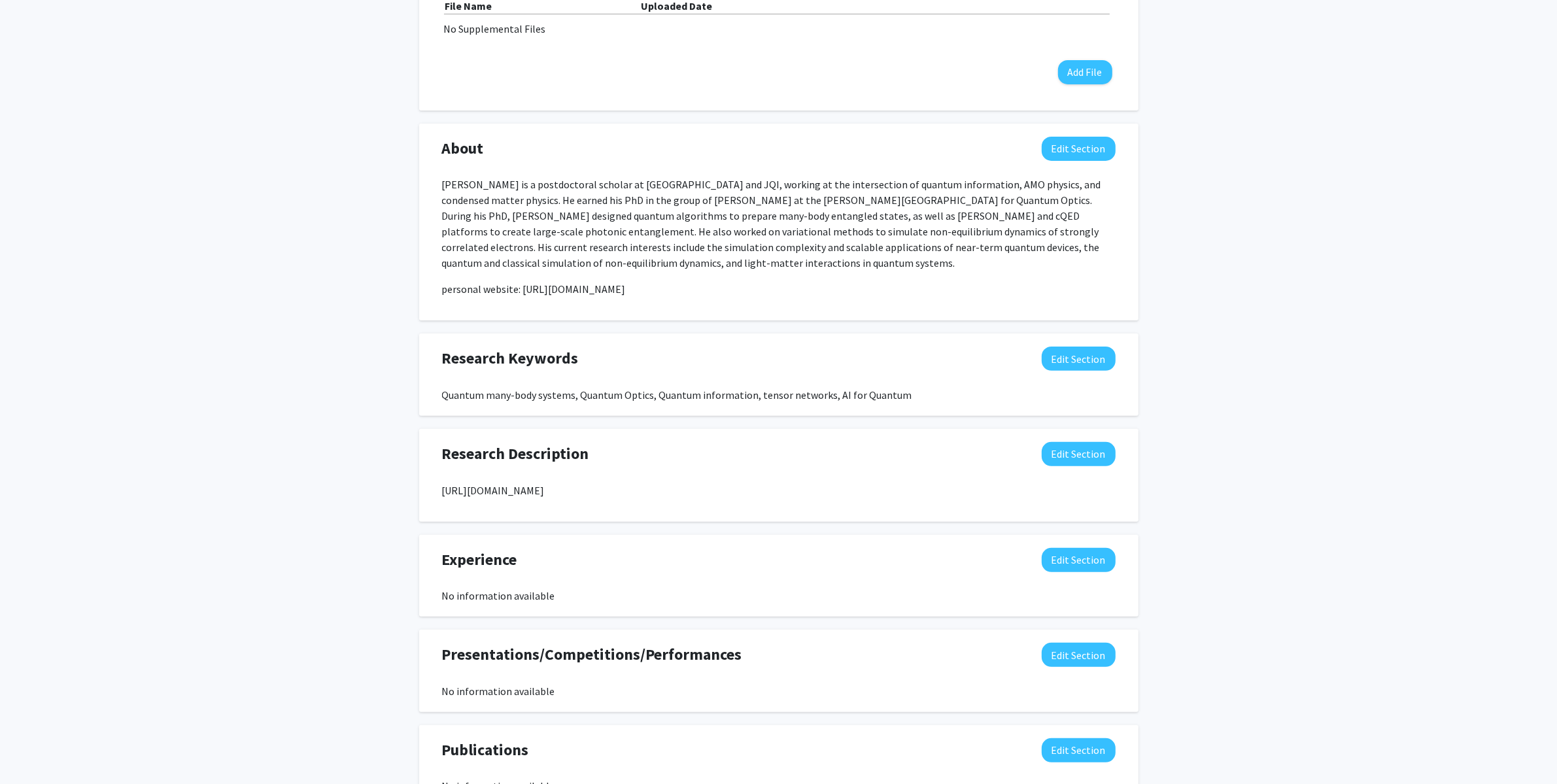
scroll to position [452, 0]
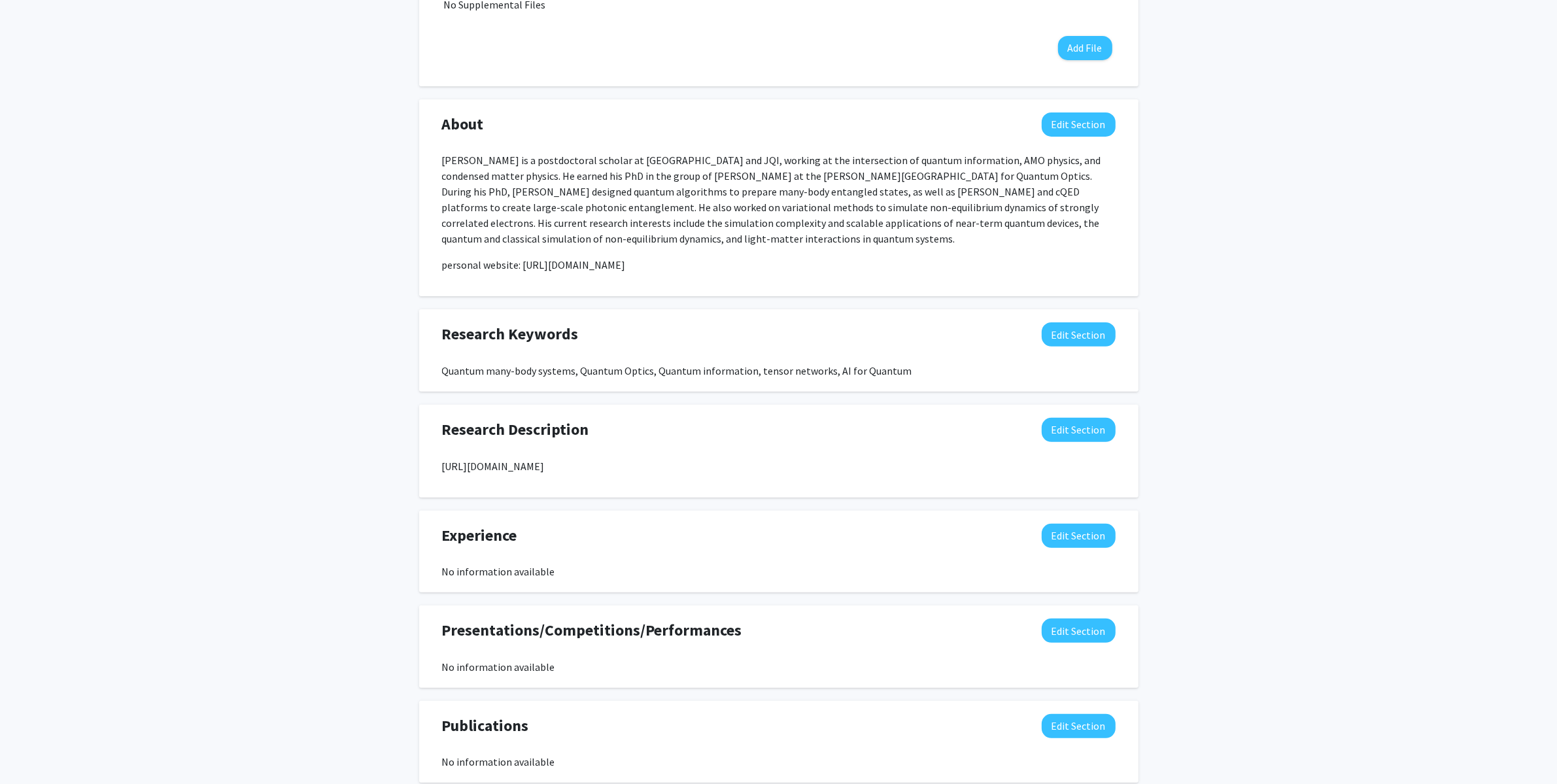
click at [1335, 296] on div "Zhi-[PERSON_NAME] Edit Section See Public View help Departments: Physics Accept…" at bounding box center [778, 257] width 1557 height 1325
click at [1329, 430] on div "Zhi-[PERSON_NAME] Edit Section See Public View help Departments: Physics Accept…" at bounding box center [778, 257] width 1557 height 1325
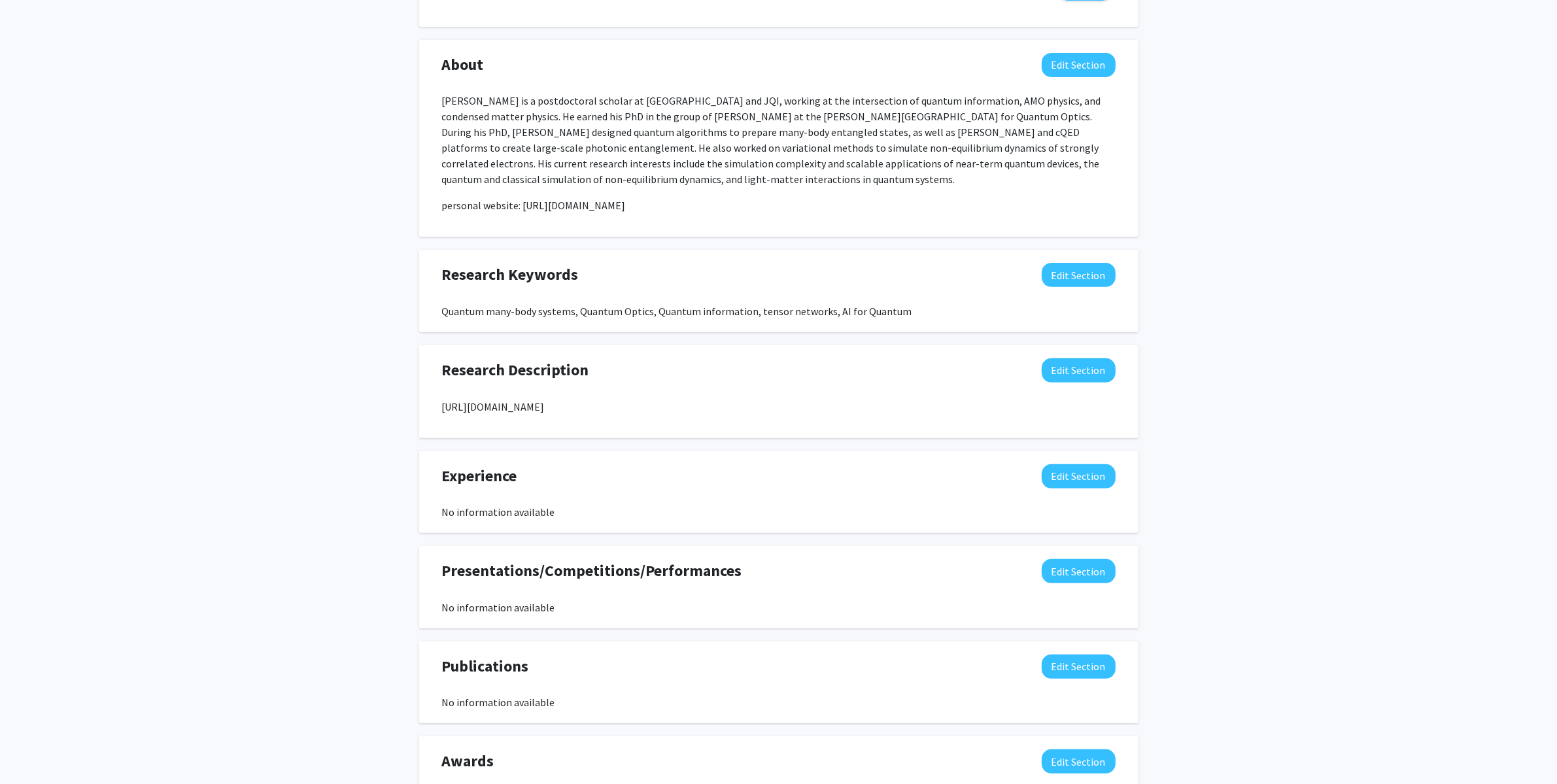
click at [1313, 285] on div "Zhi-[PERSON_NAME] Edit Section See Public View help Departments: Physics Accept…" at bounding box center [778, 198] width 1557 height 1325
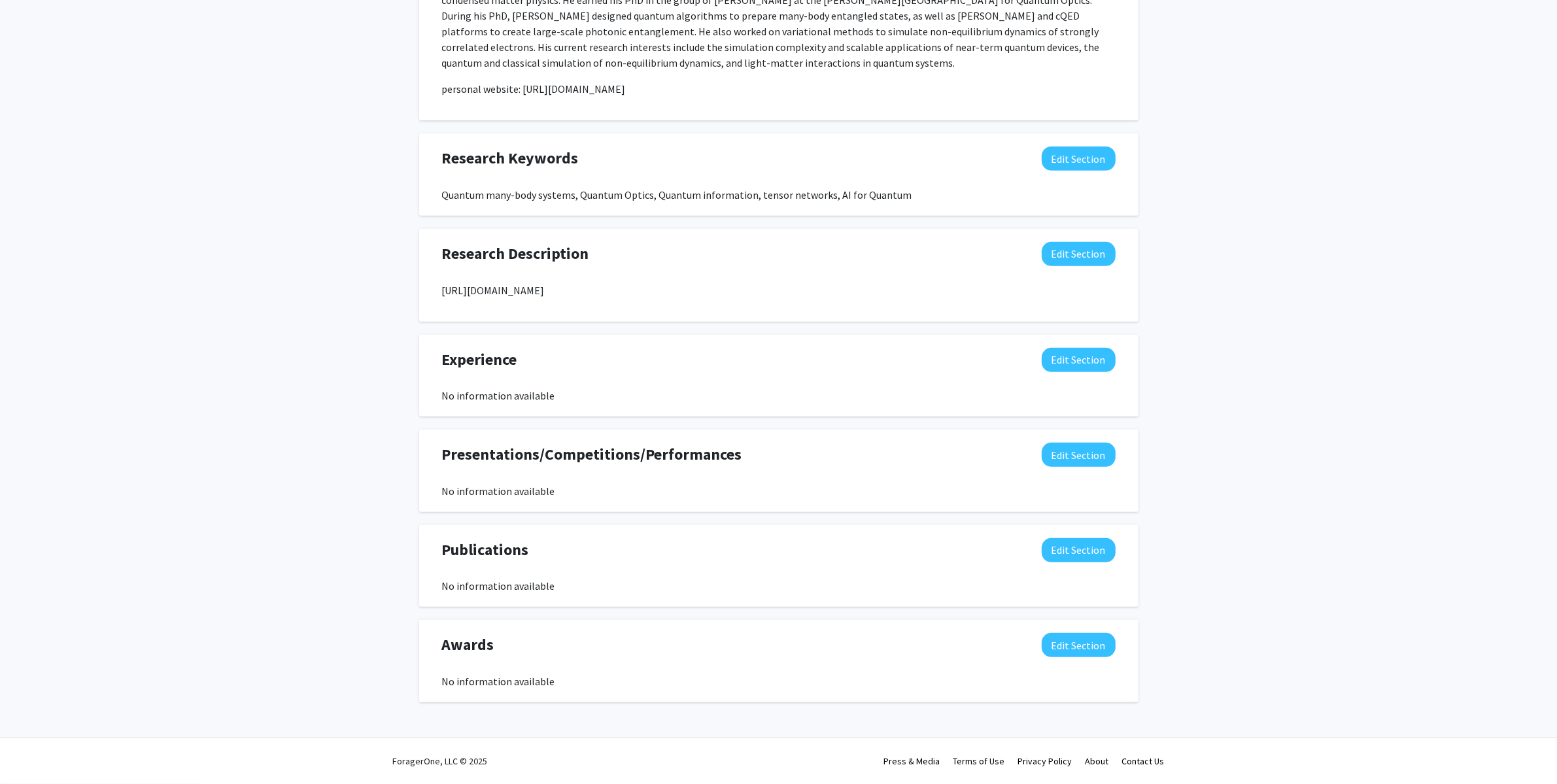
click at [1392, 395] on div "Zhi-[PERSON_NAME] Edit Section See Public View help Departments: Physics Accept…" at bounding box center [778, 81] width 1557 height 1325
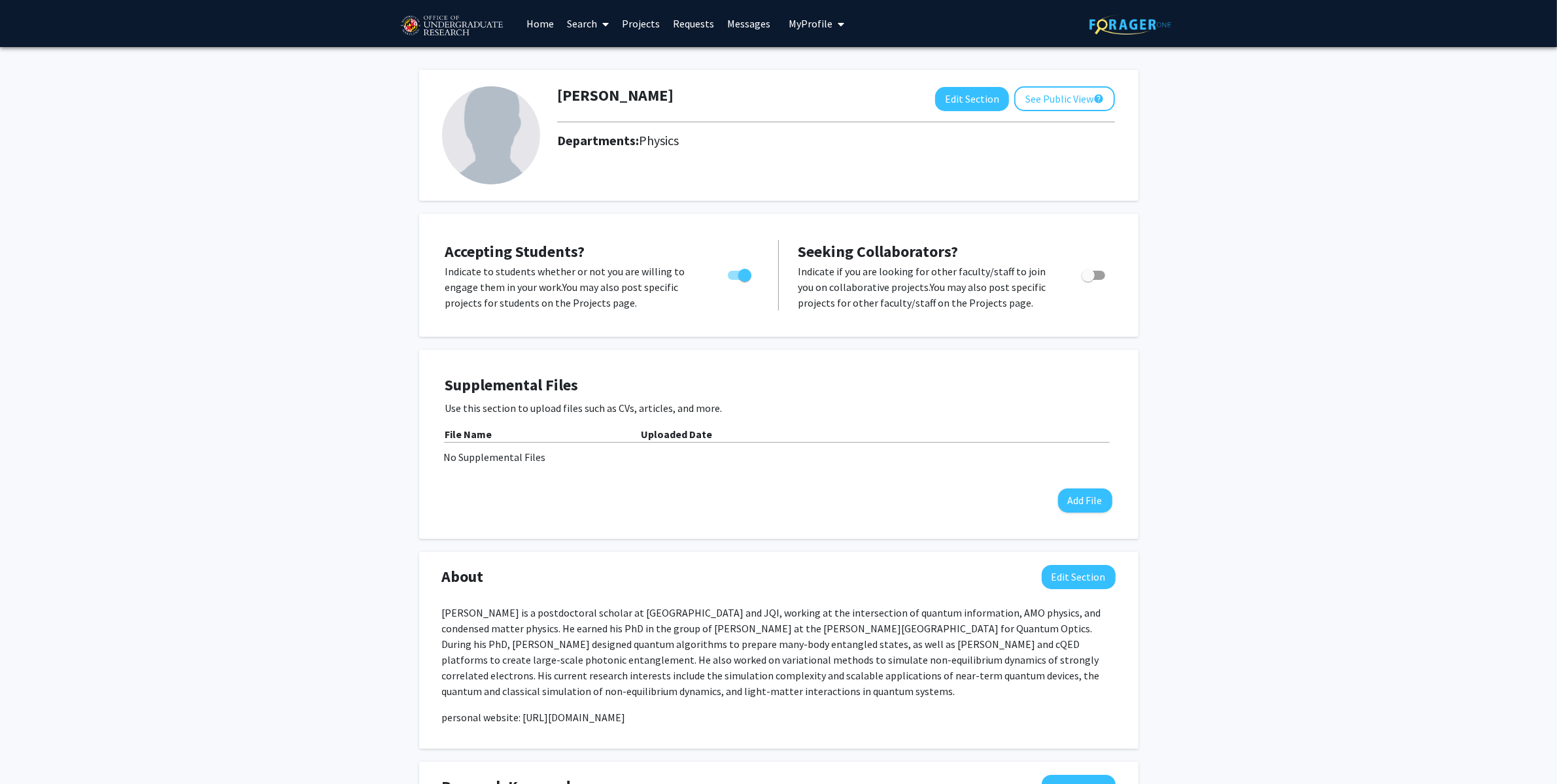
click at [1369, 300] on div "Zhi-[PERSON_NAME] Edit Section See Public View help Departments: Physics Accept…" at bounding box center [778, 709] width 1557 height 1325
click at [1352, 291] on div "Zhi-[PERSON_NAME] Edit Section See Public View help Departments: Physics Accept…" at bounding box center [778, 709] width 1557 height 1325
click at [1279, 399] on div "Zhi-[PERSON_NAME] Edit Section See Public View help Departments: Physics Accept…" at bounding box center [778, 709] width 1557 height 1325
click at [1272, 322] on div "Zhi-[PERSON_NAME] Edit Section See Public View help Departments: Physics Accept…" at bounding box center [778, 709] width 1557 height 1325
click at [1236, 414] on div "Zhi-[PERSON_NAME] Edit Section See Public View help Departments: Physics Accept…" at bounding box center [778, 709] width 1557 height 1325
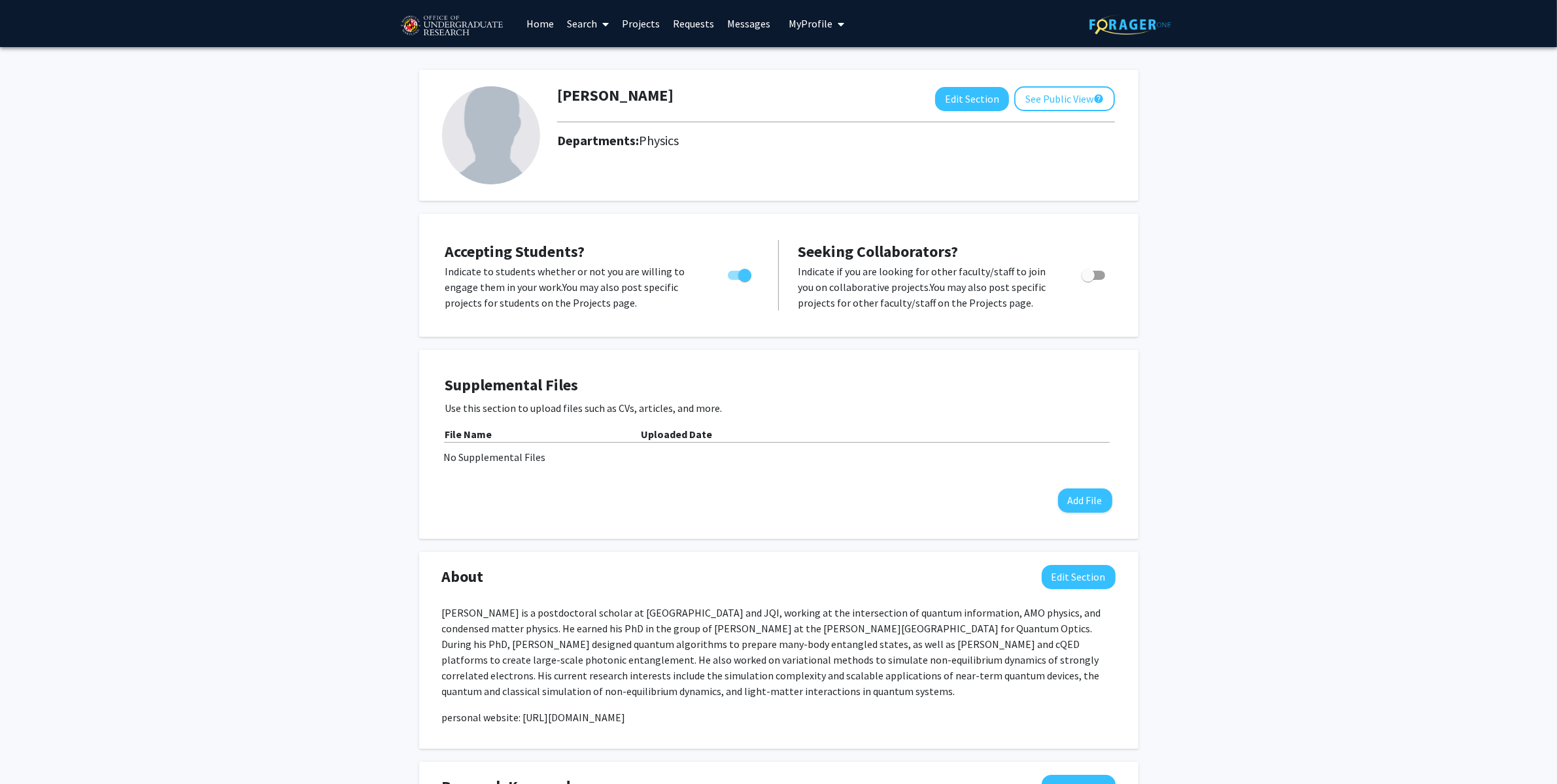
drag, startPoint x: 1204, startPoint y: 468, endPoint x: 1201, endPoint y: 393, distance: 75.1
click at [1202, 448] on div "Zhi-[PERSON_NAME] Edit Section See Public View help Departments: Physics Accept…" at bounding box center [778, 709] width 1557 height 1325
click at [1193, 408] on div "Zhi-[PERSON_NAME] Edit Section See Public View help Departments: Physics Accept…" at bounding box center [778, 709] width 1557 height 1325
click at [1283, 436] on div "Zhi-[PERSON_NAME] Edit Section See Public View help Departments: Physics Accept…" at bounding box center [778, 709] width 1557 height 1325
click at [1371, 434] on div "Zhi-[PERSON_NAME] Edit Section See Public View help Departments: Physics Accept…" at bounding box center [778, 709] width 1557 height 1325
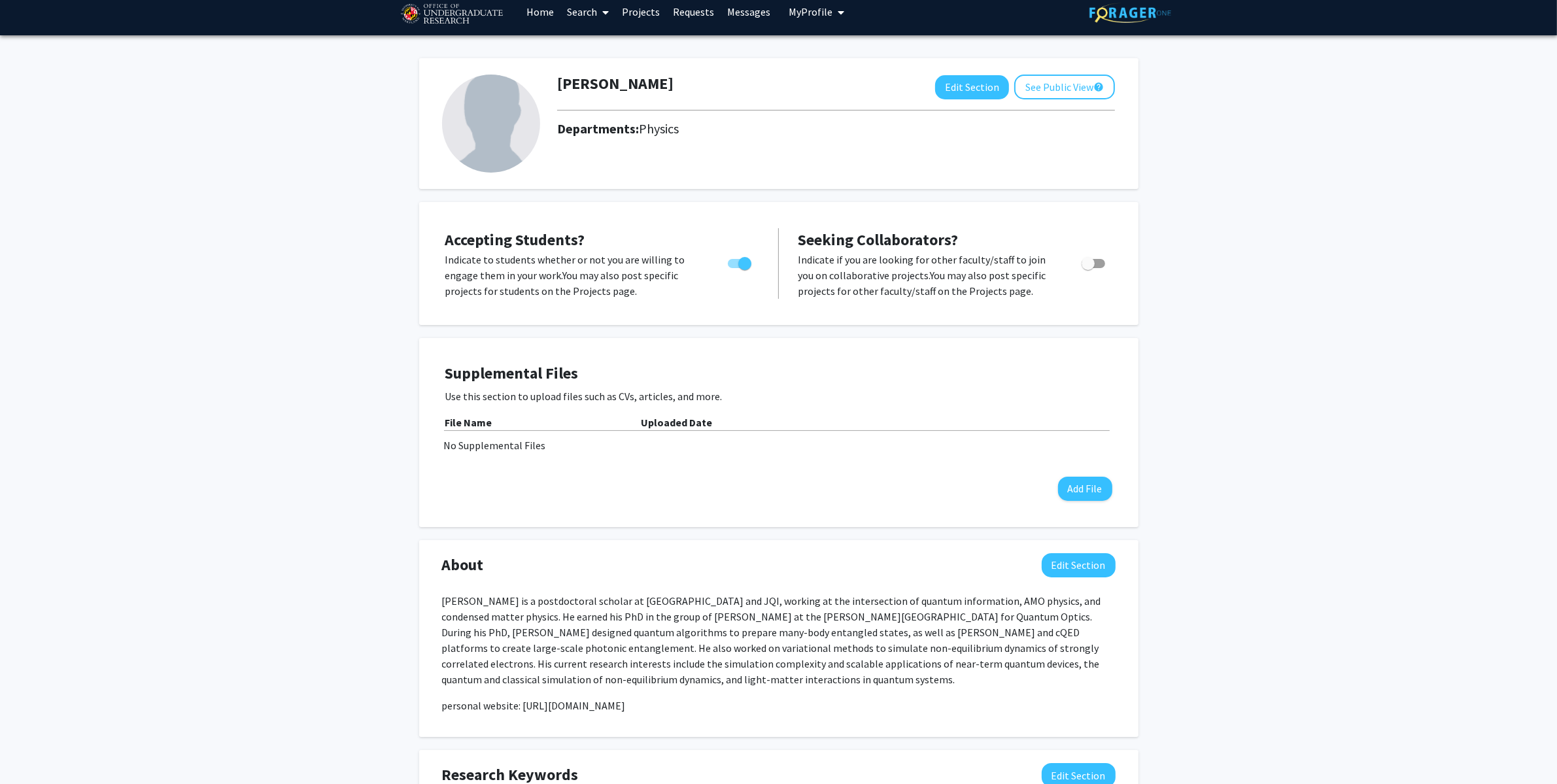
scroll to position [213, 0]
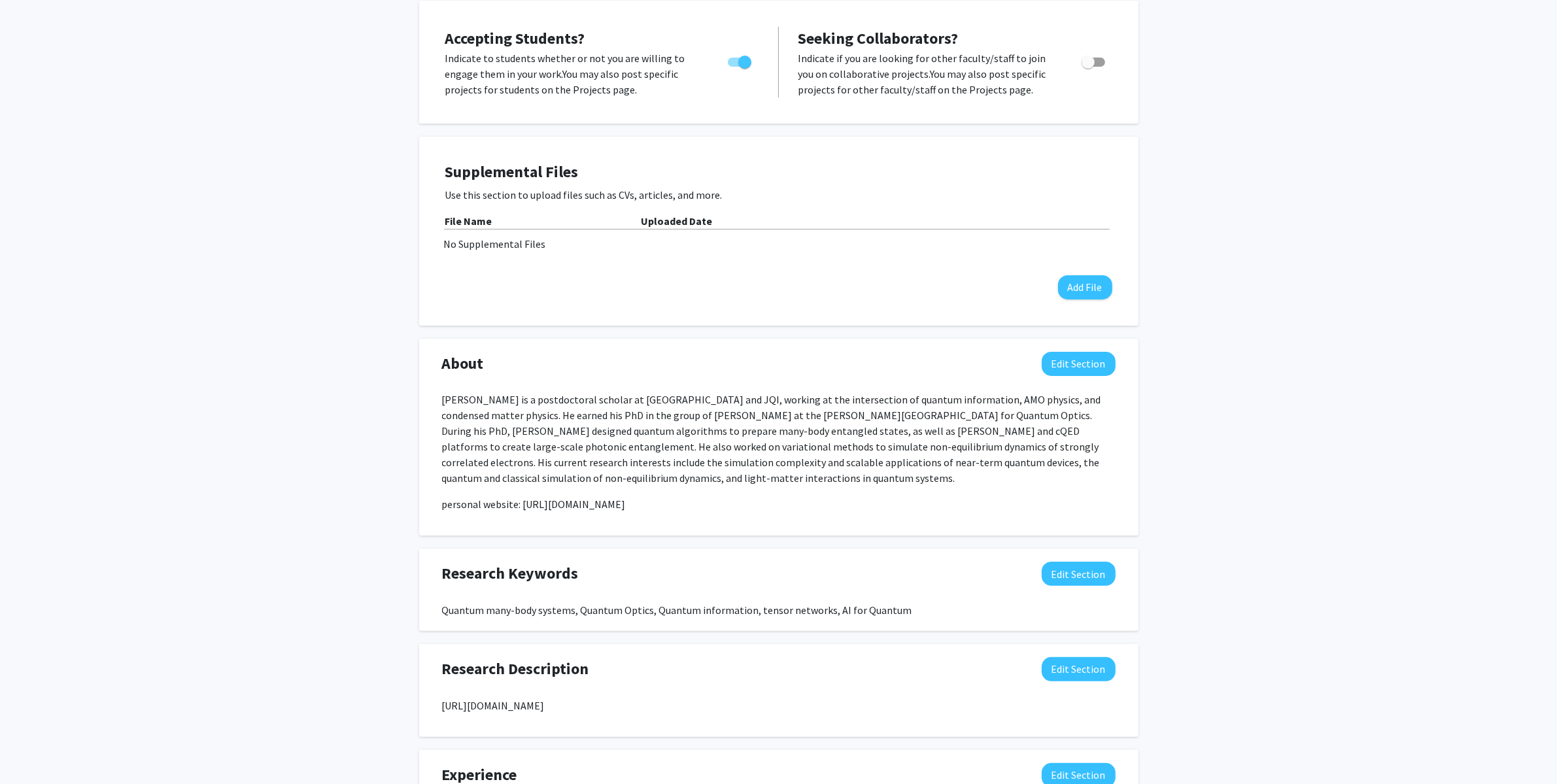
click at [1377, 377] on div "Zhi-[PERSON_NAME] Edit Section See Public View help Departments: Physics Accept…" at bounding box center [778, 496] width 1557 height 1325
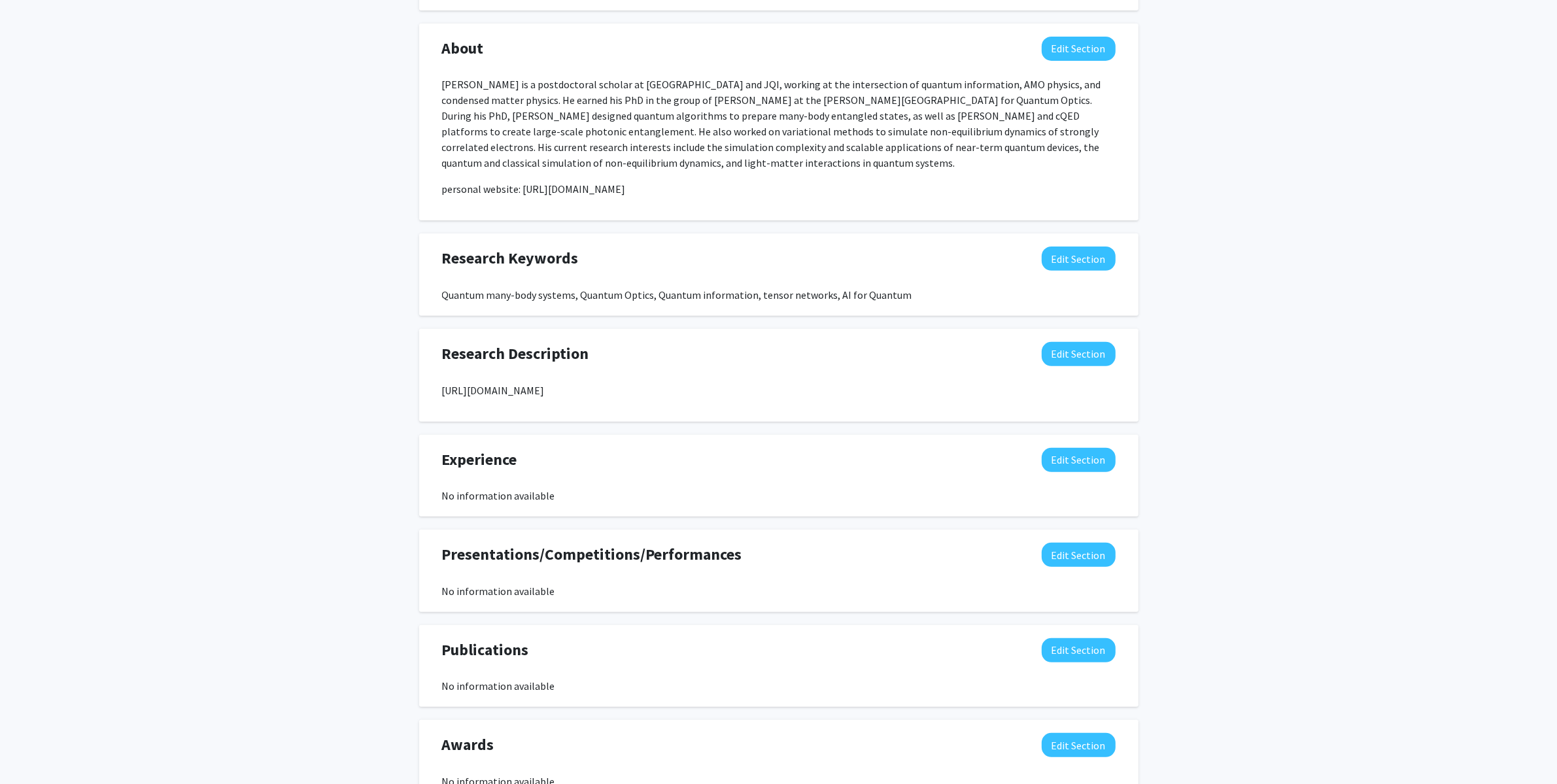
click at [1310, 335] on div "Zhi-[PERSON_NAME] Edit Section See Public View help Departments: Physics Accept…" at bounding box center [778, 181] width 1557 height 1325
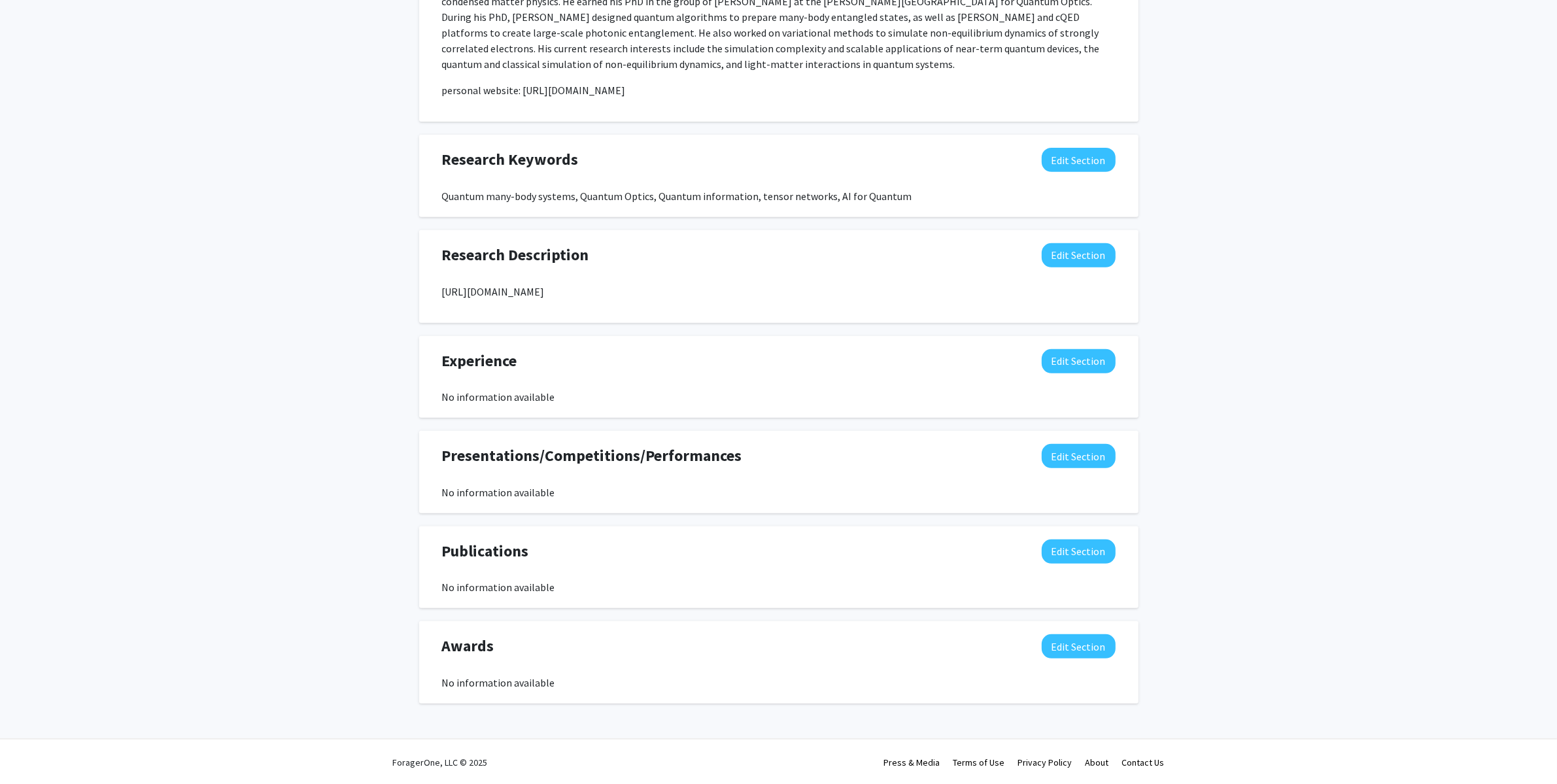
scroll to position [628, 0]
click at [1308, 350] on div "Zhi-[PERSON_NAME] Edit Section See Public View help Departments: Physics Accept…" at bounding box center [778, 81] width 1557 height 1325
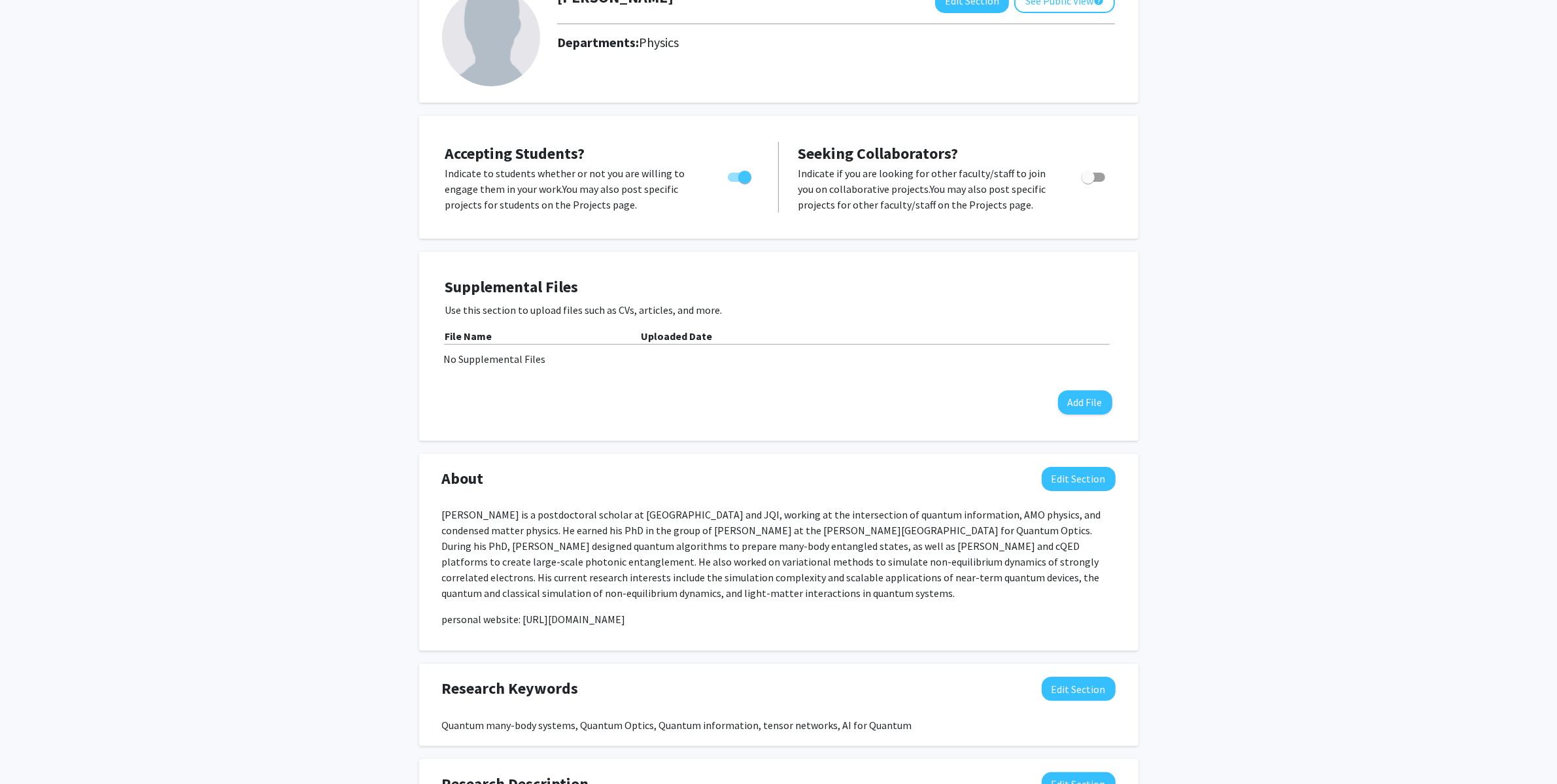
scroll to position [0, 0]
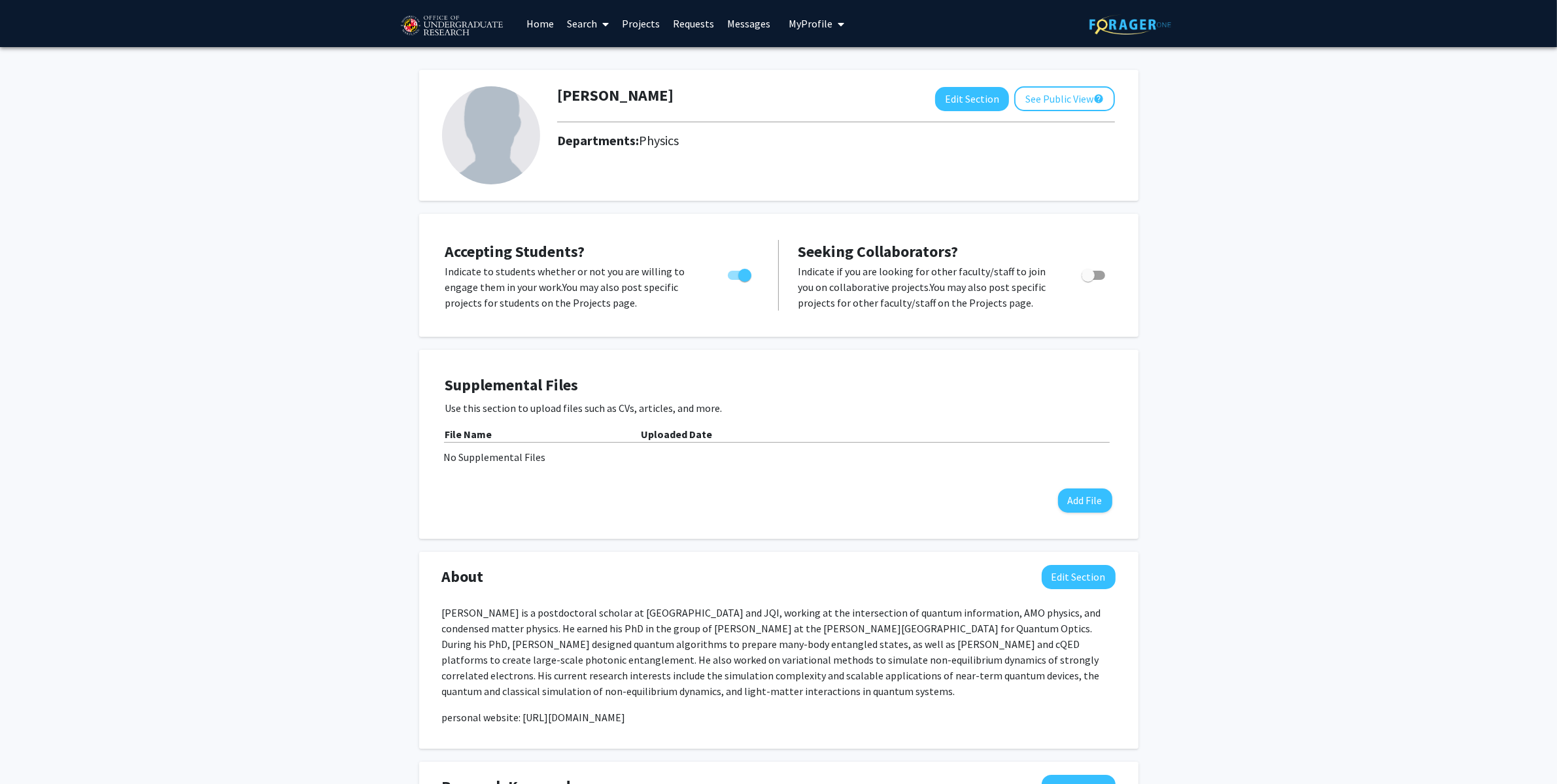
click at [1302, 325] on div "Zhi-[PERSON_NAME] Edit Section See Public View help Departments: Physics Accept…" at bounding box center [778, 709] width 1557 height 1325
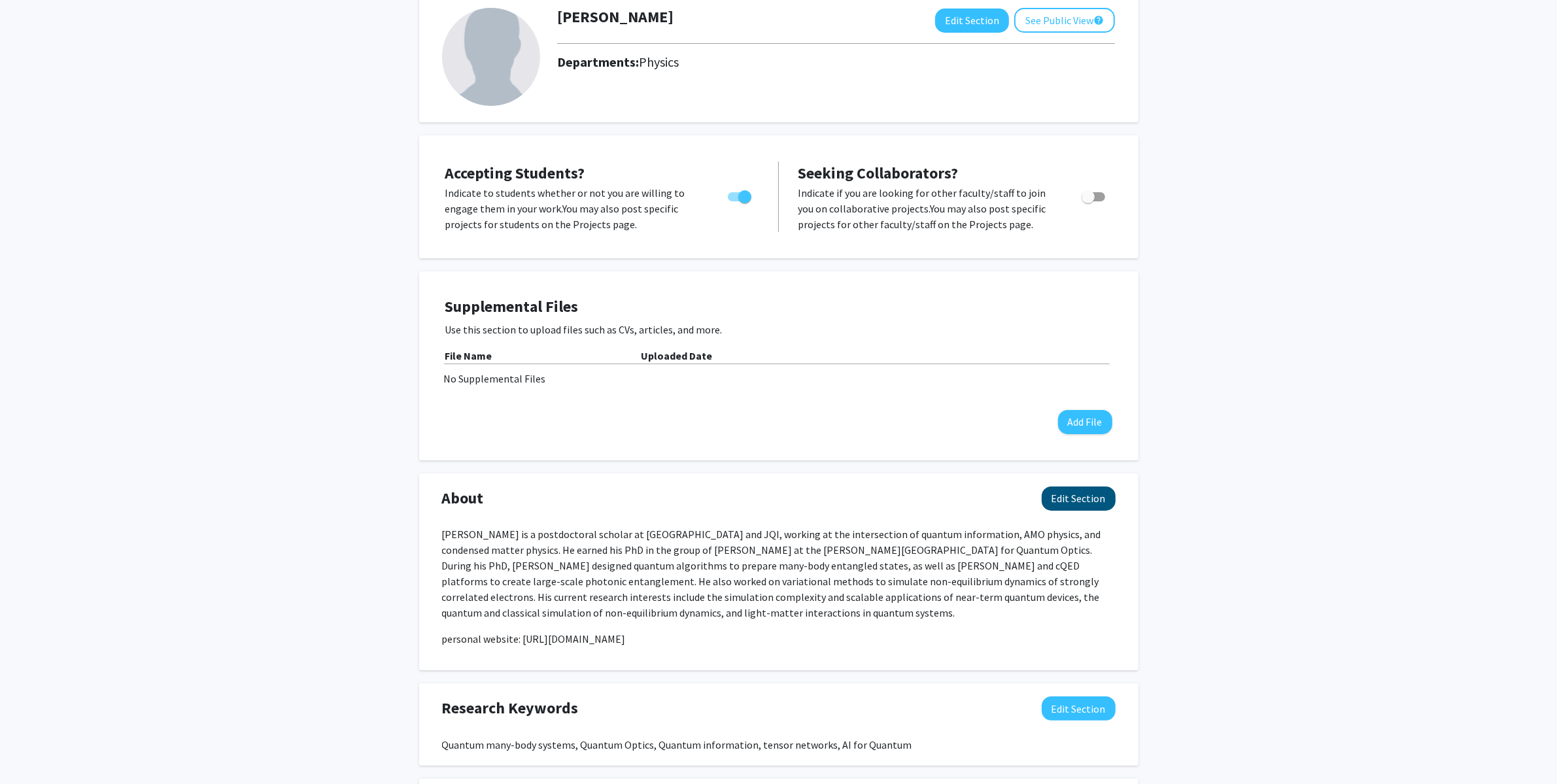
scroll to position [92, 0]
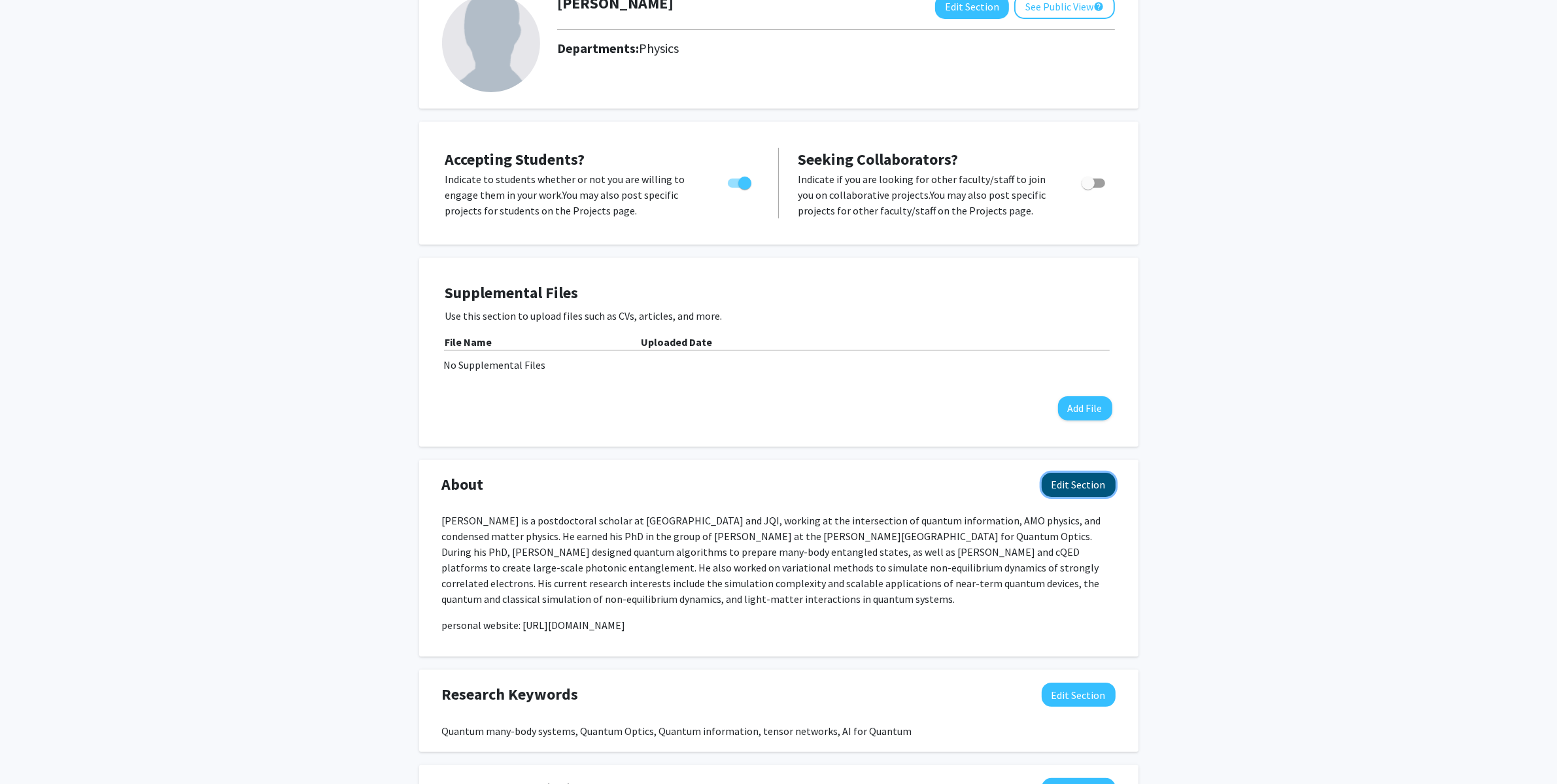
click at [1098, 482] on button "Edit Section" at bounding box center [1078, 484] width 74 height 24
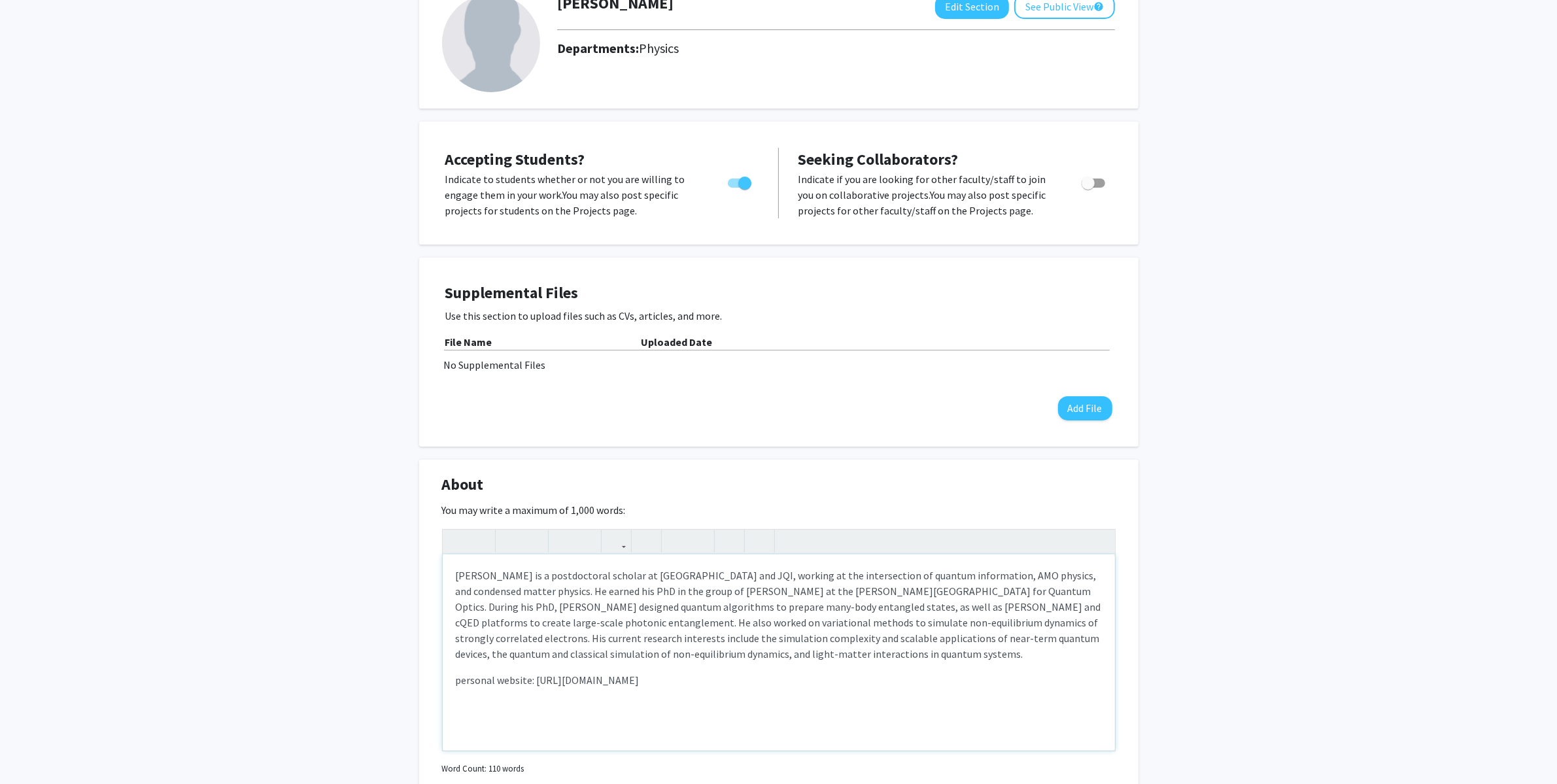
click at [523, 681] on p "personal website: [URL][DOMAIN_NAME]" at bounding box center [778, 680] width 646 height 16
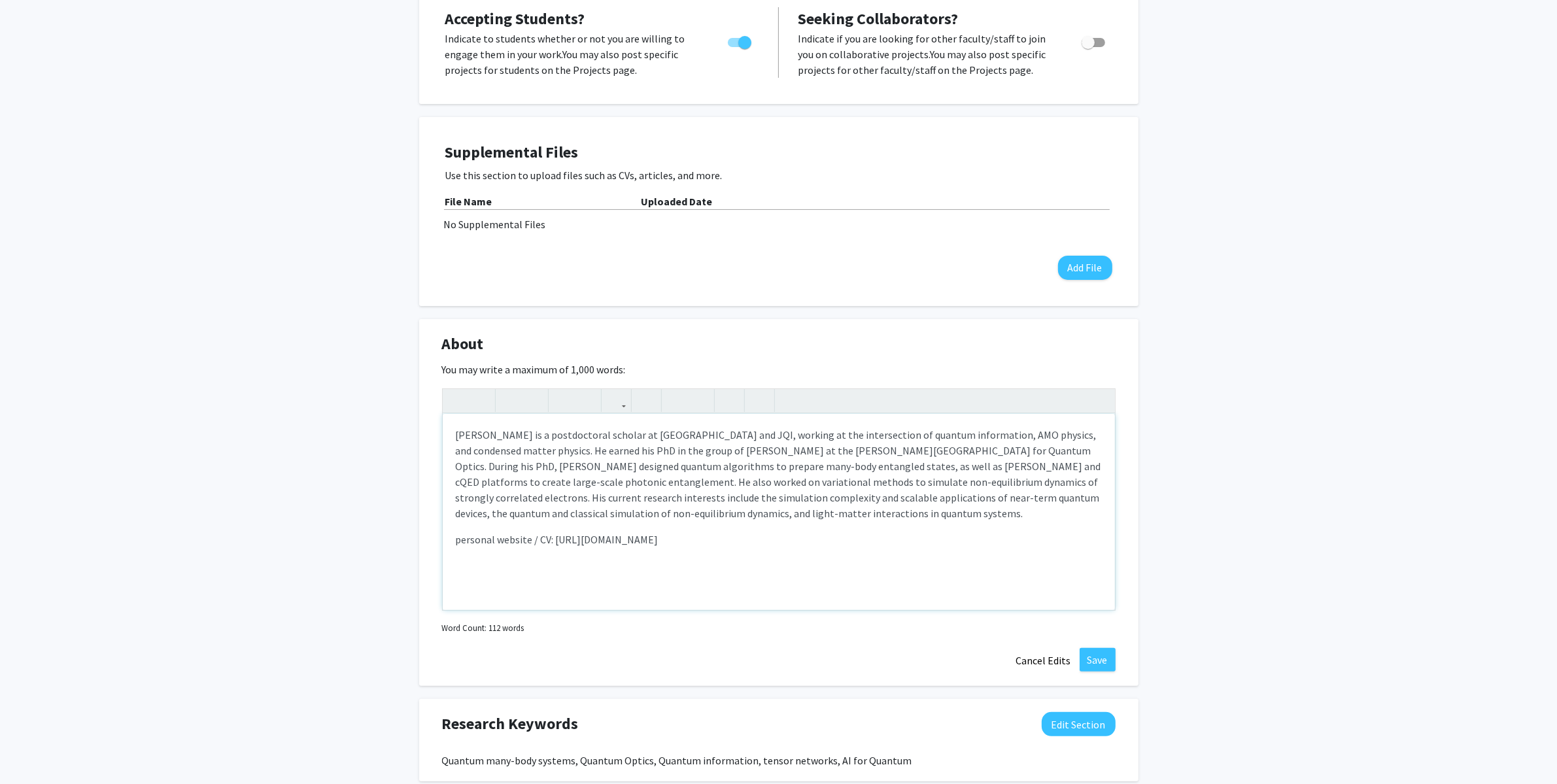
scroll to position [264, 0]
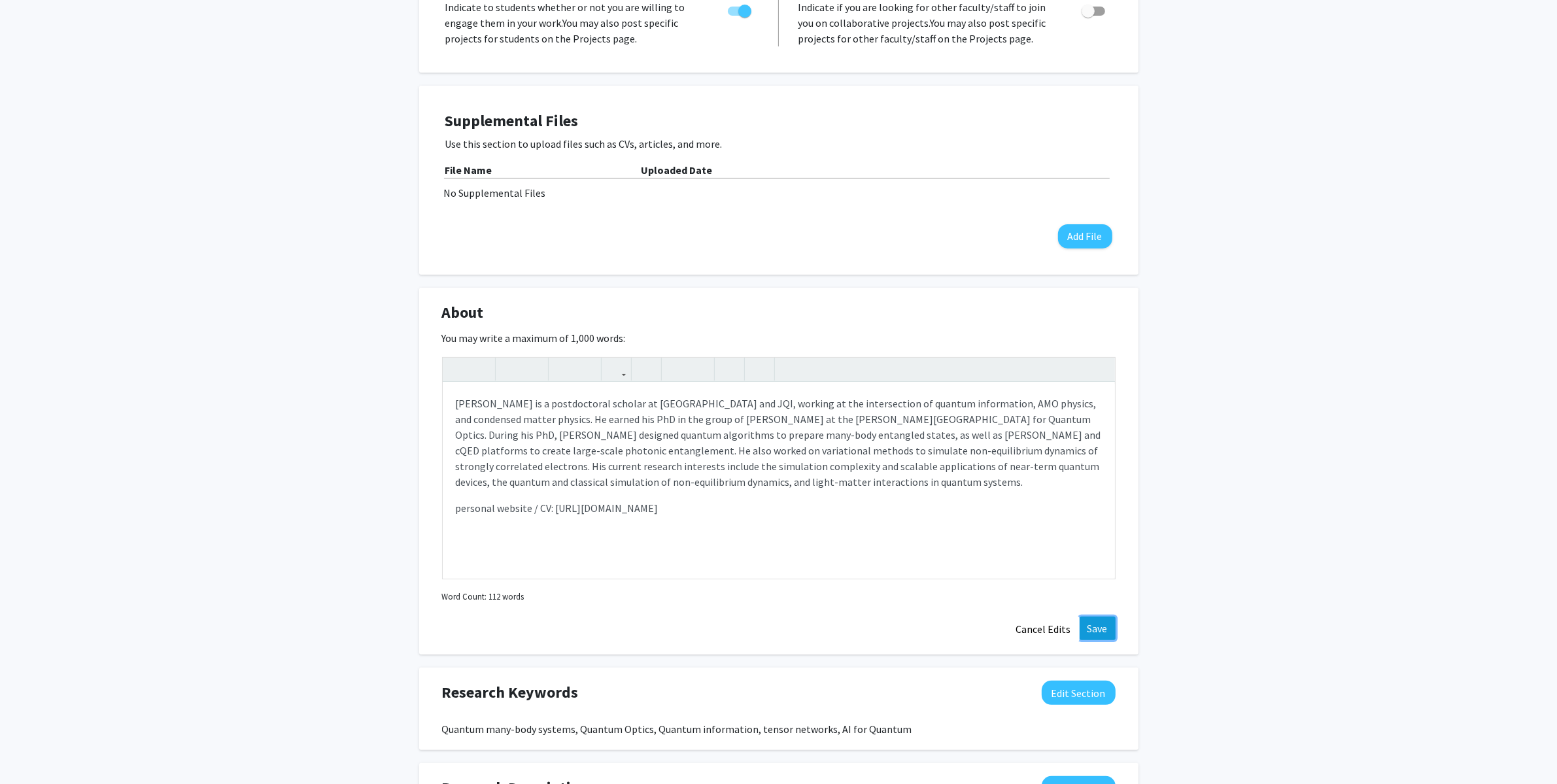
click at [1097, 634] on button "Save" at bounding box center [1097, 628] width 36 height 23
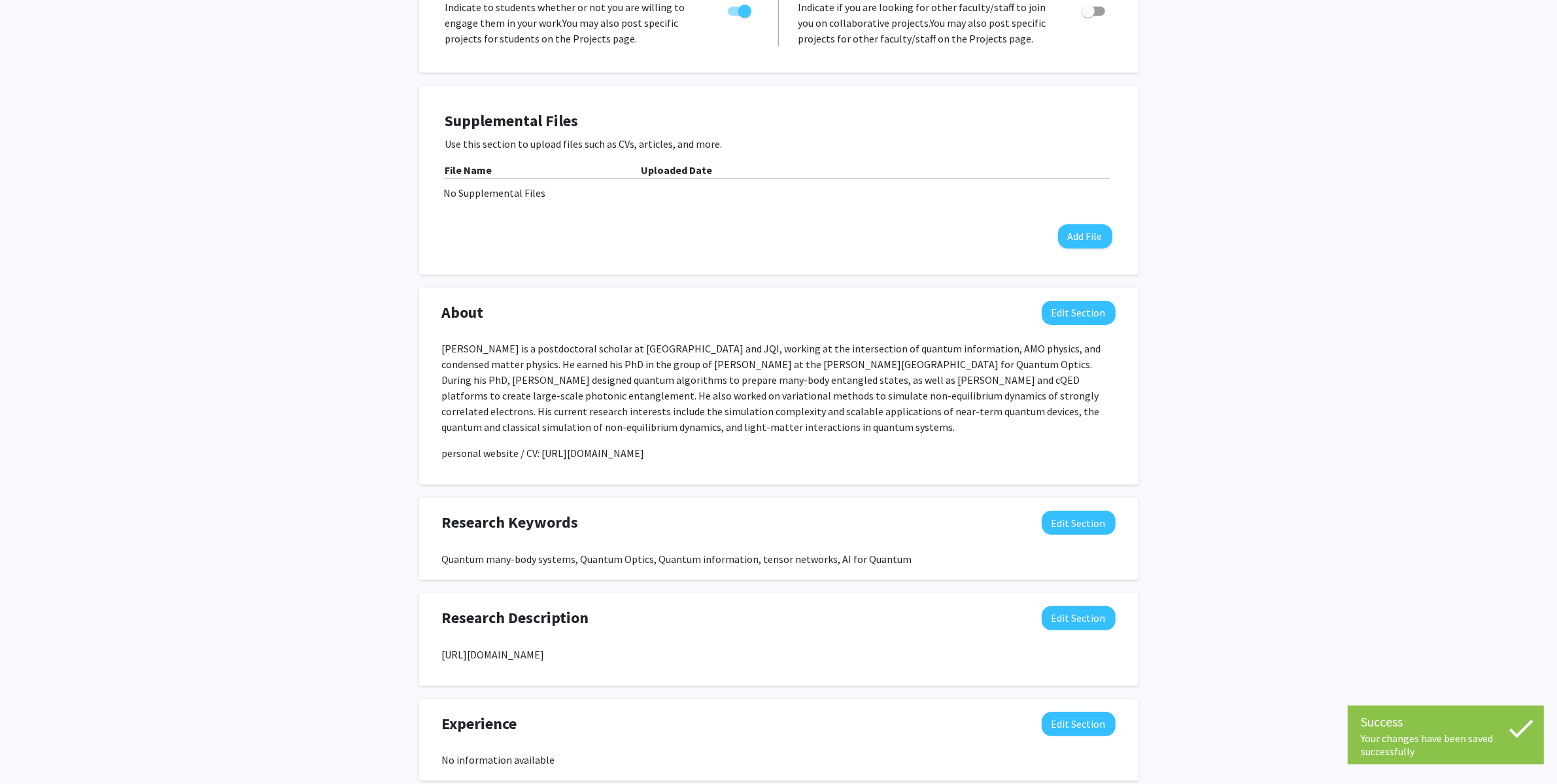
click at [1358, 531] on div "Zhi-[PERSON_NAME] Edit Section See Public View help Departments: Physics Accept…" at bounding box center [778, 445] width 1557 height 1325
click at [1371, 477] on div "Zhi-[PERSON_NAME] Edit Section See Public View help Departments: Physics Accept…" at bounding box center [778, 445] width 1557 height 1325
click at [1107, 309] on button "Edit Section" at bounding box center [1078, 312] width 74 height 24
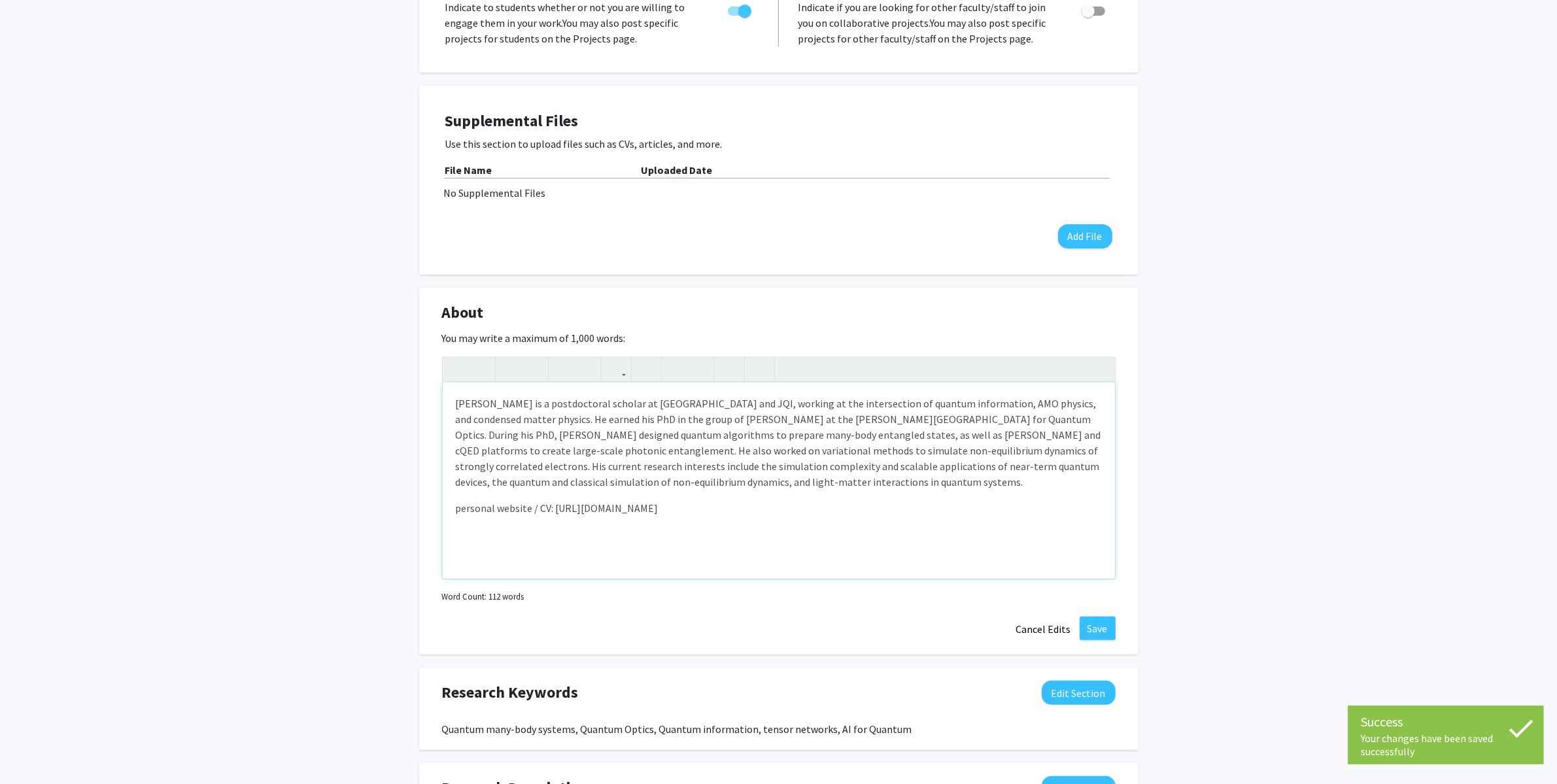
click at [545, 512] on p "personal website / CV: [URL][DOMAIN_NAME]" at bounding box center [778, 507] width 646 height 16
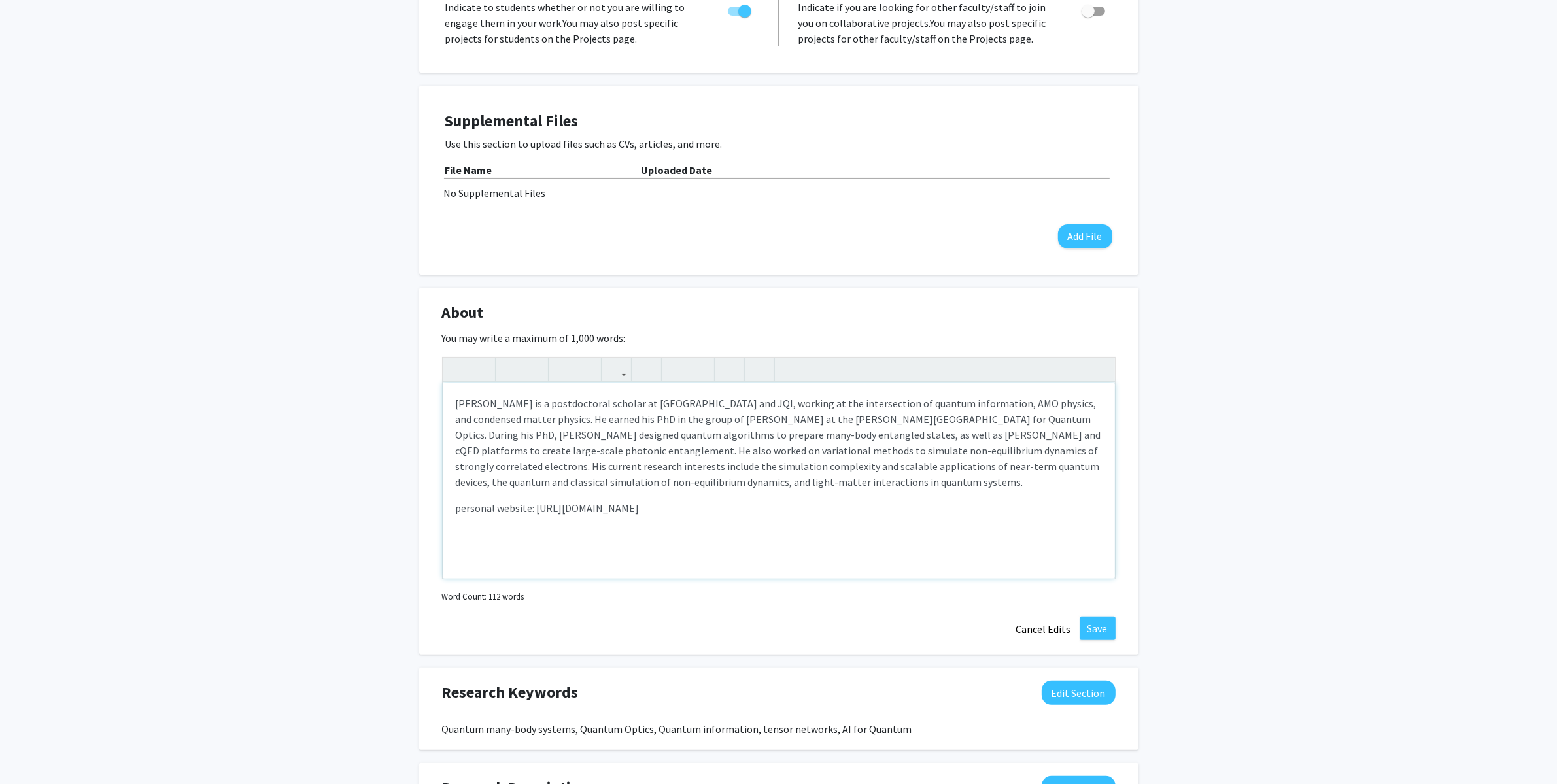
type textarea "<p>[PERSON_NAME] is a postdoctoral scholar at QuICS and JQI, working at the int…"
click at [1102, 625] on button "Save" at bounding box center [1097, 628] width 36 height 23
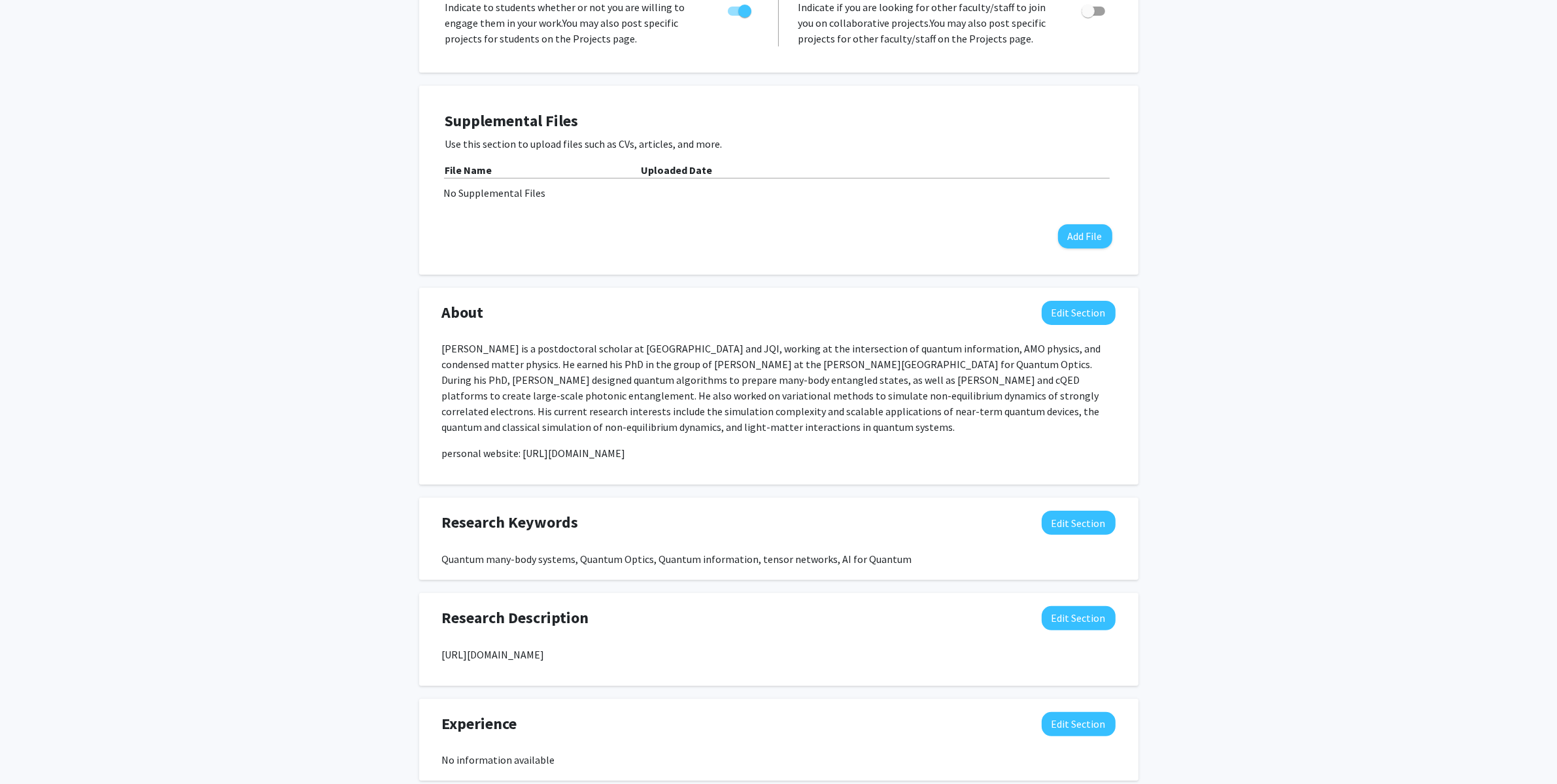
click at [1279, 464] on div "Zhi-[PERSON_NAME] Edit Section See Public View help Departments: Physics Accept…" at bounding box center [778, 445] width 1557 height 1325
click at [1316, 421] on div "Zhi-[PERSON_NAME] Edit Section See Public View help Departments: Physics Accept…" at bounding box center [778, 445] width 1557 height 1325
click at [1387, 296] on div "Zhi-[PERSON_NAME] Edit Section See Public View help Departments: Physics Accept…" at bounding box center [778, 445] width 1557 height 1325
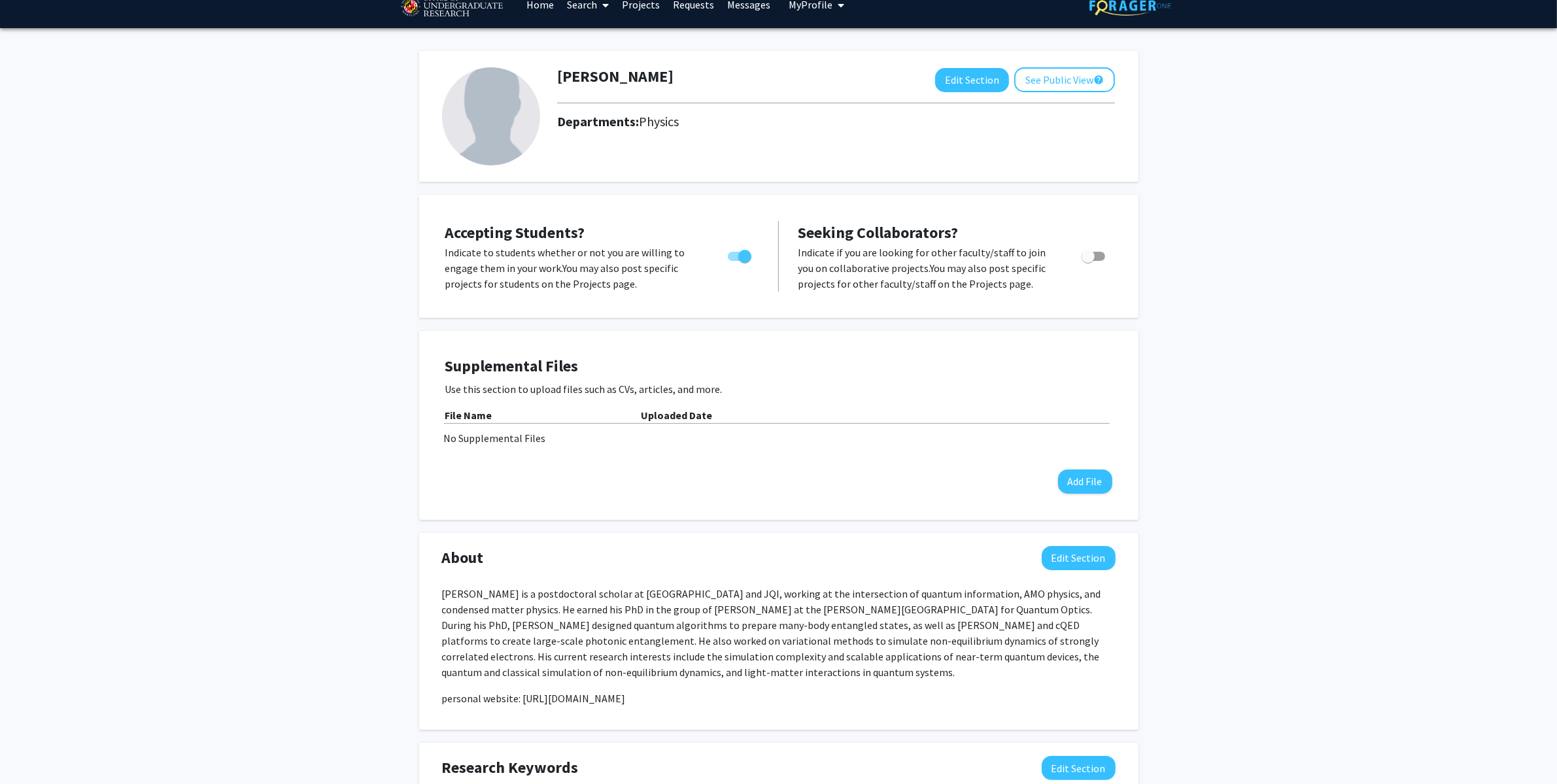
scroll to position [0, 0]
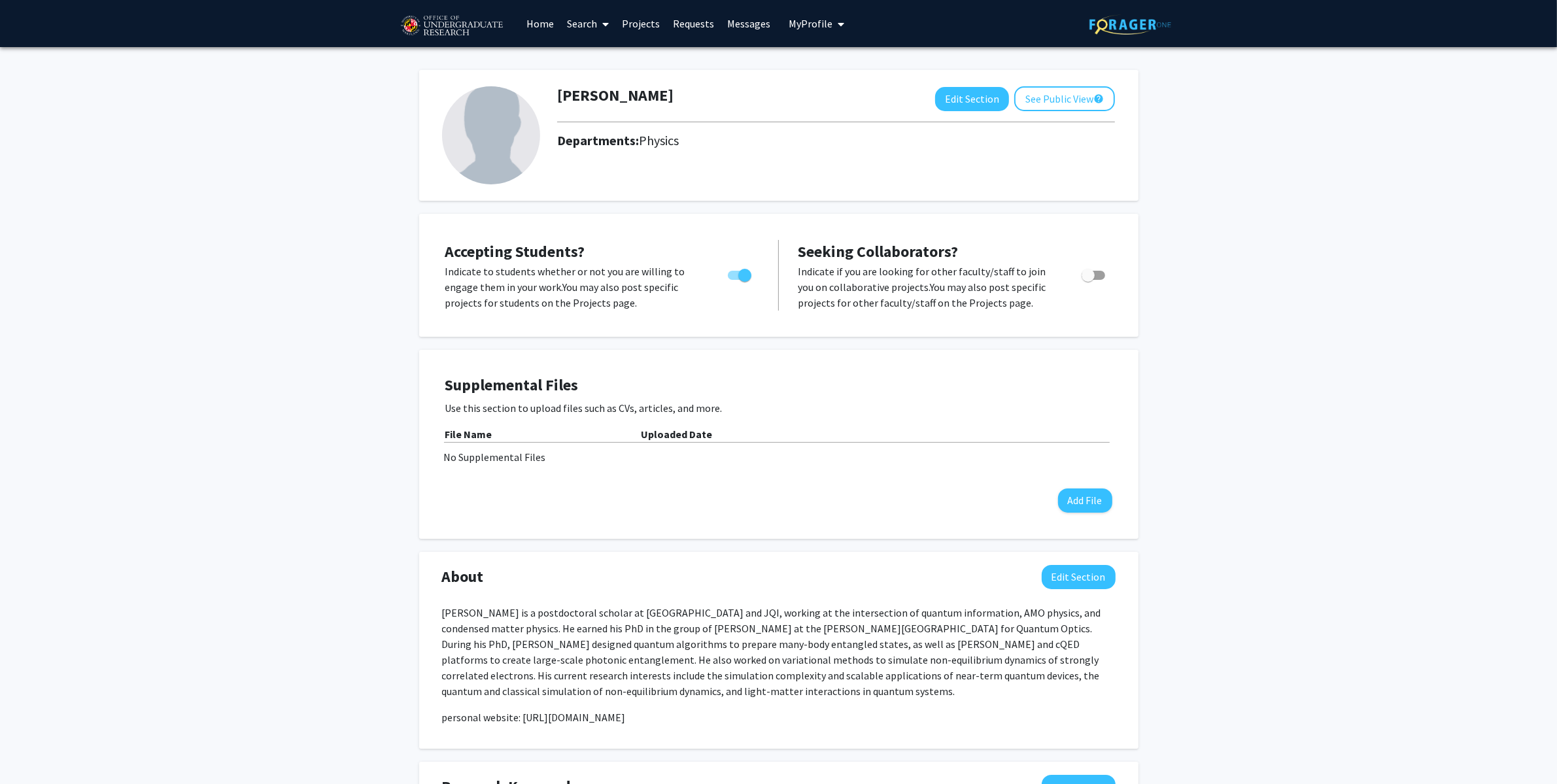
click at [1320, 213] on div "Zhi-[PERSON_NAME] Edit Section See Public View help Departments: Physics Accept…" at bounding box center [778, 709] width 1557 height 1325
click at [1328, 244] on div "Zhi-[PERSON_NAME] Edit Section See Public View help Departments: Physics Accept…" at bounding box center [778, 709] width 1557 height 1325
click at [1291, 408] on div "Zhi-[PERSON_NAME] Edit Section See Public View help Departments: Physics Accept…" at bounding box center [778, 709] width 1557 height 1325
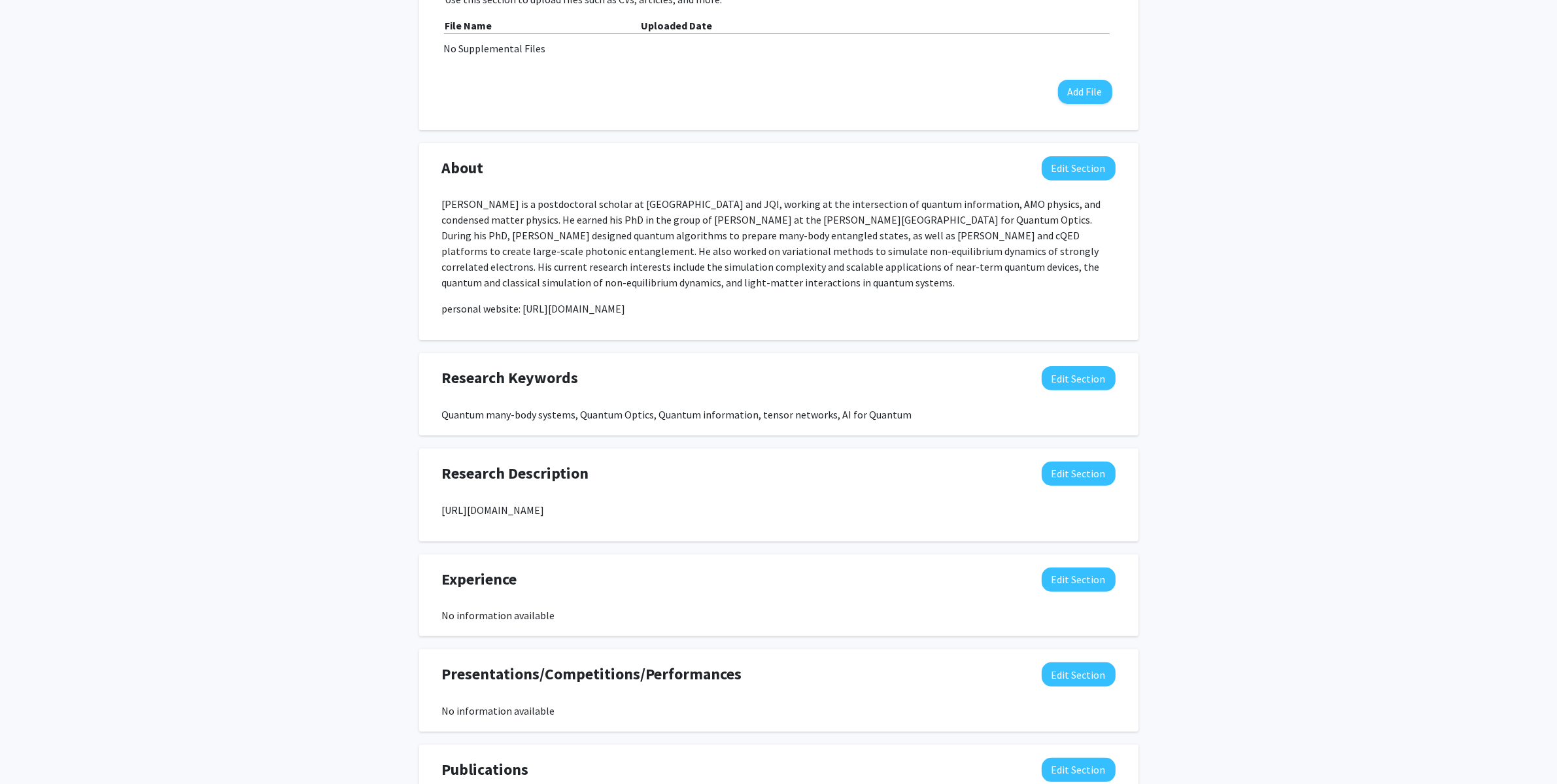
scroll to position [563, 0]
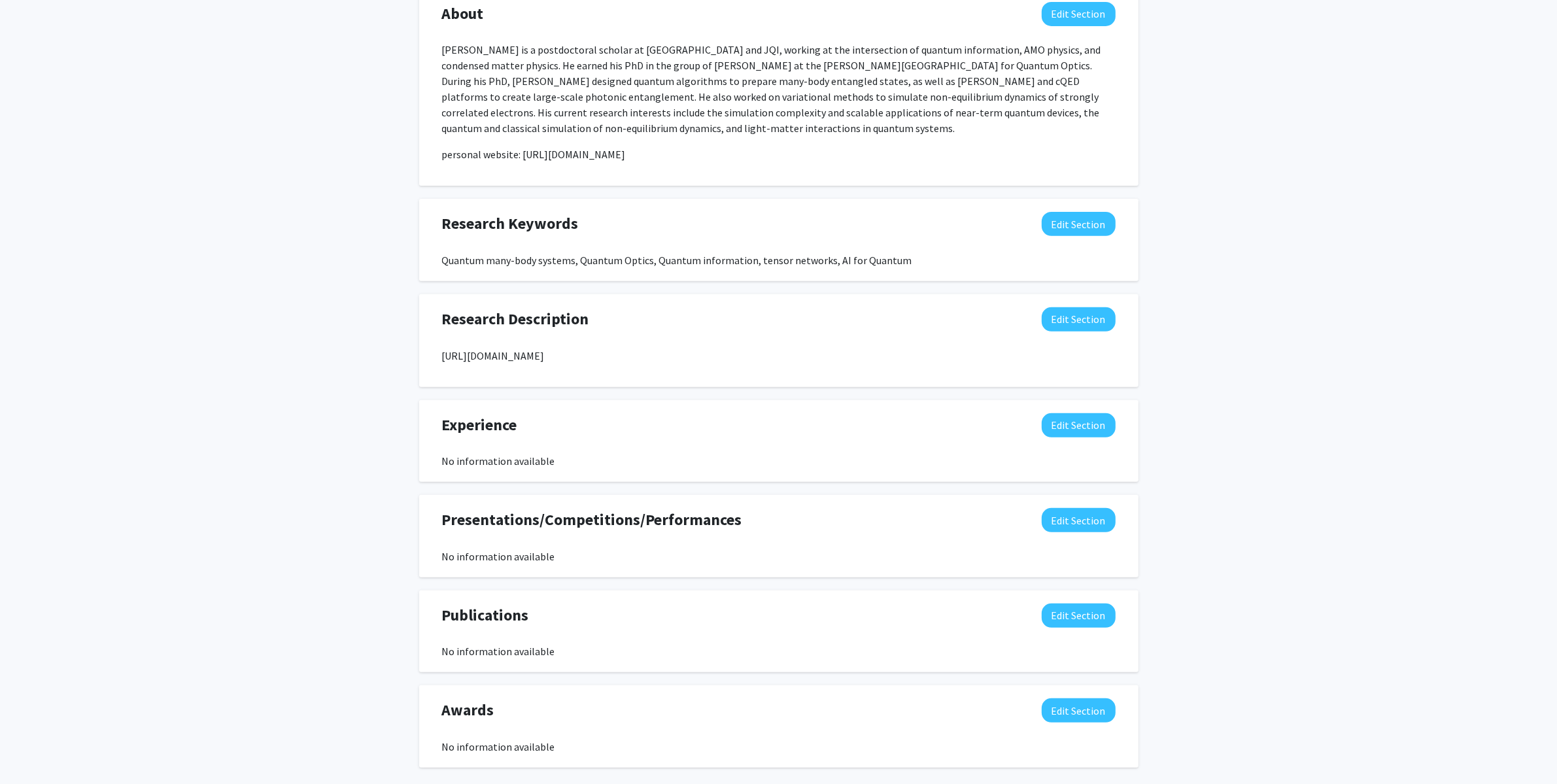
click at [194, 358] on div "Zhi-[PERSON_NAME] Edit Section See Public View help Departments: Physics Accept…" at bounding box center [778, 147] width 1557 height 1325
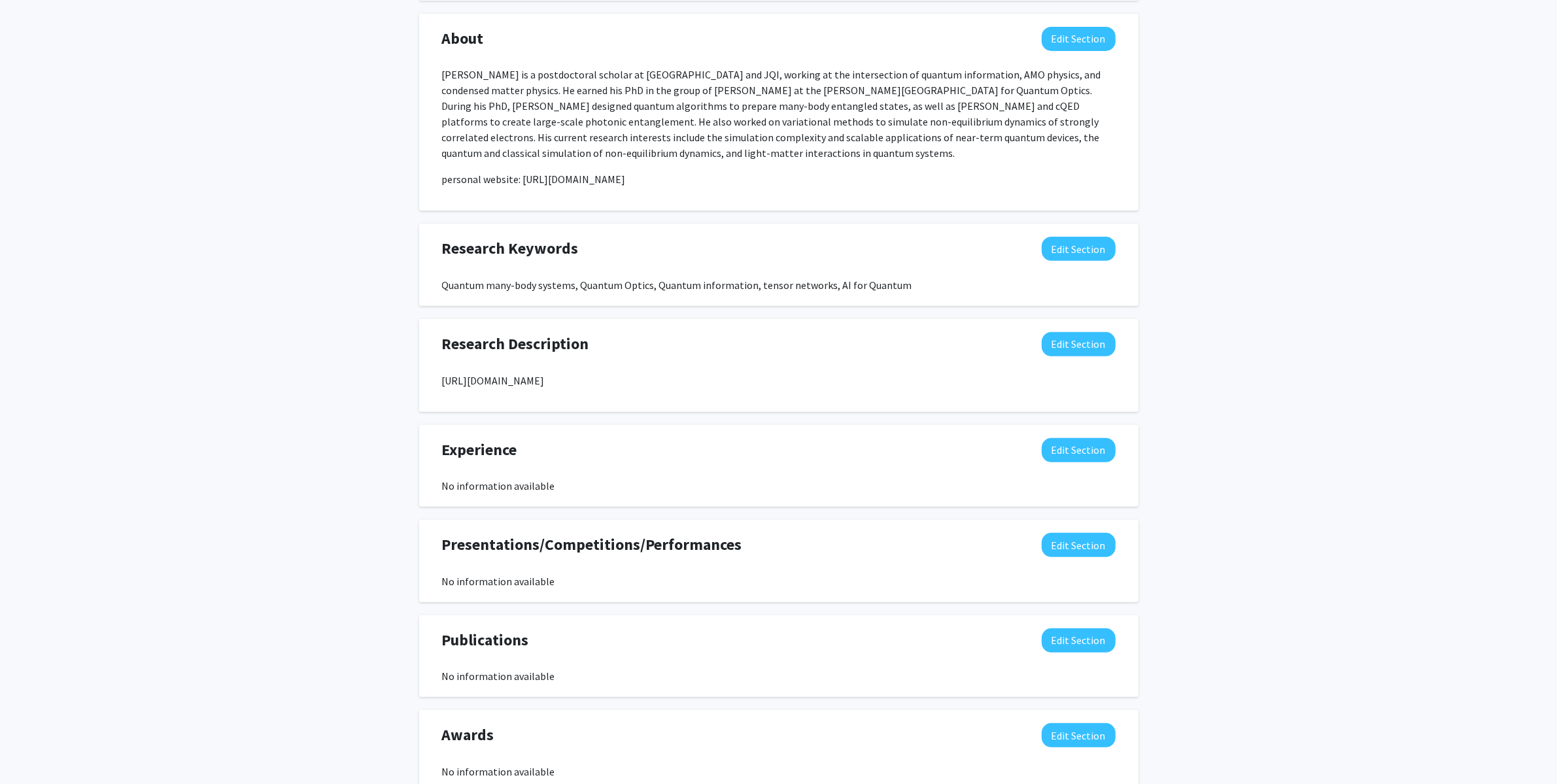
scroll to position [0, 0]
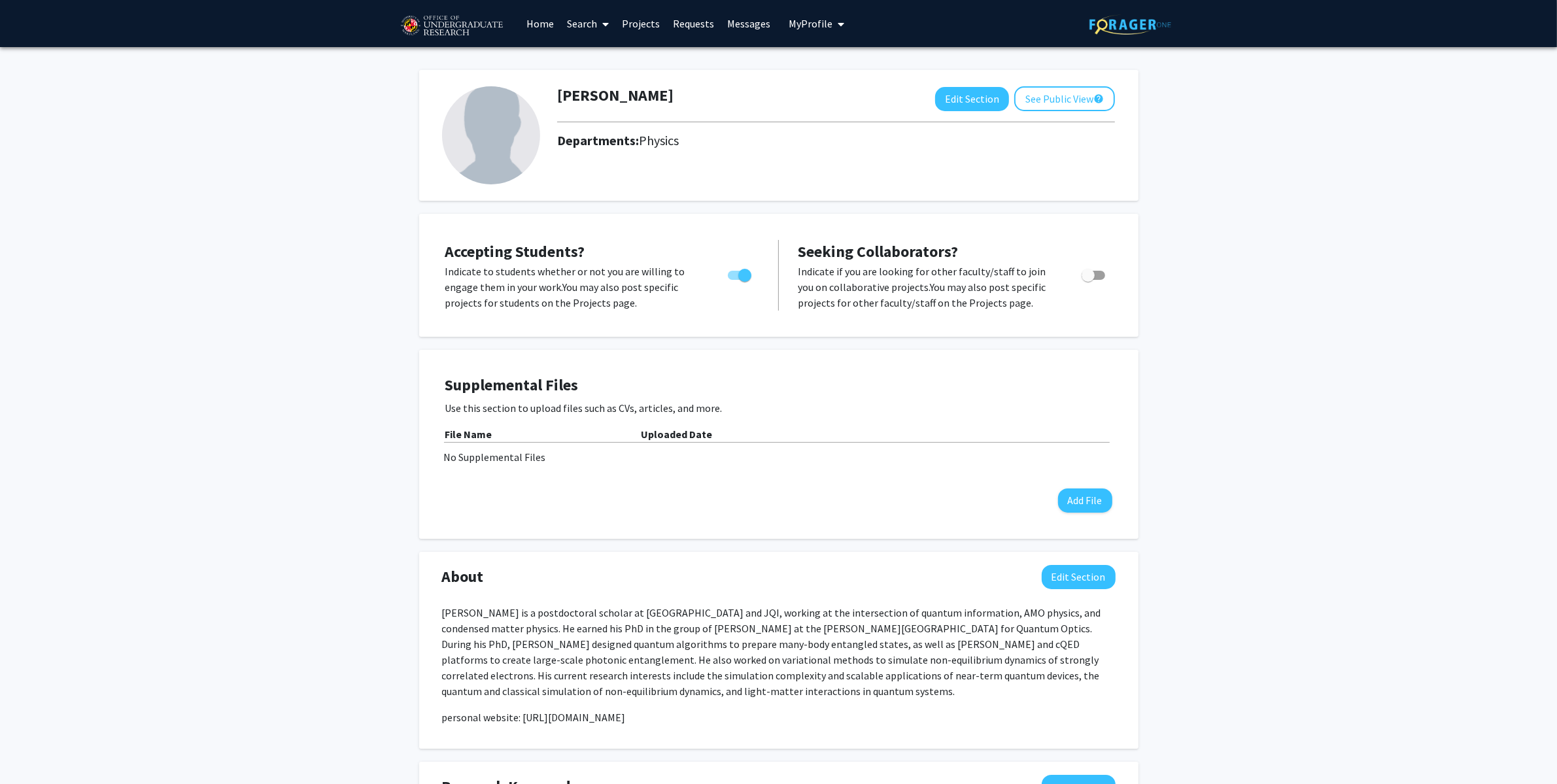
click at [213, 490] on div "Zhi-[PERSON_NAME] Edit Section See Public View help Departments: Physics Accept…" at bounding box center [778, 709] width 1557 height 1325
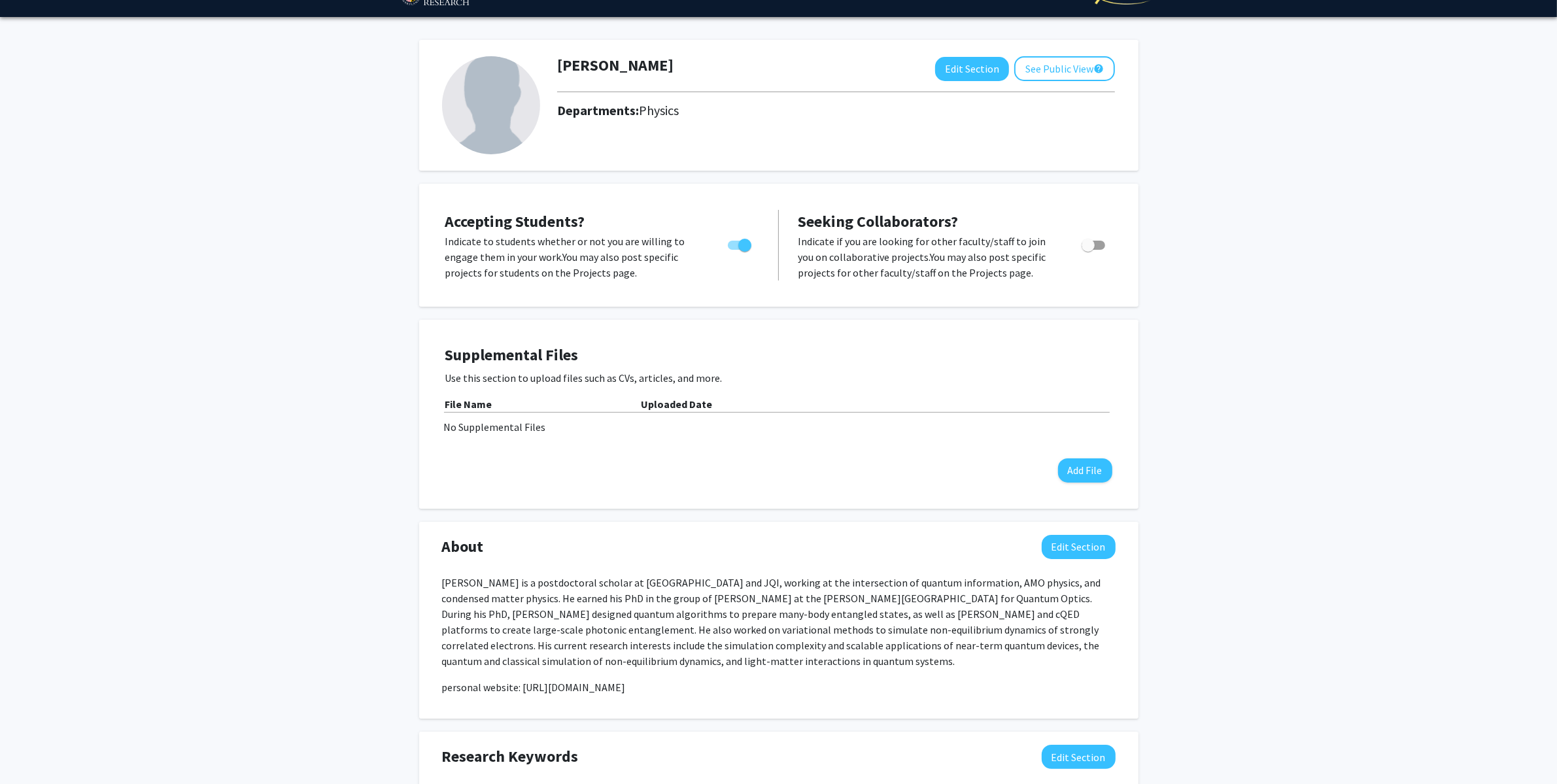
scroll to position [1, 0]
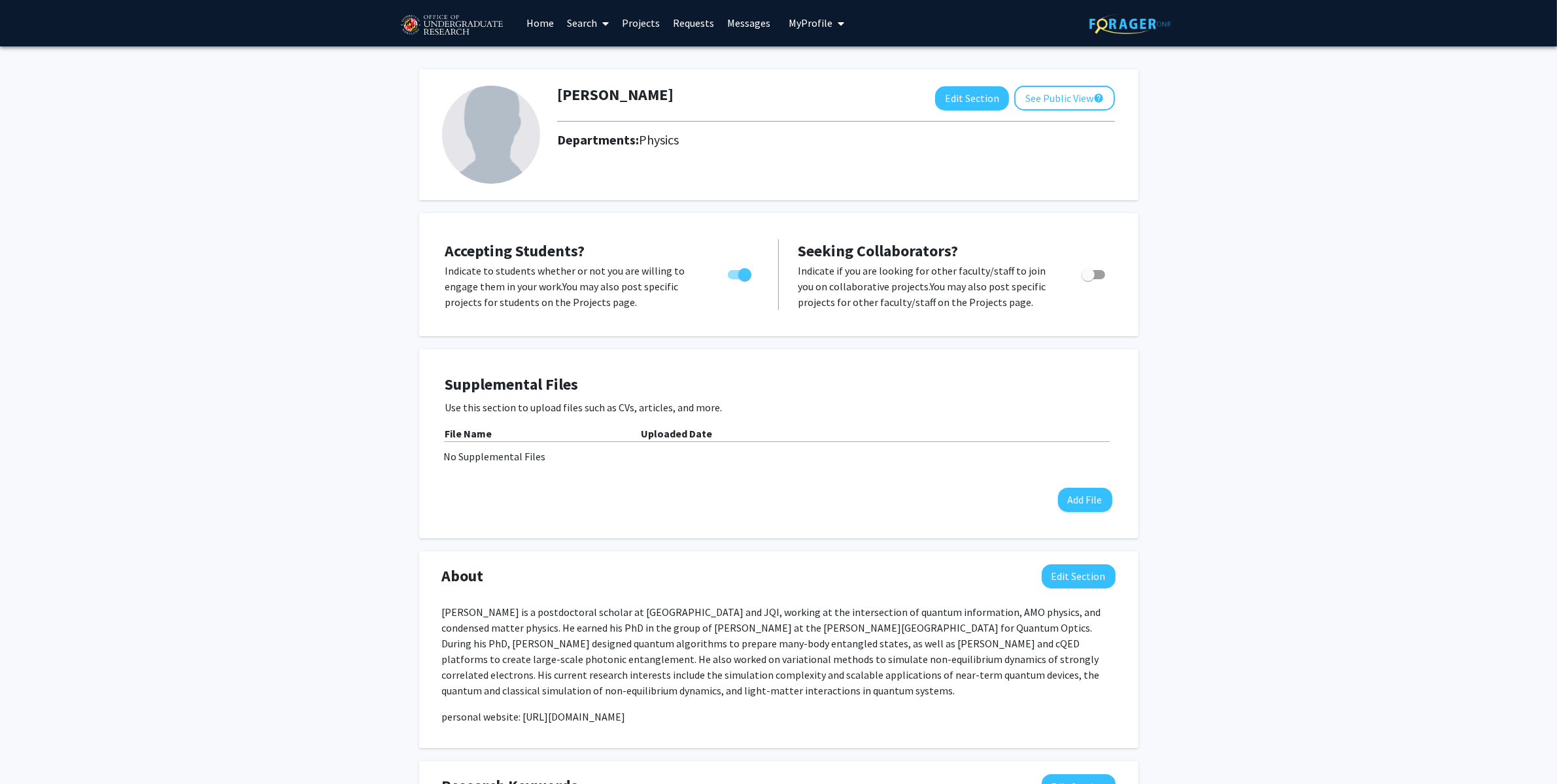
click at [191, 354] on div "Zhi-[PERSON_NAME] Edit Section See Public View help Departments: Physics Accept…" at bounding box center [778, 709] width 1557 height 1325
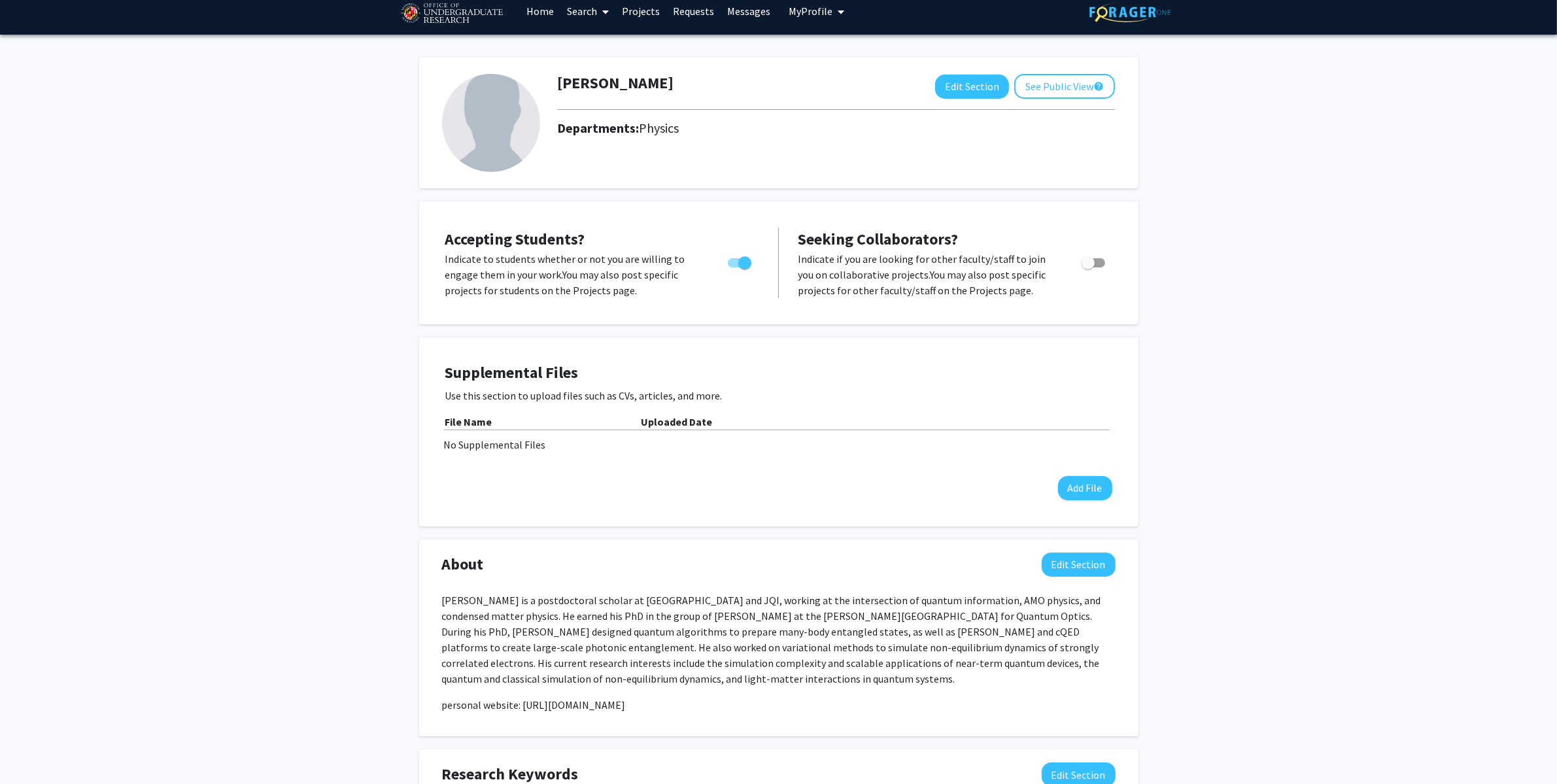
scroll to position [42, 0]
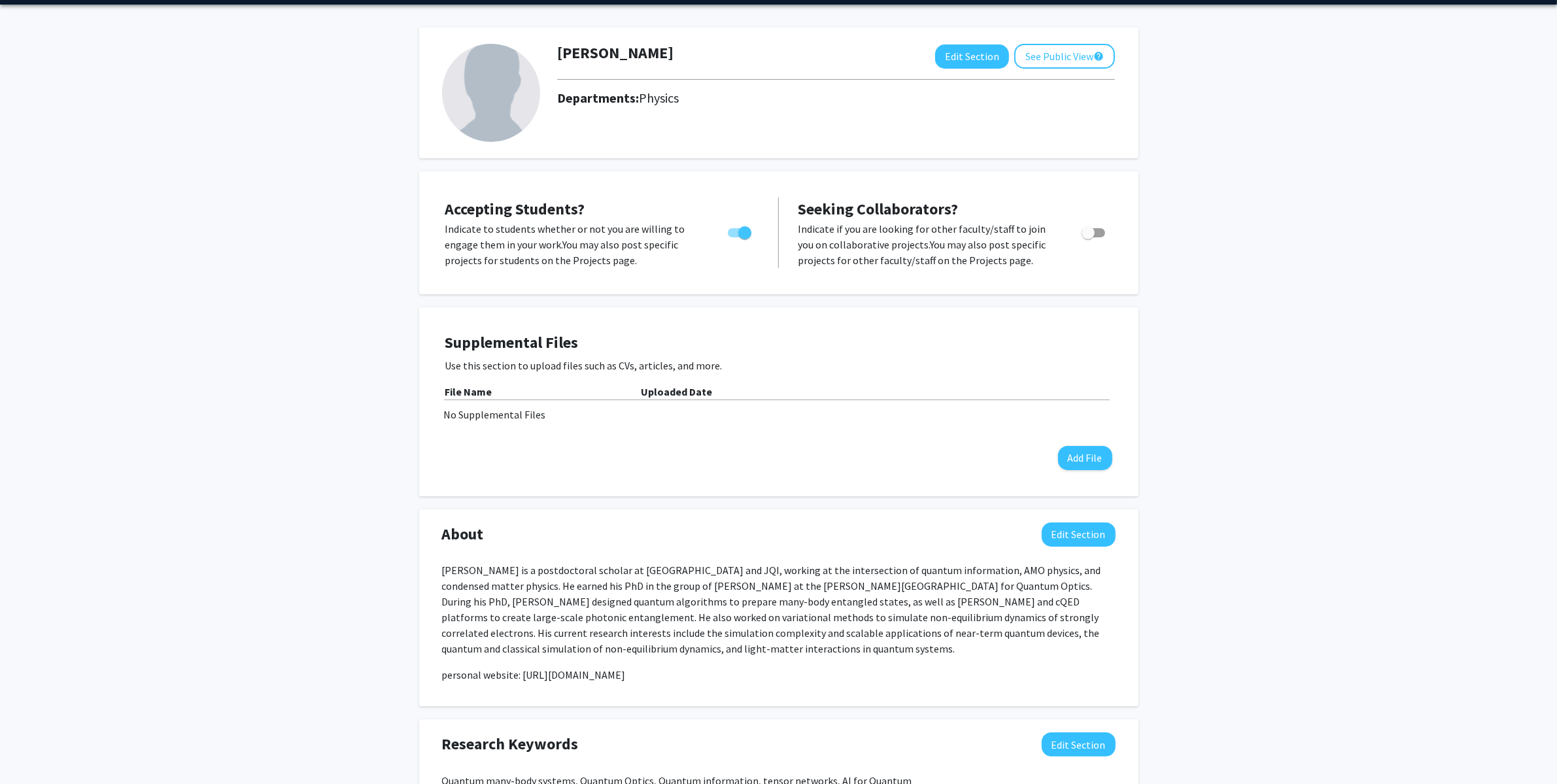
click at [203, 249] on div "Zhi-[PERSON_NAME] Edit Section See Public View help Departments: Physics Accept…" at bounding box center [778, 667] width 1557 height 1325
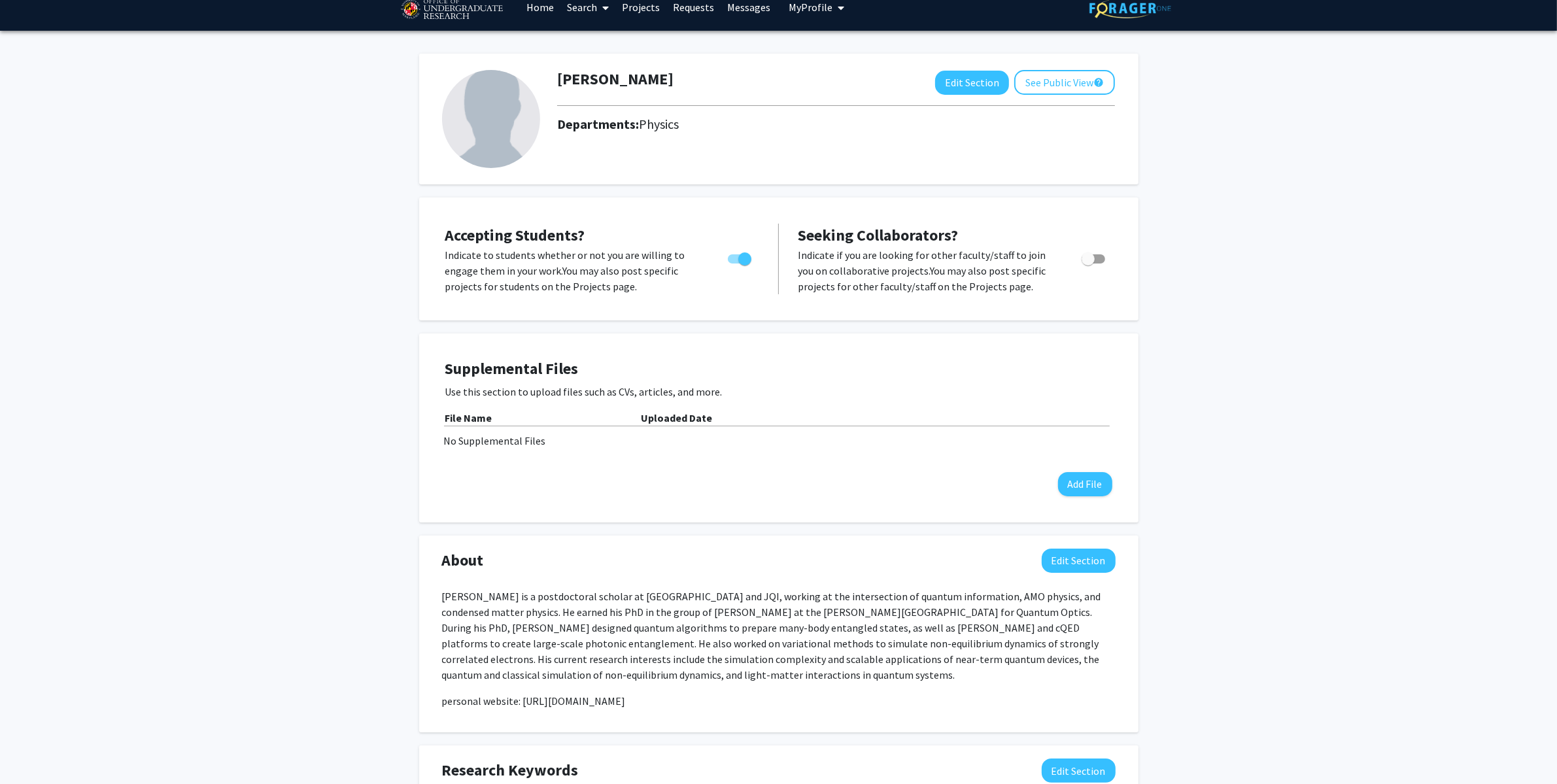
scroll to position [0, 0]
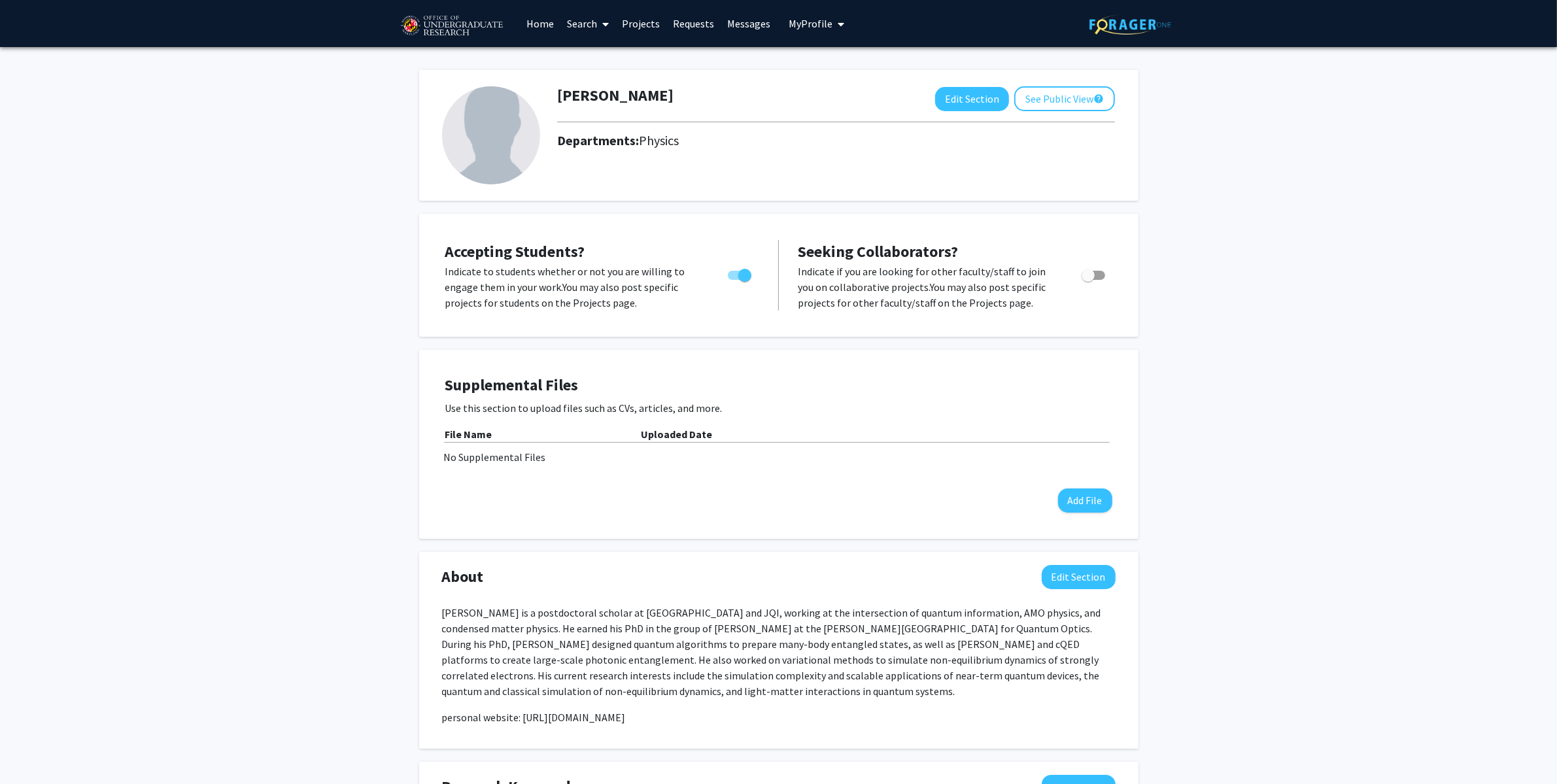
click at [536, 23] on link "Home" at bounding box center [540, 23] width 41 height 46
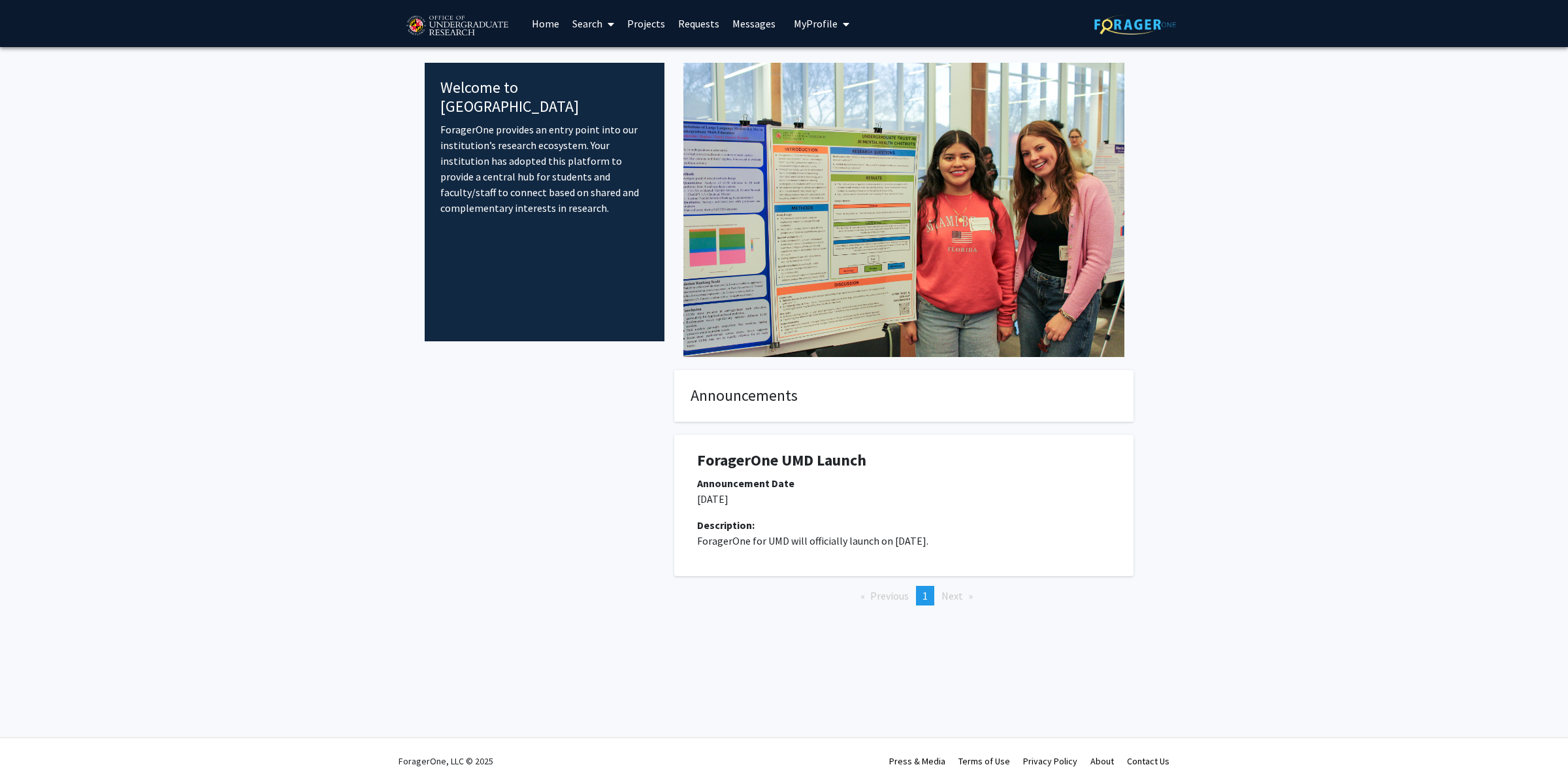
click at [580, 23] on link "Search" at bounding box center [593, 23] width 55 height 46
click at [606, 63] on span "Faculty/Staff" at bounding box center [614, 60] width 96 height 26
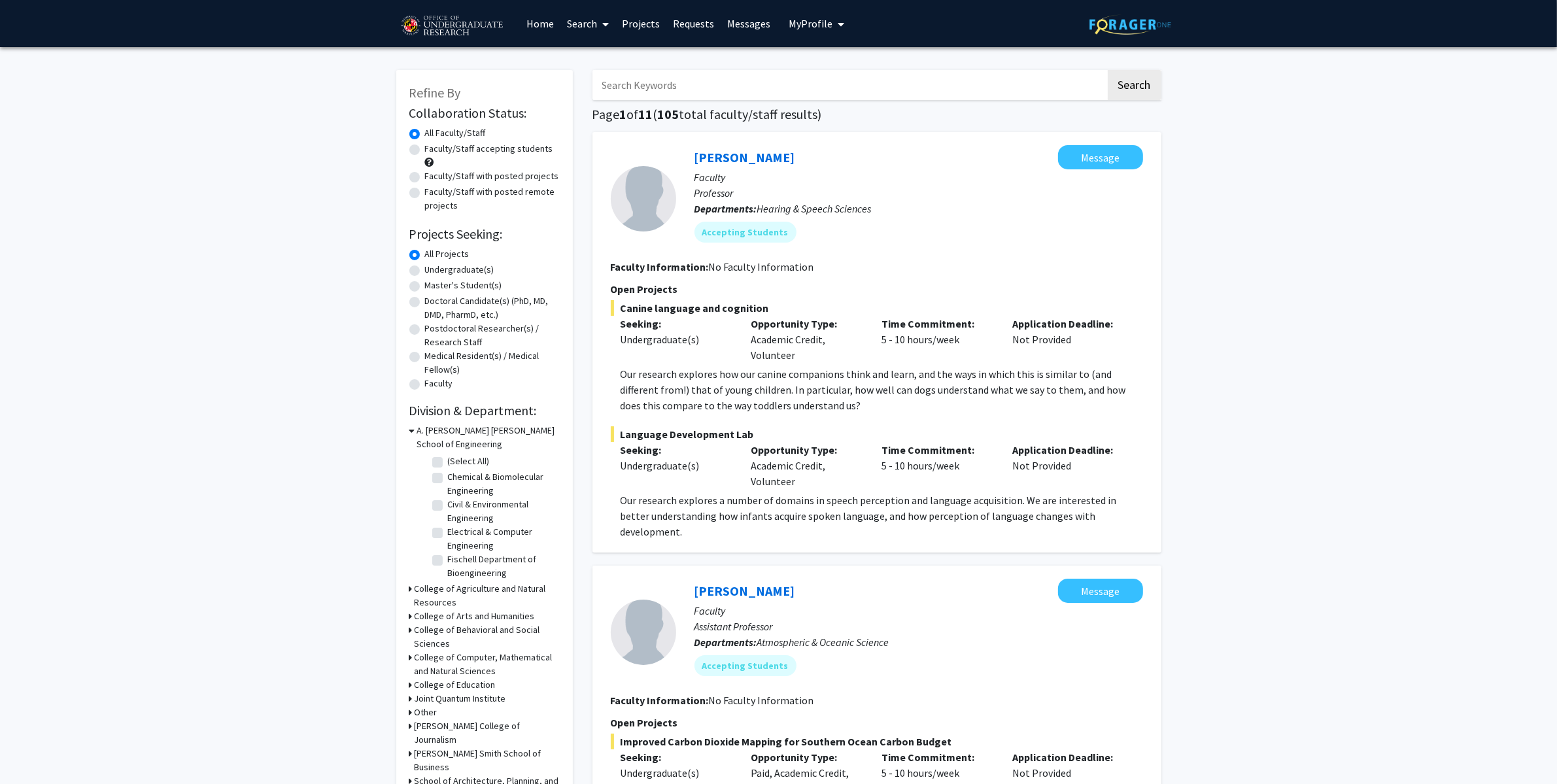
click at [701, 94] on input "Search Keywords" at bounding box center [849, 84] width 513 height 30
type input "postdoctoral"
click at [1107, 70] on button "Search" at bounding box center [1134, 84] width 54 height 30
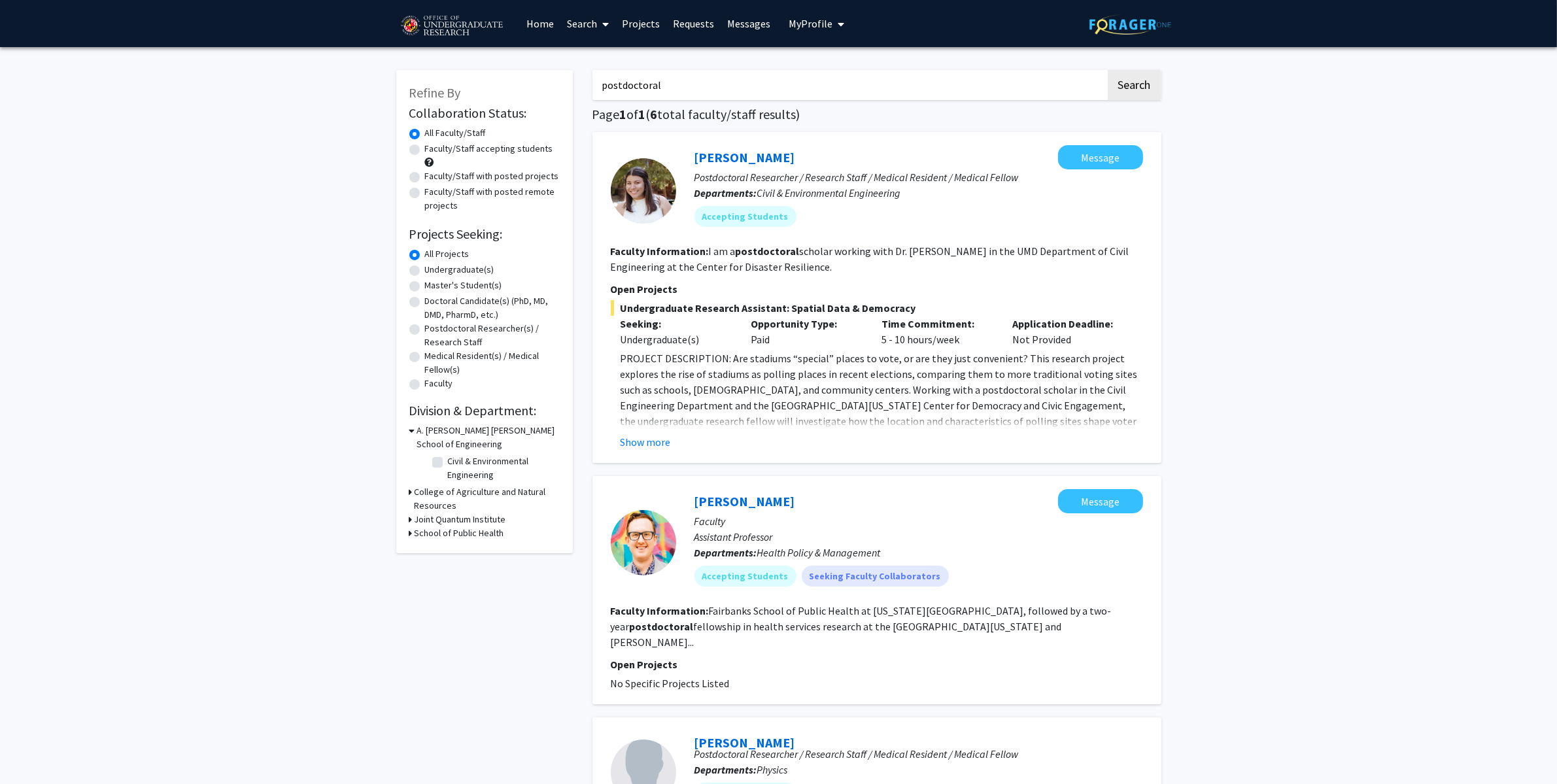
scroll to position [226, 0]
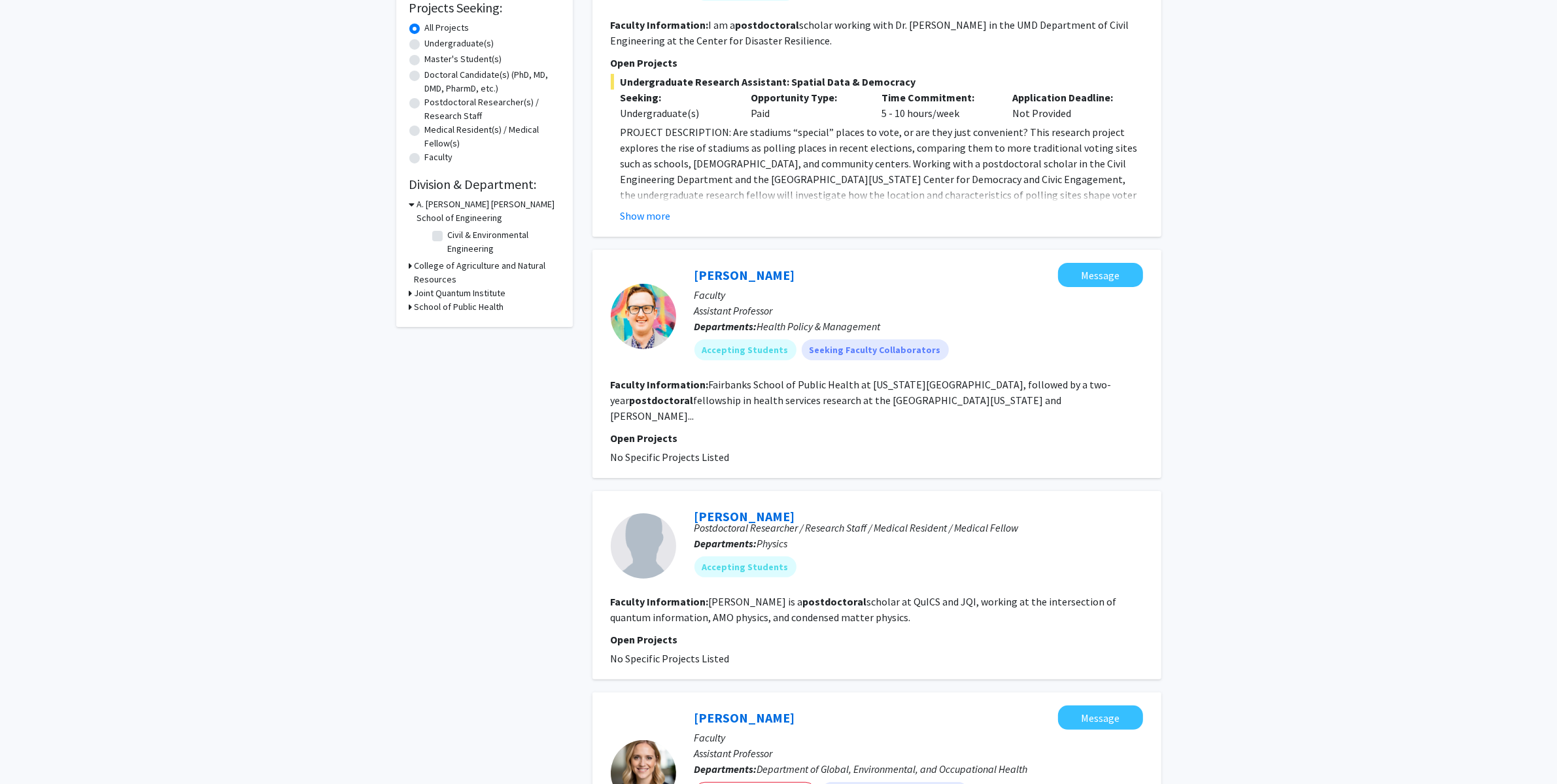
click at [1265, 265] on div "Refine By Collaboration Status: Collaboration Status All Faculty/Staff Collabor…" at bounding box center [778, 676] width 1557 height 1710
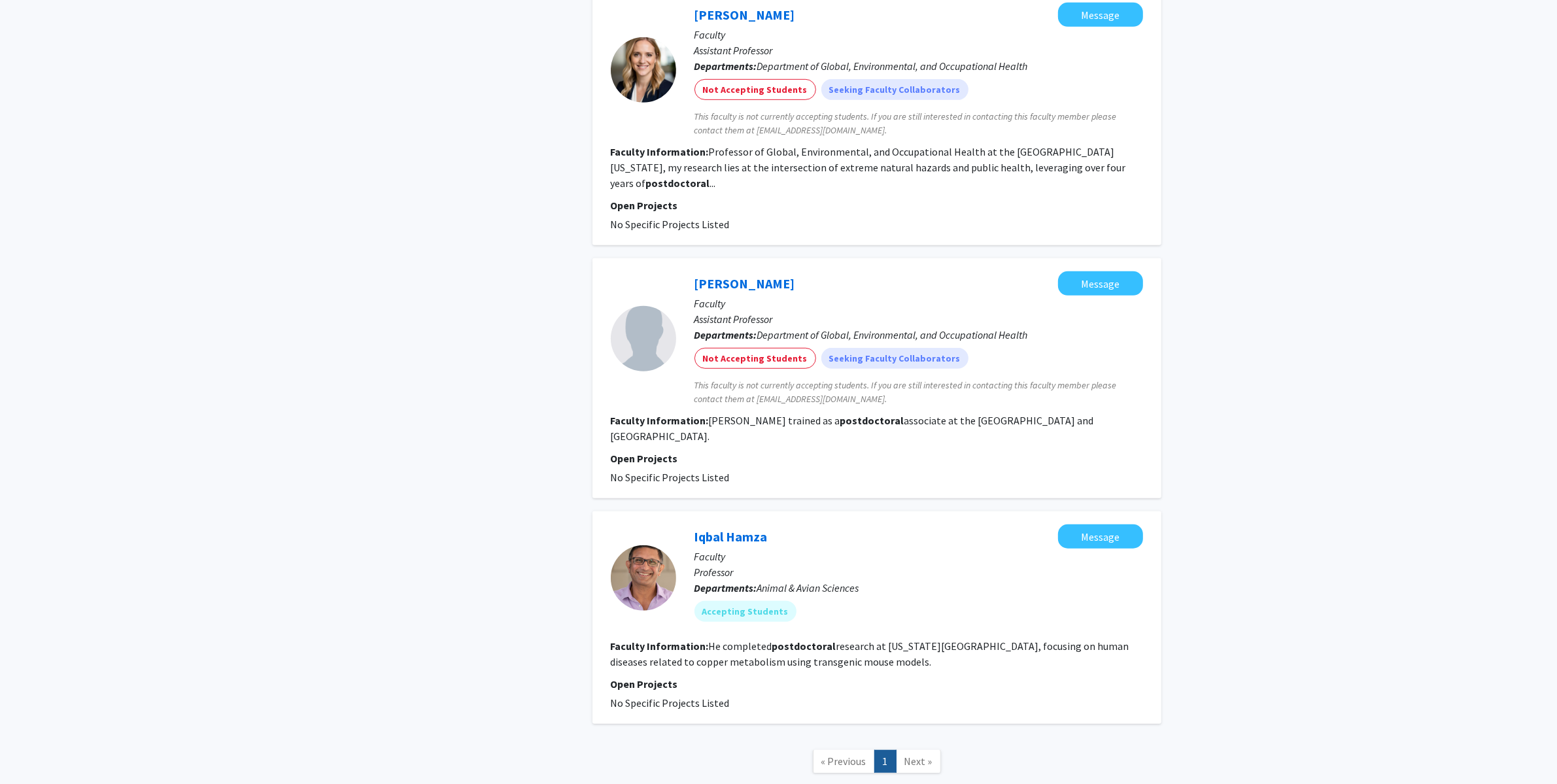
scroll to position [955, 0]
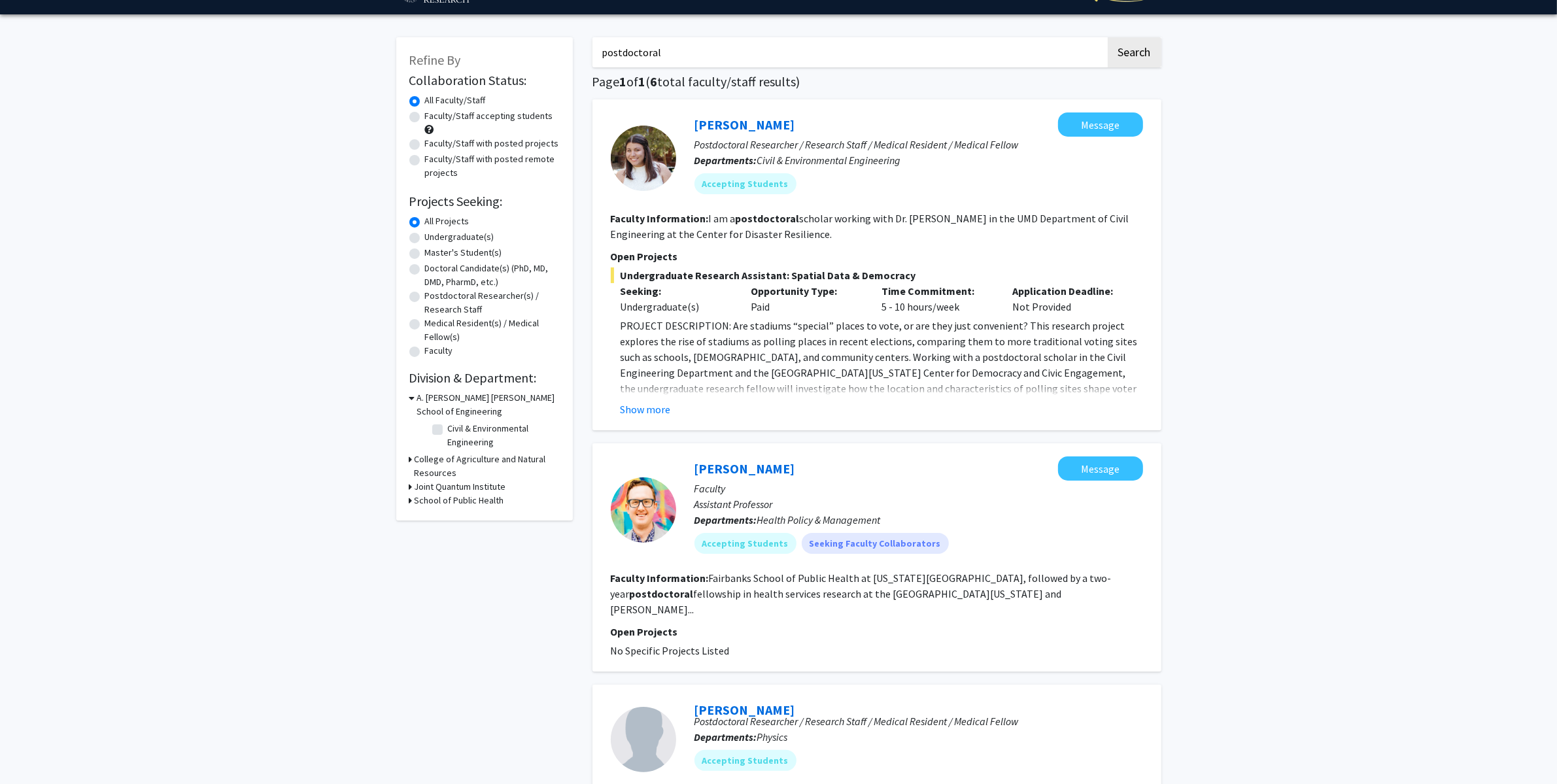
scroll to position [0, 0]
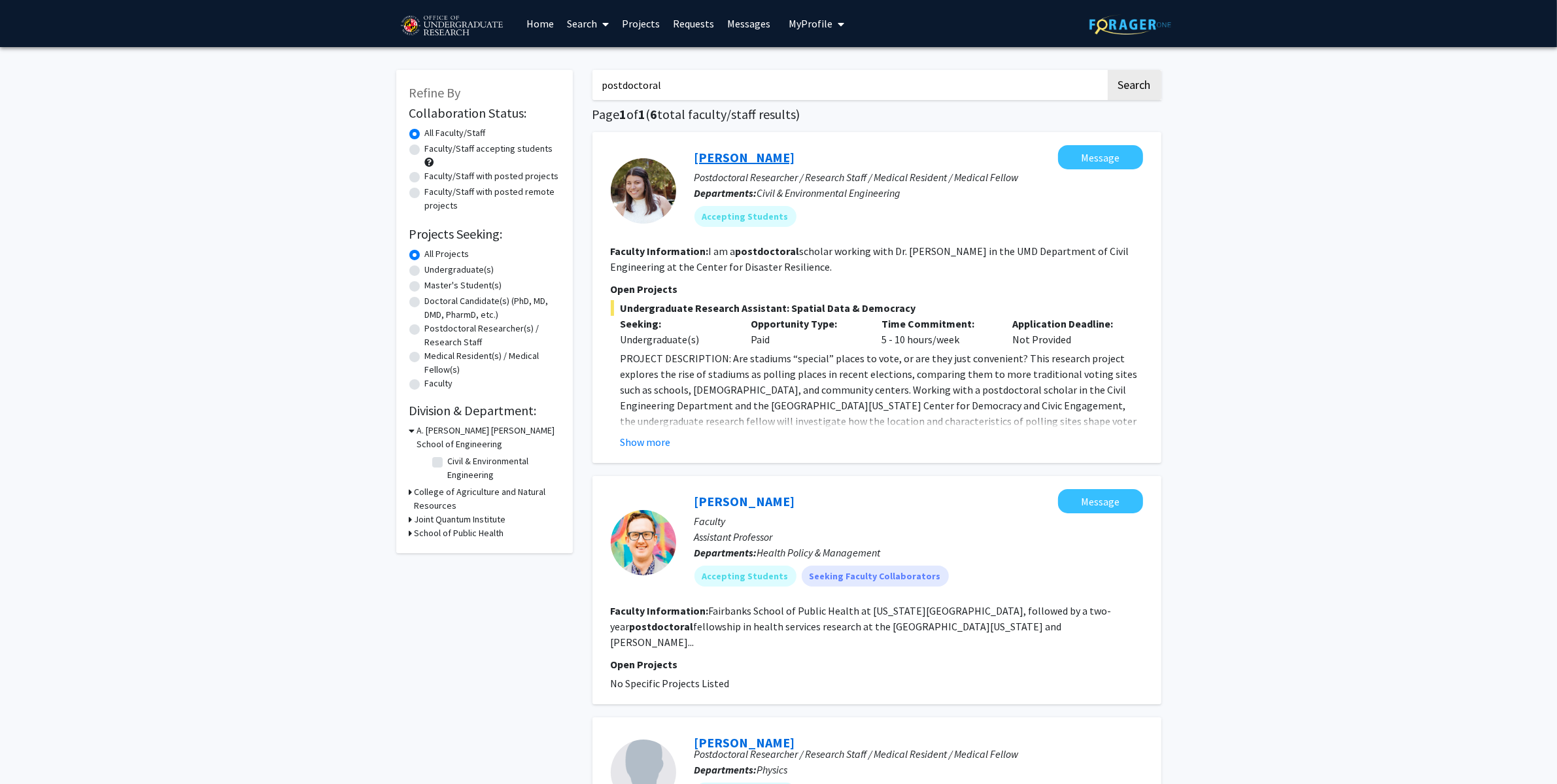
click at [749, 154] on link "[PERSON_NAME]" at bounding box center [745, 157] width 101 height 17
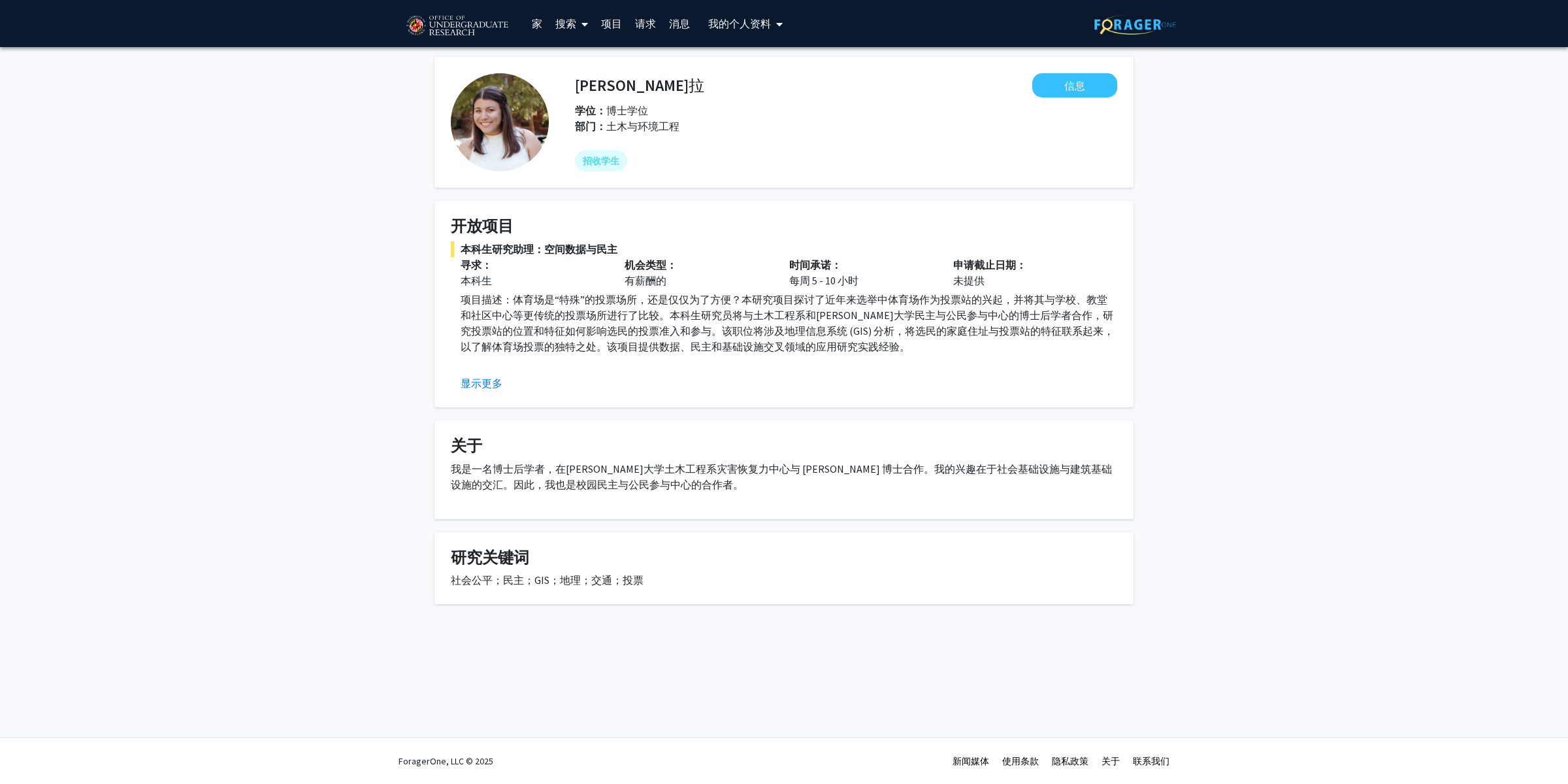
click at [1254, 287] on div "[PERSON_NAME]拉 信息 学位： 博士学位 部门： 土木与环境工程 招收学生 开放项目 本科生研究助理：空间数据与民主 寻求： 本科生 机会类型： …" at bounding box center [784, 347] width 1568 height 599
click at [465, 384] on font "显示更多" at bounding box center [482, 383] width 42 height 13
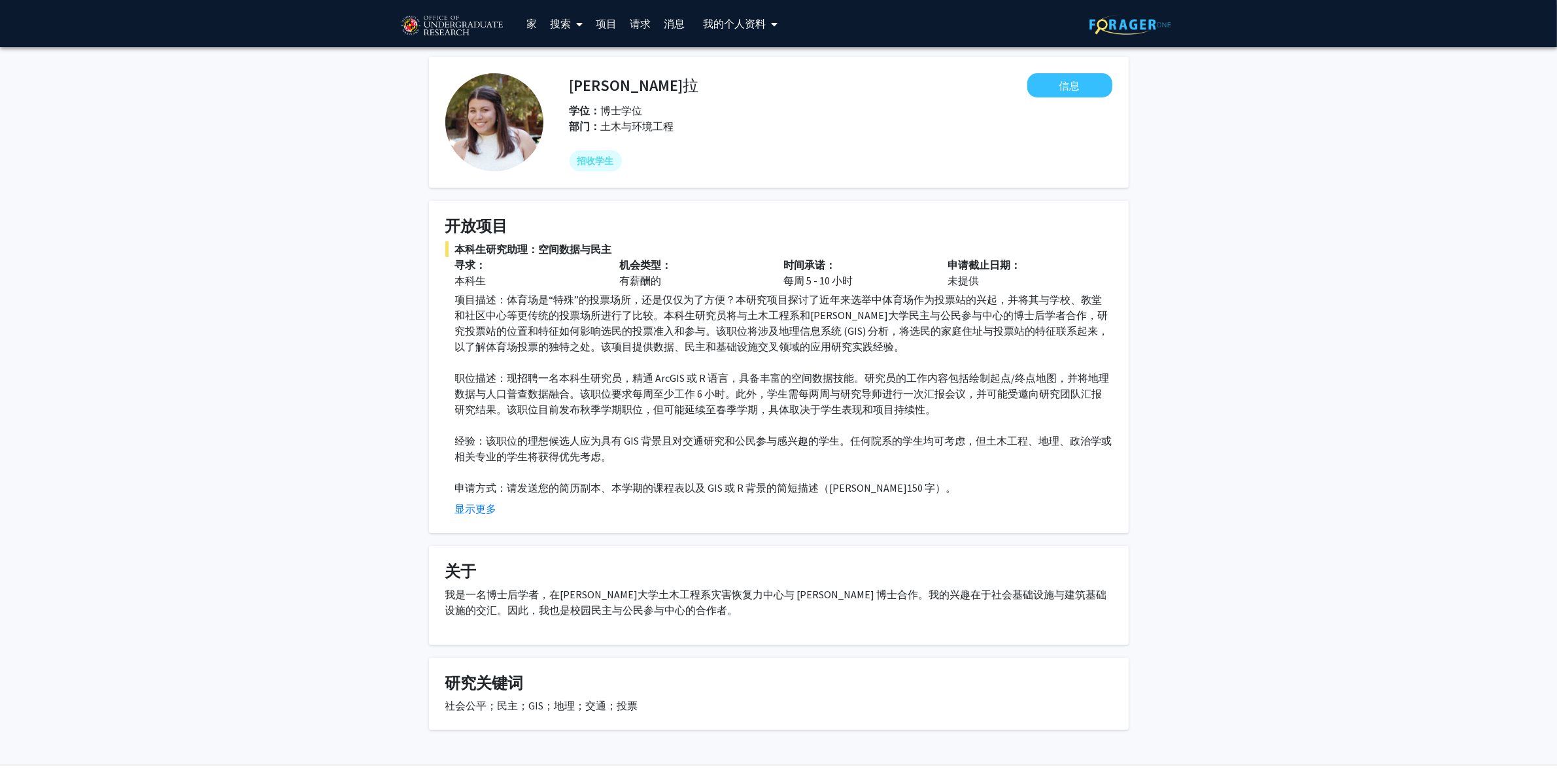
click at [1260, 368] on div "[PERSON_NAME]拉 信息 学位： 博士学位 部门： 土木与环境工程 招收学生 开放项目 本科生研究助理：空间数据与民主 寻求： 本科生 机会类型： …" at bounding box center [778, 410] width 1557 height 725
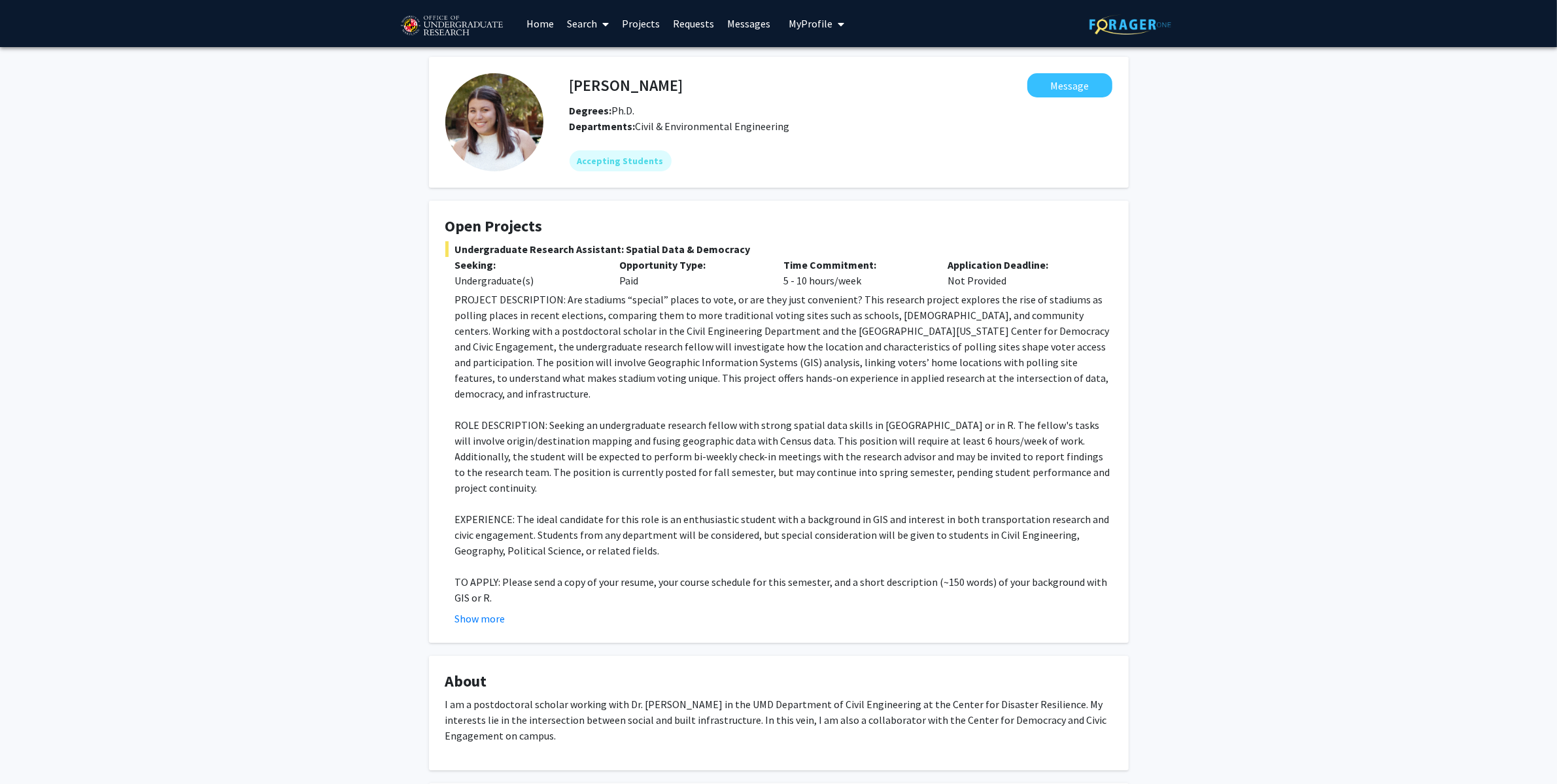
click at [697, 92] on fg-popover "Message" at bounding box center [898, 84] width 429 height 24
drag, startPoint x: 669, startPoint y: 86, endPoint x: 571, endPoint y: 82, distance: 98.1
click at [571, 82] on div "Gretchen Bella Message" at bounding box center [841, 84] width 562 height 24
copy h4 "[PERSON_NAME]"
click at [1326, 392] on div "[PERSON_NAME] Message Degrees: Ph.D. Departments: Civil & Environmental Enginee…" at bounding box center [778, 472] width 1557 height 850
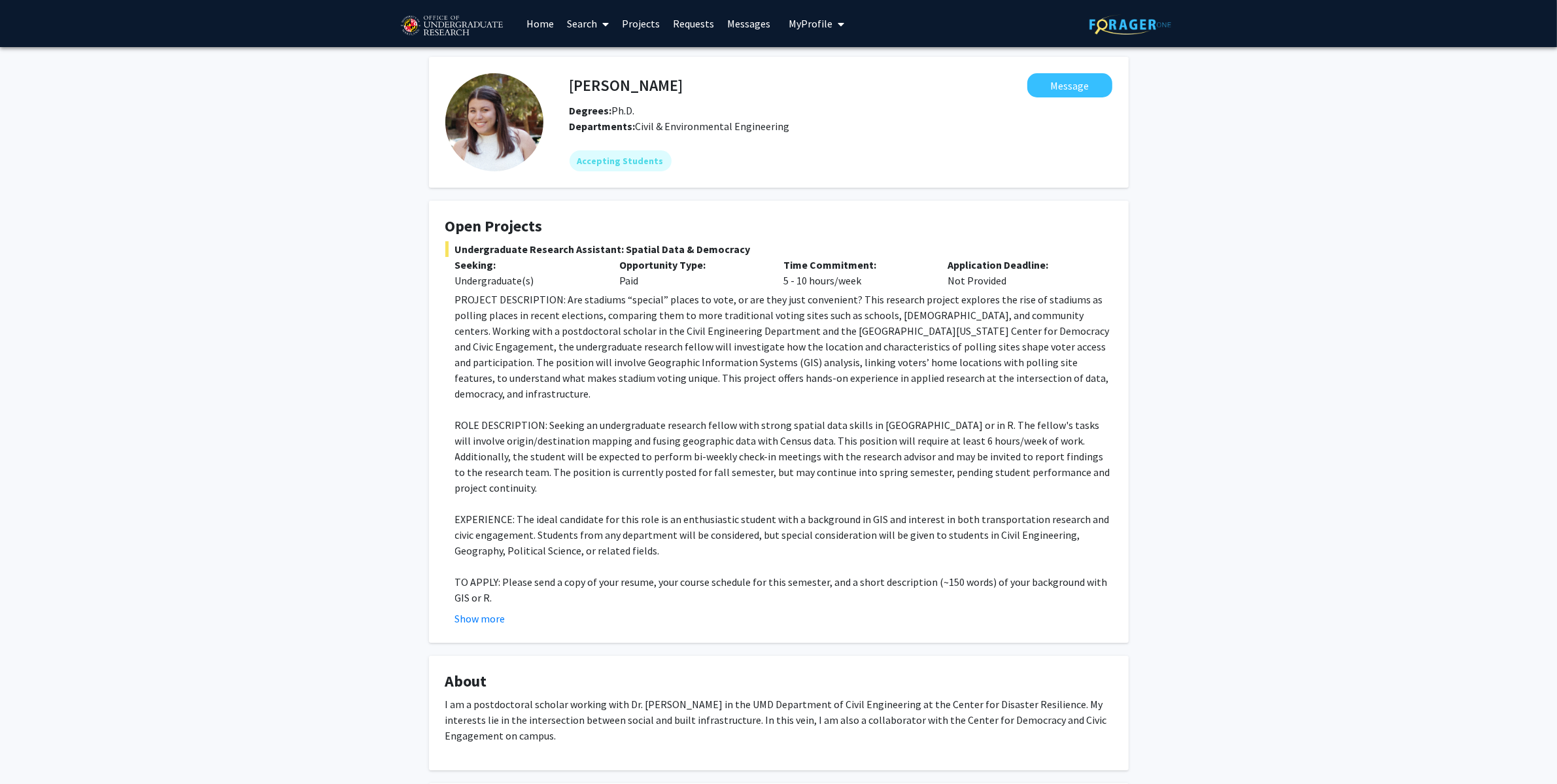
click at [1344, 507] on div "[PERSON_NAME] Message Degrees: Ph.D. Departments: Civil & Environmental Enginee…" at bounding box center [778, 472] width 1557 height 850
click at [1279, 391] on div "[PERSON_NAME] Message Degrees: Ph.D. Departments: Civil & Environmental Enginee…" at bounding box center [778, 472] width 1557 height 850
click at [1270, 439] on div "[PERSON_NAME] Message Degrees: Ph.D. Departments: Civil & Environmental Enginee…" at bounding box center [778, 472] width 1557 height 850
click at [1193, 379] on div "[PERSON_NAME] Message Degrees: Ph.D. Departments: Civil & Environmental Enginee…" at bounding box center [778, 472] width 1557 height 850
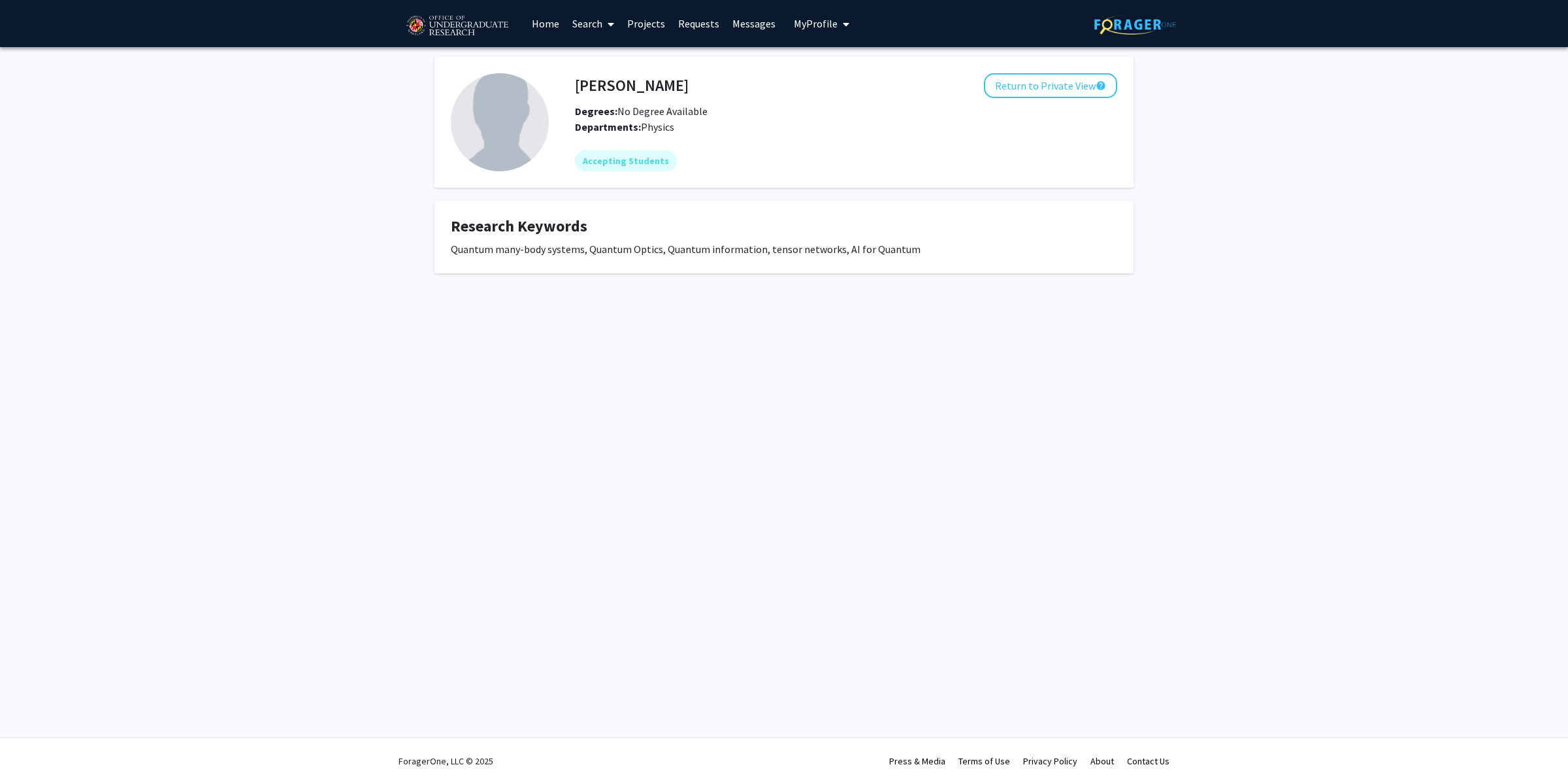
click at [1246, 264] on div "Zhi-Yuan Wei Return to Private View help Degrees: No Degree Available Departmen…" at bounding box center [784, 181] width 1568 height 269
click at [1252, 210] on div "Zhi-Yuan Wei Return to Private View help Degrees: No Degree Available Departmen…" at bounding box center [784, 181] width 1568 height 269
click at [1259, 240] on div "Zhi-Yuan Wei Return to Private View help Degrees: No Degree Available Departmen…" at bounding box center [784, 181] width 1568 height 269
click at [668, 370] on div "Skip navigation Home Search Projects Requests Messages My Profile Zhi-Yuan Wei …" at bounding box center [784, 392] width 1568 height 784
click at [827, 363] on div "Skip navigation Home Search Projects Requests Messages My Profile Zhi-Yuan Wei …" at bounding box center [784, 392] width 1568 height 784
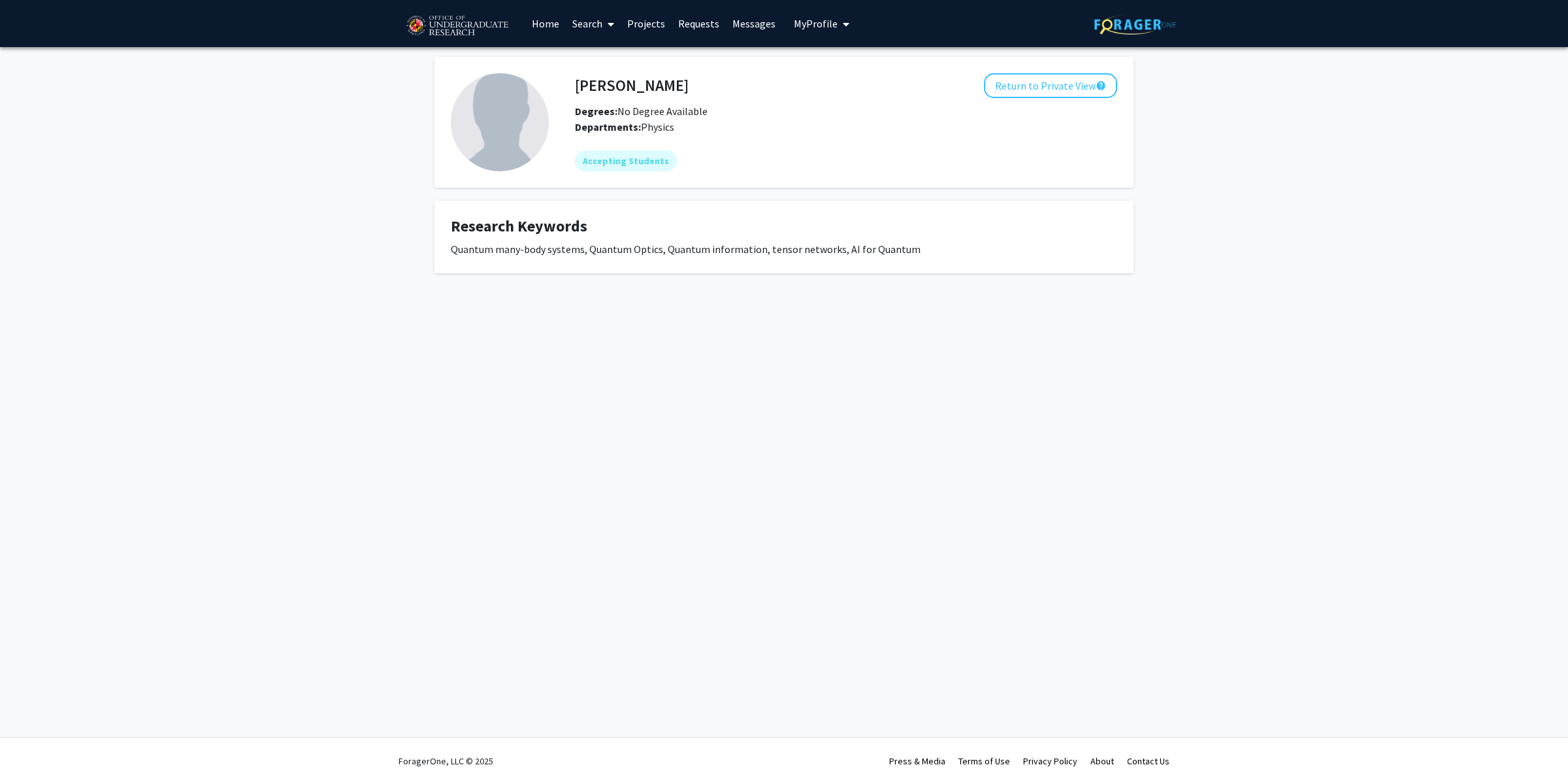
click at [923, 424] on div "Skip navigation Home Search Projects Requests Messages My Profile Zhi-Yuan Wei …" at bounding box center [784, 392] width 1568 height 784
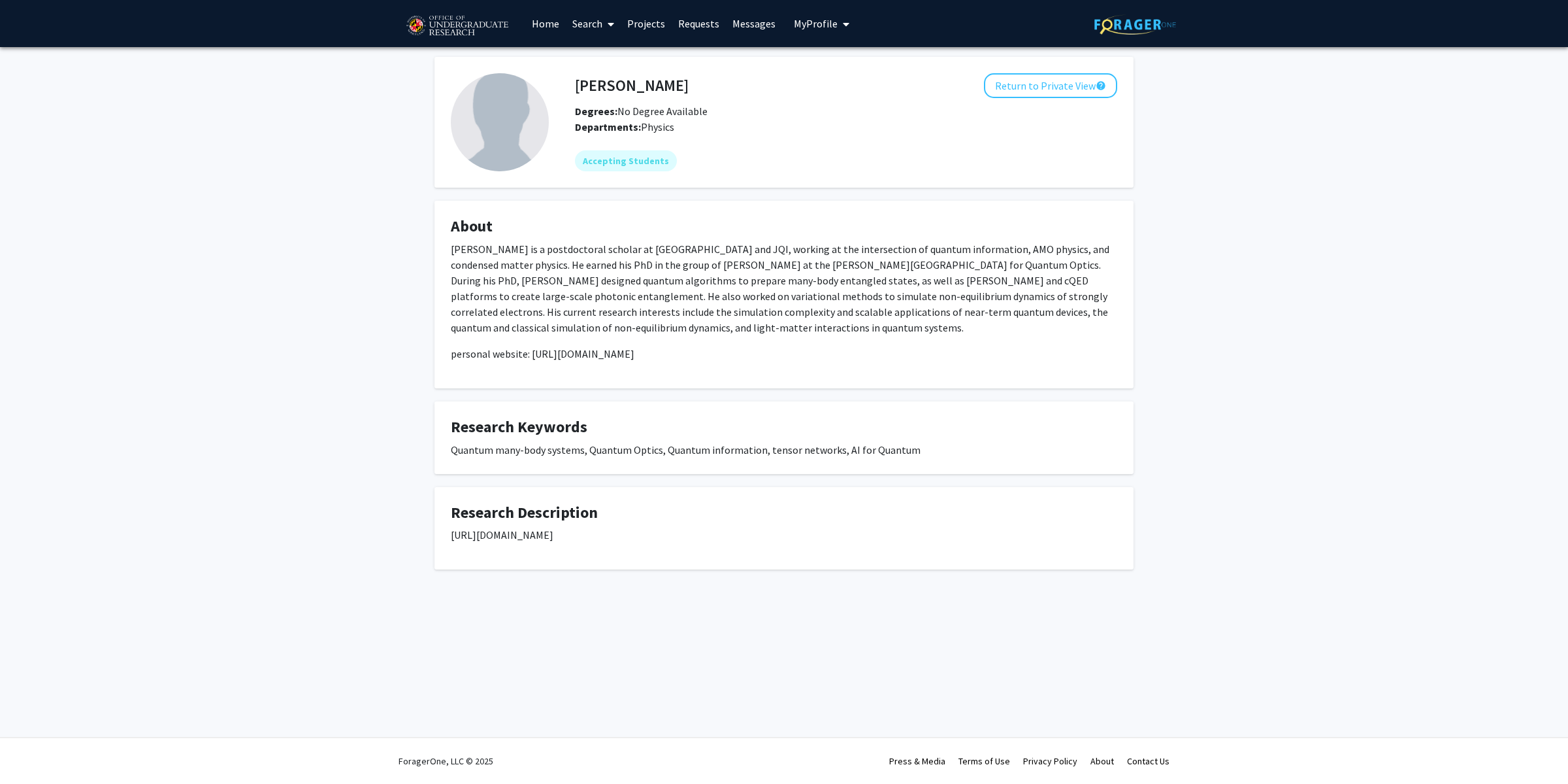
drag, startPoint x: 1305, startPoint y: 282, endPoint x: 1306, endPoint y: 304, distance: 22.0
click at [1305, 282] on div "[PERSON_NAME] Return to Private View help Degrees: No Degree Available Departme…" at bounding box center [784, 329] width 1568 height 565
click at [1308, 366] on div "Zhi-Yuan Wei Return to Private View help Degrees: No Degree Available Departmen…" at bounding box center [784, 329] width 1568 height 565
click at [1324, 348] on div "Zhi-Yuan Wei Return to Private View help Degrees: No Degree Available Departmen…" at bounding box center [784, 329] width 1568 height 565
click at [1350, 375] on div "Zhi-Yuan Wei Return to Private View help Degrees: No Degree Available Departmen…" at bounding box center [784, 329] width 1568 height 565
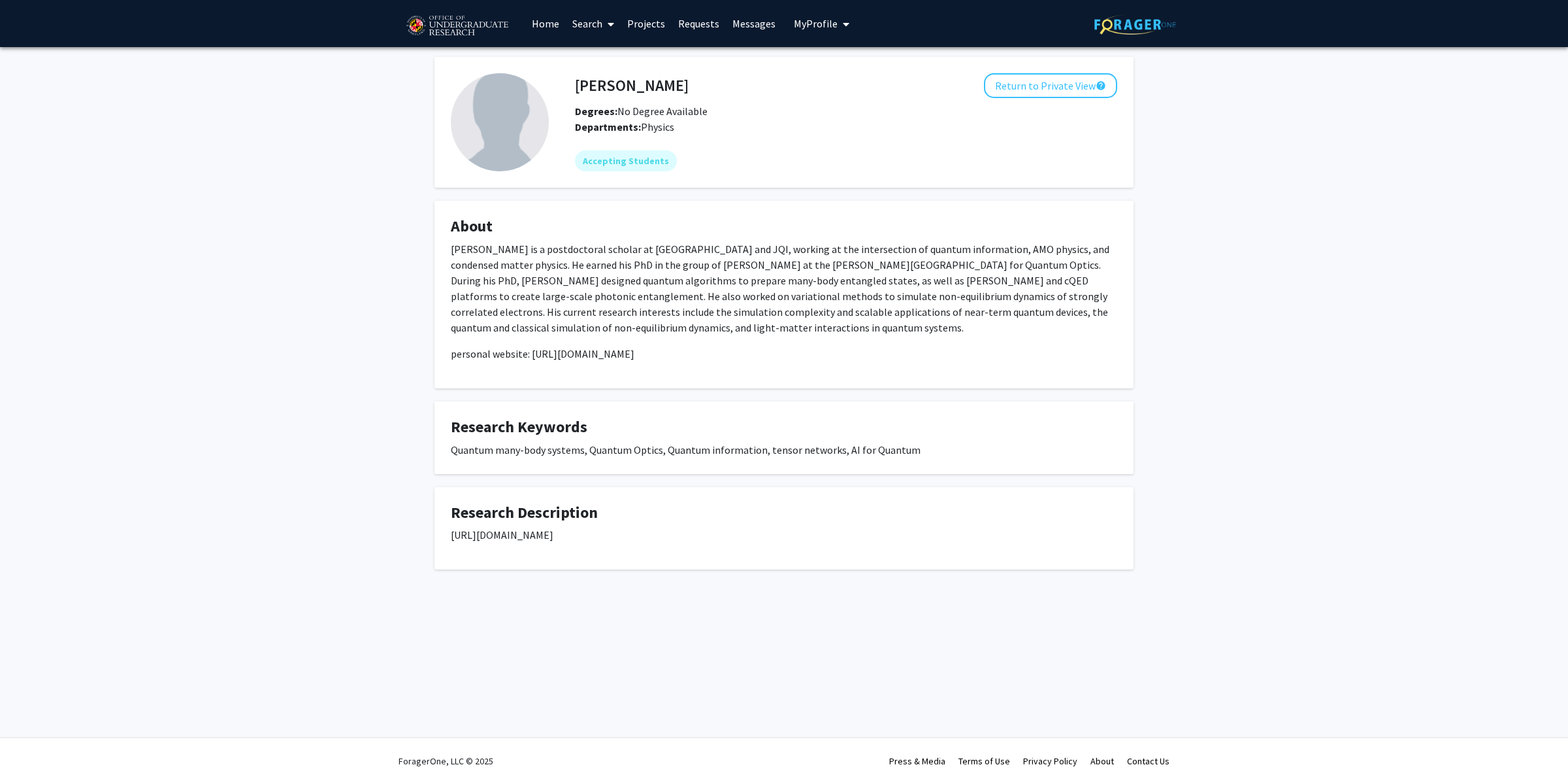
click at [1353, 421] on div "Zhi-Yuan Wei Return to Private View help Degrees: No Degree Available Departmen…" at bounding box center [784, 329] width 1568 height 565
click at [1338, 520] on div "Zhi-Yuan Wei Return to Private View help Degrees: No Degree Available Departmen…" at bounding box center [784, 329] width 1568 height 565
click at [1298, 149] on div "[PERSON_NAME] Return to Private View help Degrees: No Degree Available Departme…" at bounding box center [784, 329] width 1568 height 565
click at [1321, 328] on div "Zhi-Yuan Wei Return to Private View help Degrees: No Degree Available Departmen…" at bounding box center [784, 329] width 1568 height 565
